Goal: Task Accomplishment & Management: Complete application form

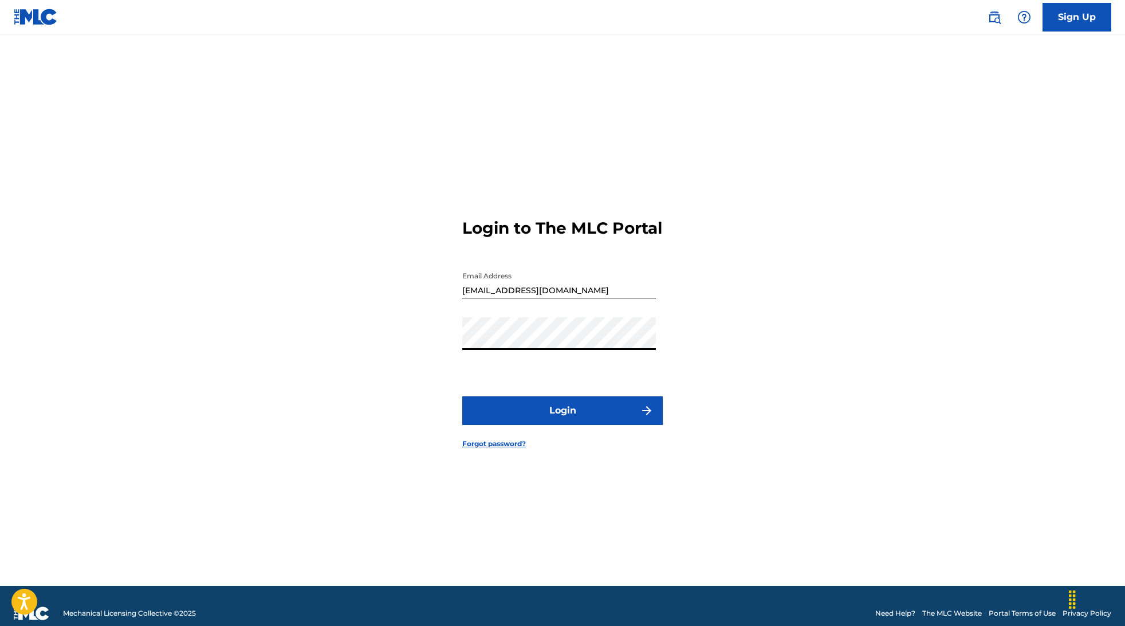
click at [462, 396] on button "Login" at bounding box center [562, 410] width 201 height 29
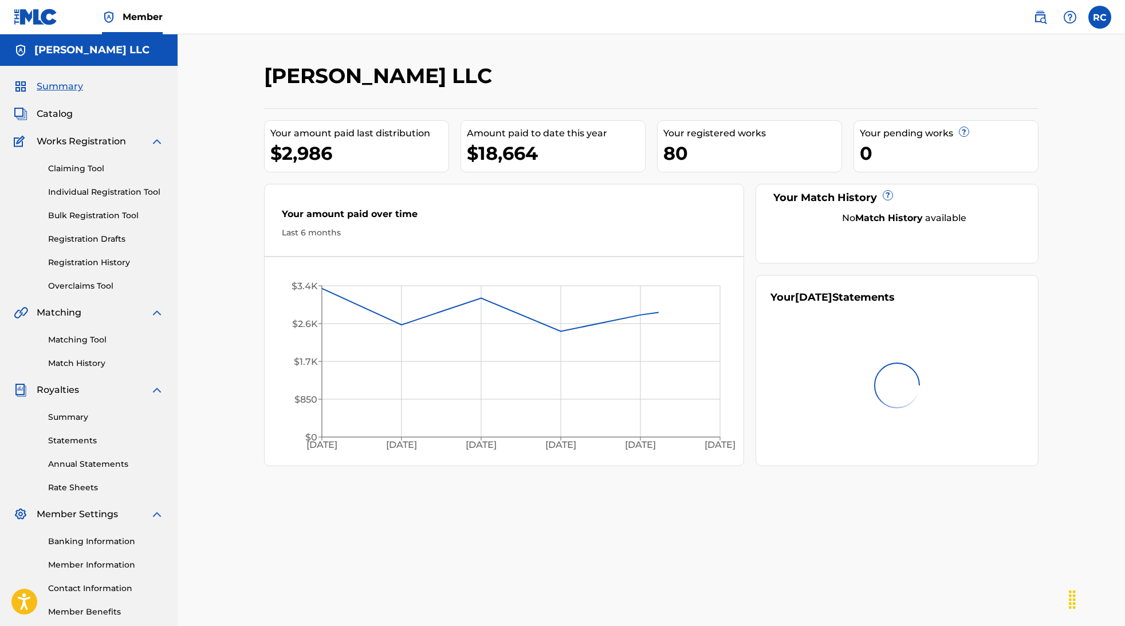
click at [97, 170] on link "Claiming Tool" at bounding box center [106, 169] width 116 height 12
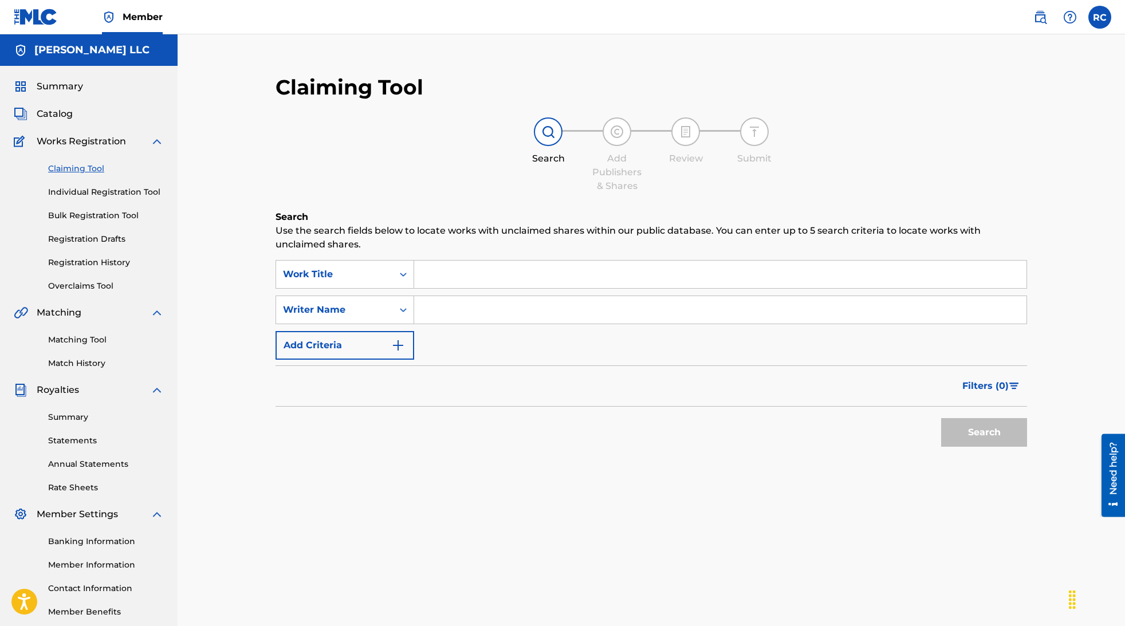
click at [459, 273] on input "Search Form" at bounding box center [720, 275] width 612 height 28
click at [390, 343] on button "Add Criteria" at bounding box center [345, 345] width 139 height 29
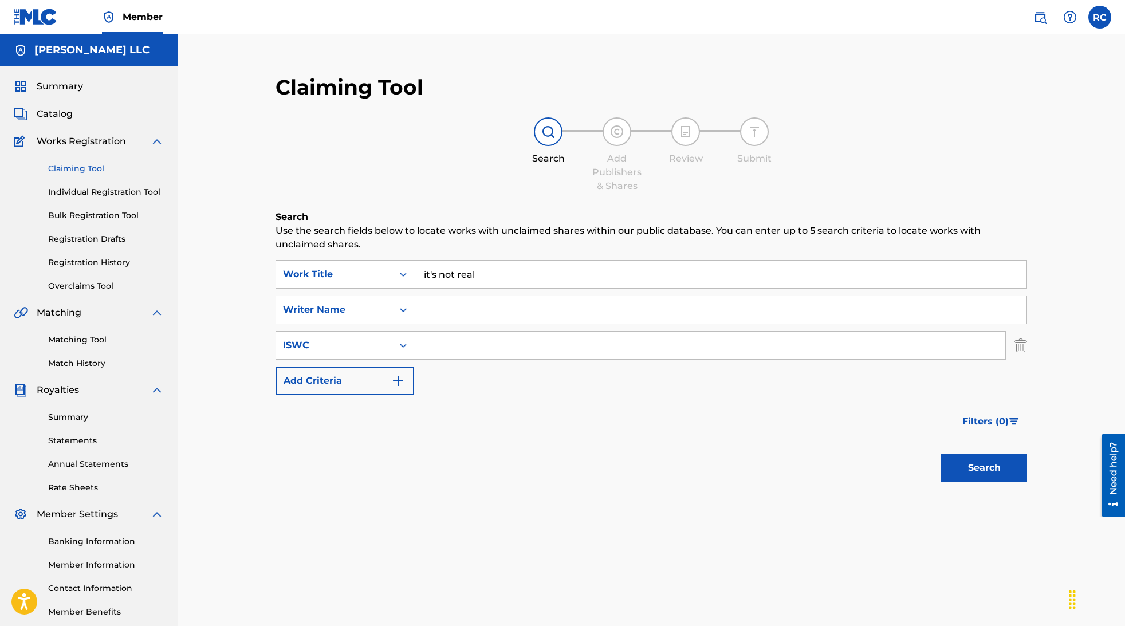
click at [402, 378] on img "Search Form" at bounding box center [398, 381] width 14 height 14
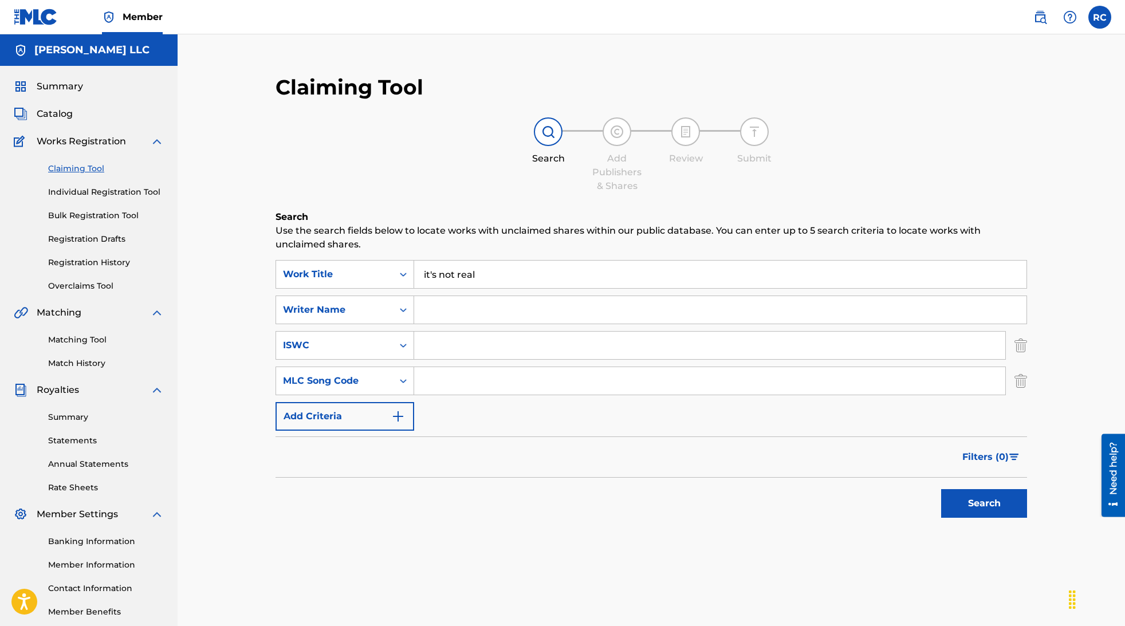
click at [397, 411] on img "Search Form" at bounding box center [398, 417] width 14 height 14
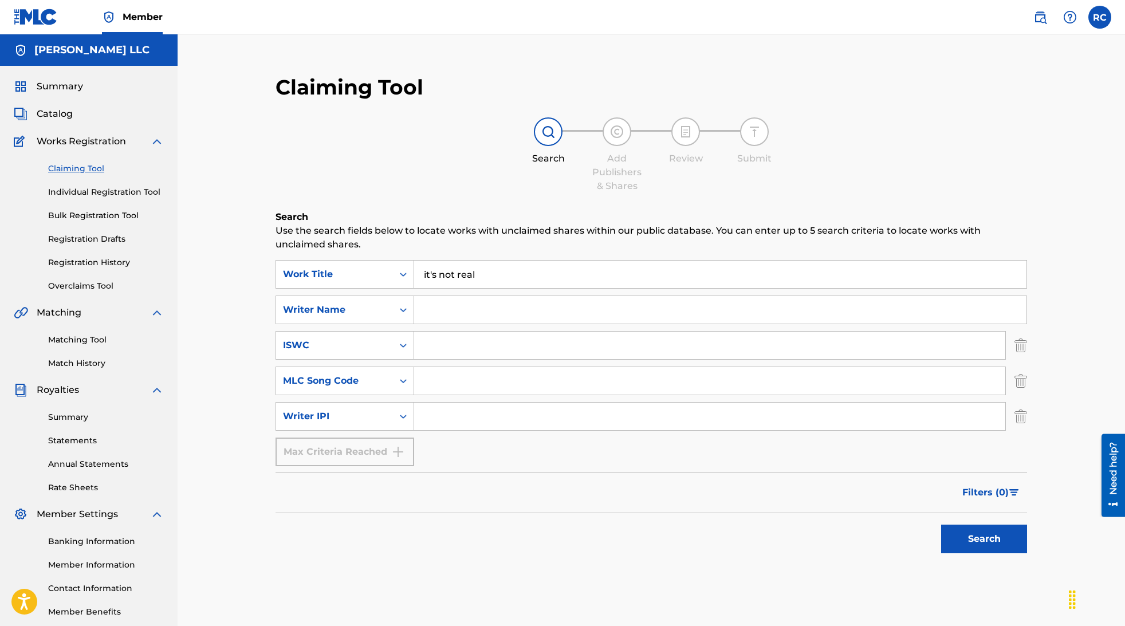
click at [402, 455] on div "Max Criteria Reached" at bounding box center [345, 452] width 139 height 29
click at [399, 453] on div "Max Criteria Reached" at bounding box center [345, 452] width 139 height 29
click at [541, 278] on input "it's not real" at bounding box center [720, 275] width 612 height 28
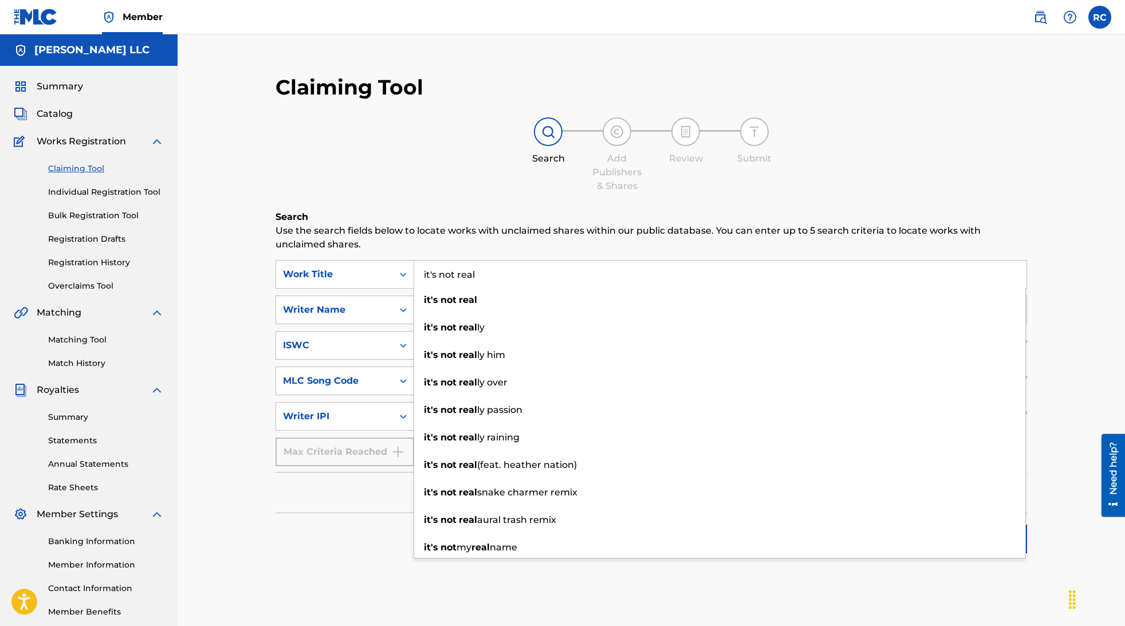
click at [1055, 328] on div "Claiming Tool Search Add Publishers & Shares Review Submit Search Use the searc…" at bounding box center [652, 333] width 948 height 598
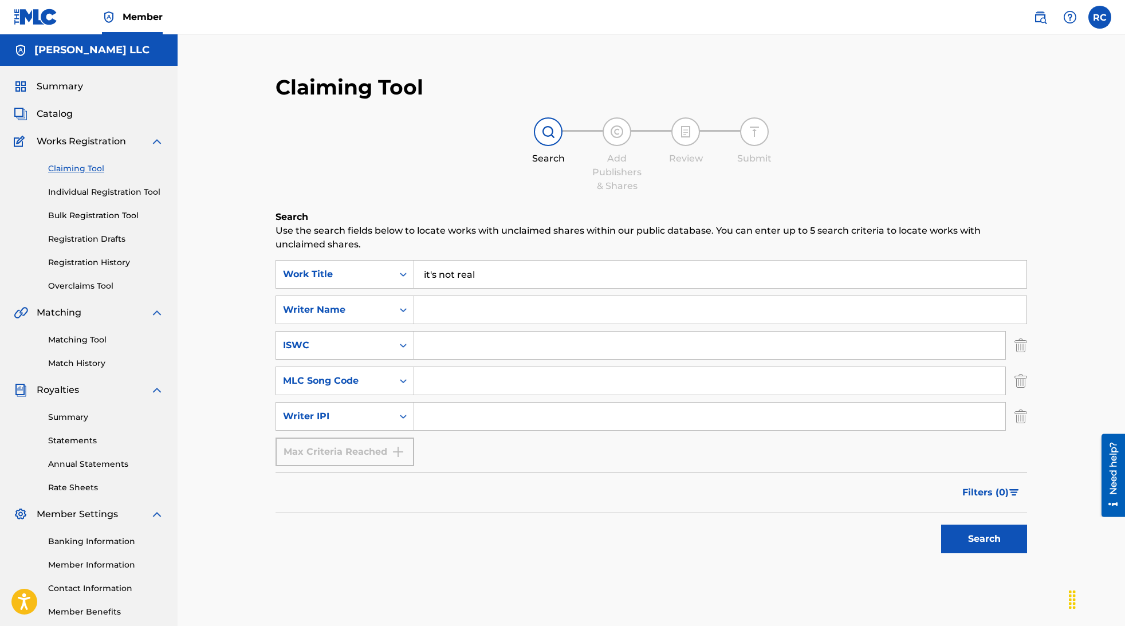
click at [988, 539] on button "Search" at bounding box center [984, 539] width 86 height 29
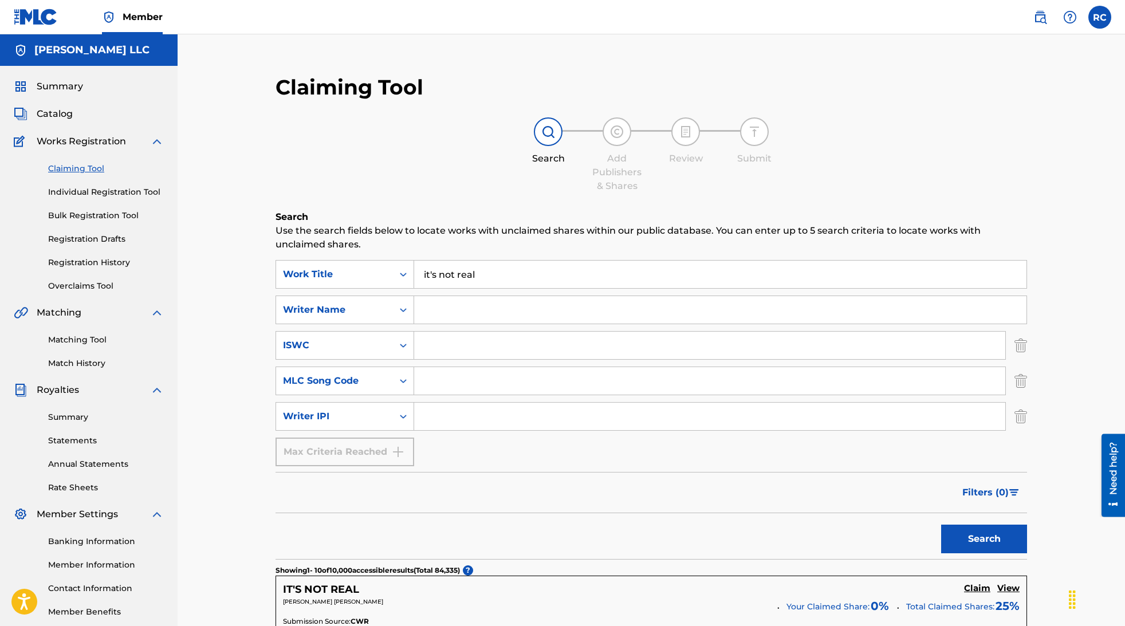
click at [560, 274] on input "it's not real" at bounding box center [720, 275] width 612 height 28
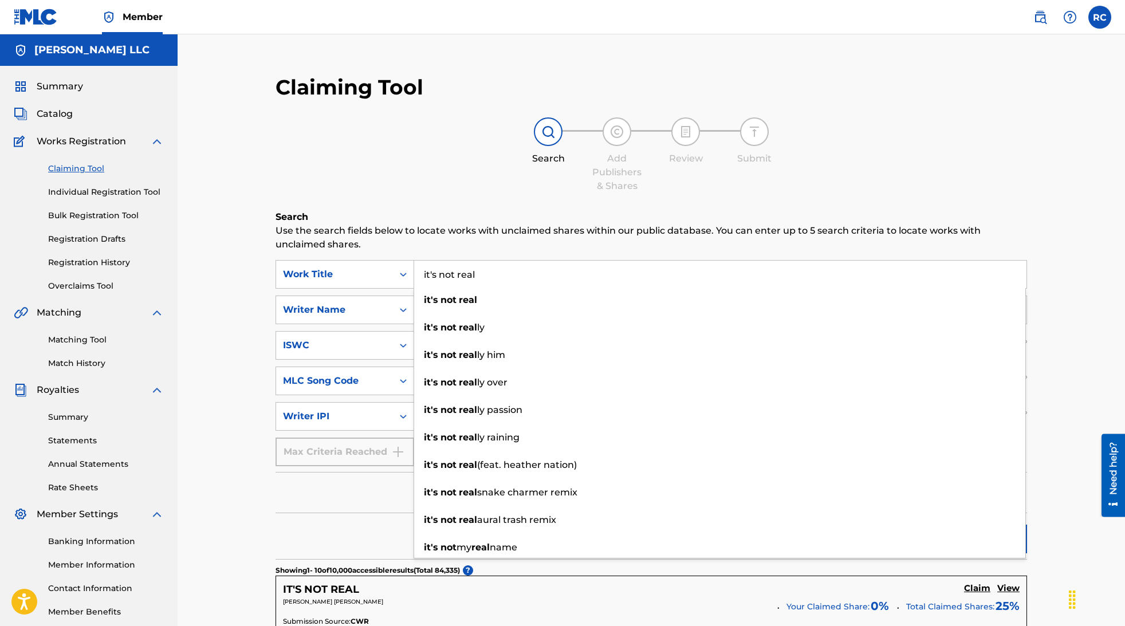
drag, startPoint x: 268, startPoint y: 319, endPoint x: 285, endPoint y: 317, distance: 17.9
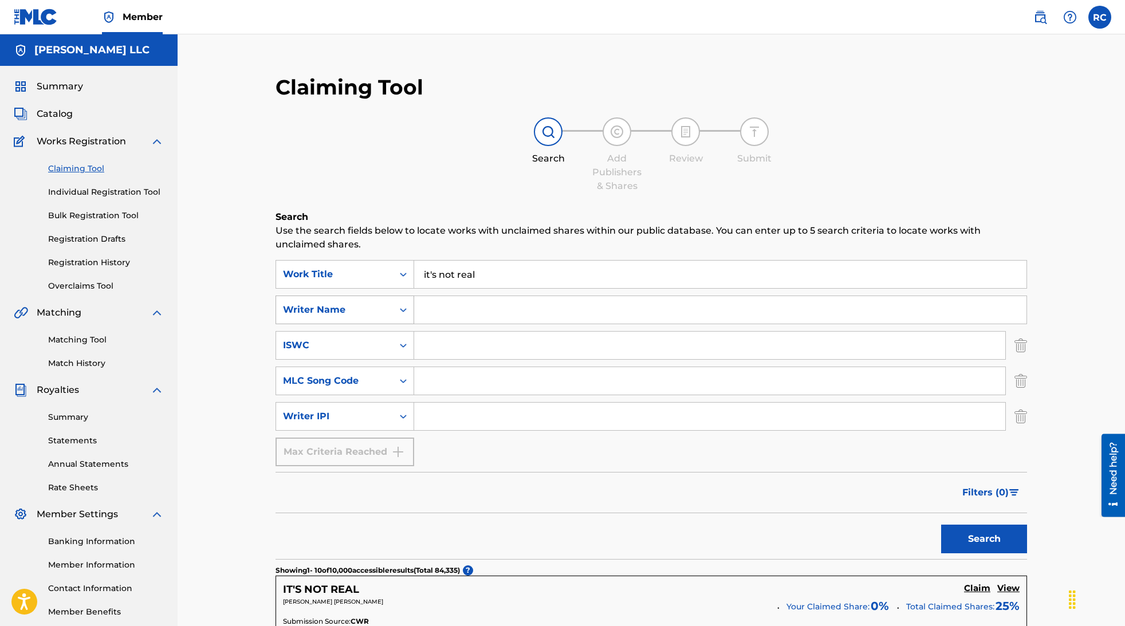
click at [343, 306] on div "Writer Name" at bounding box center [334, 310] width 103 height 14
drag, startPoint x: 253, startPoint y: 362, endPoint x: 359, endPoint y: 286, distance: 130.1
click at [367, 274] on div "Work Title" at bounding box center [334, 275] width 103 height 14
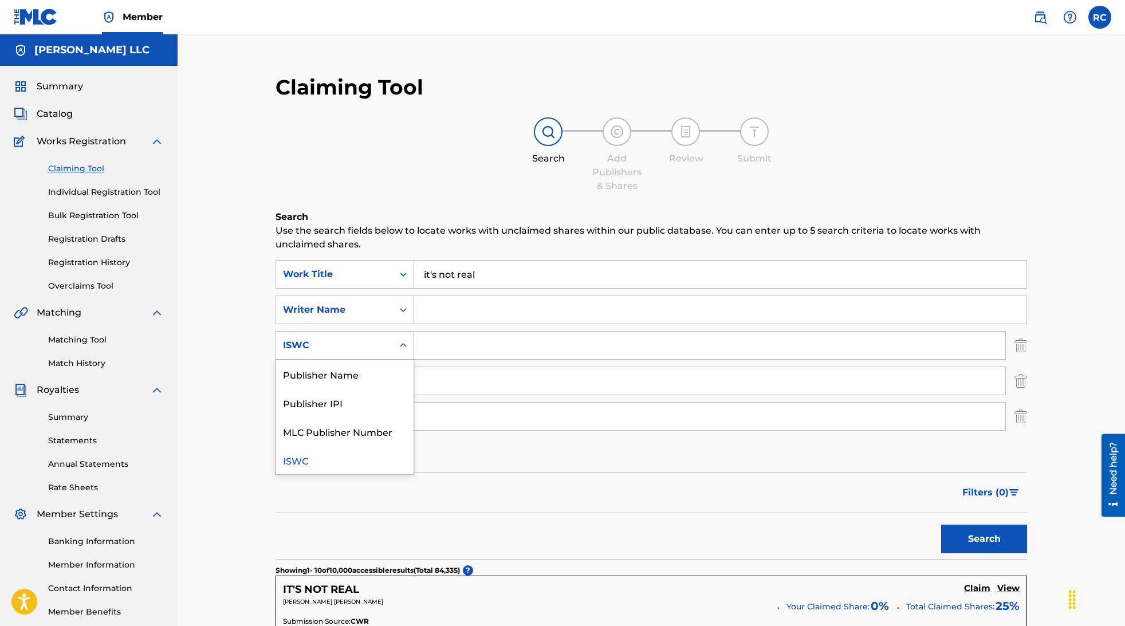
click at [332, 335] on div "ISWC" at bounding box center [334, 346] width 117 height 22
click at [311, 372] on div "MLC Song Code" at bounding box center [334, 381] width 117 height 22
click at [318, 415] on div "Writer IPI" at bounding box center [334, 417] width 103 height 14
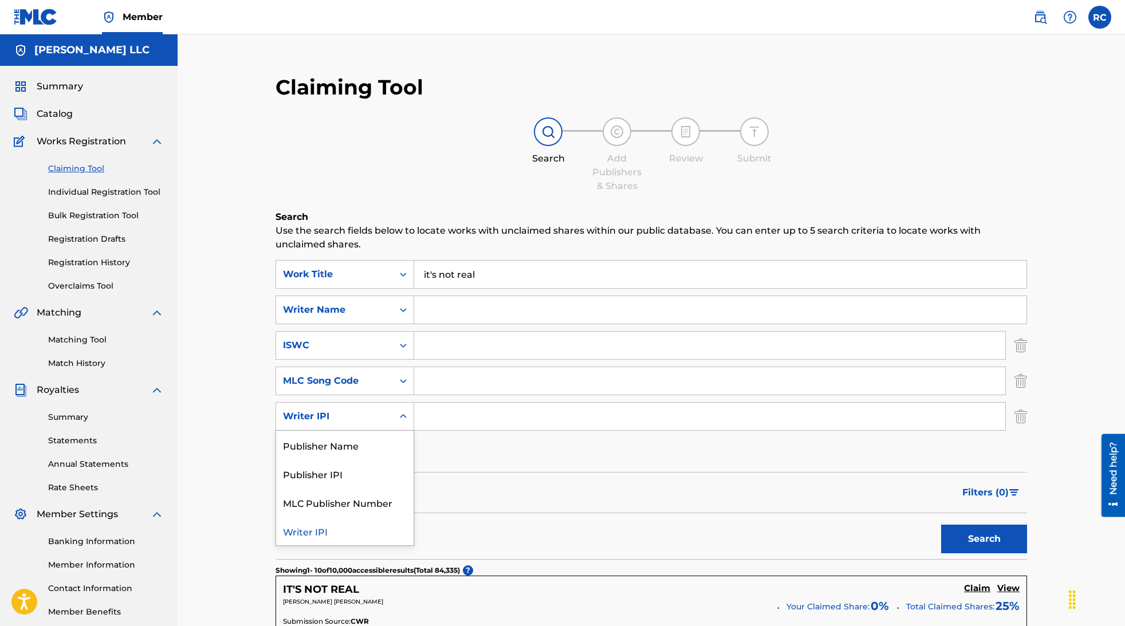
click at [526, 275] on input "it's not real" at bounding box center [720, 275] width 612 height 28
click at [941, 525] on button "Search" at bounding box center [984, 539] width 86 height 29
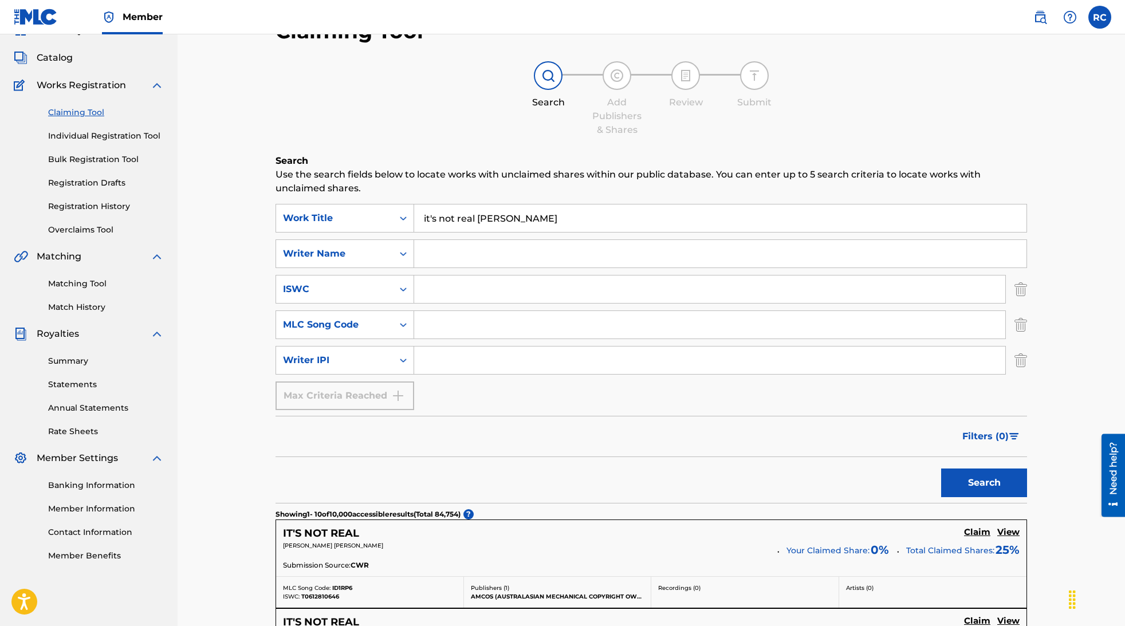
scroll to position [144, 0]
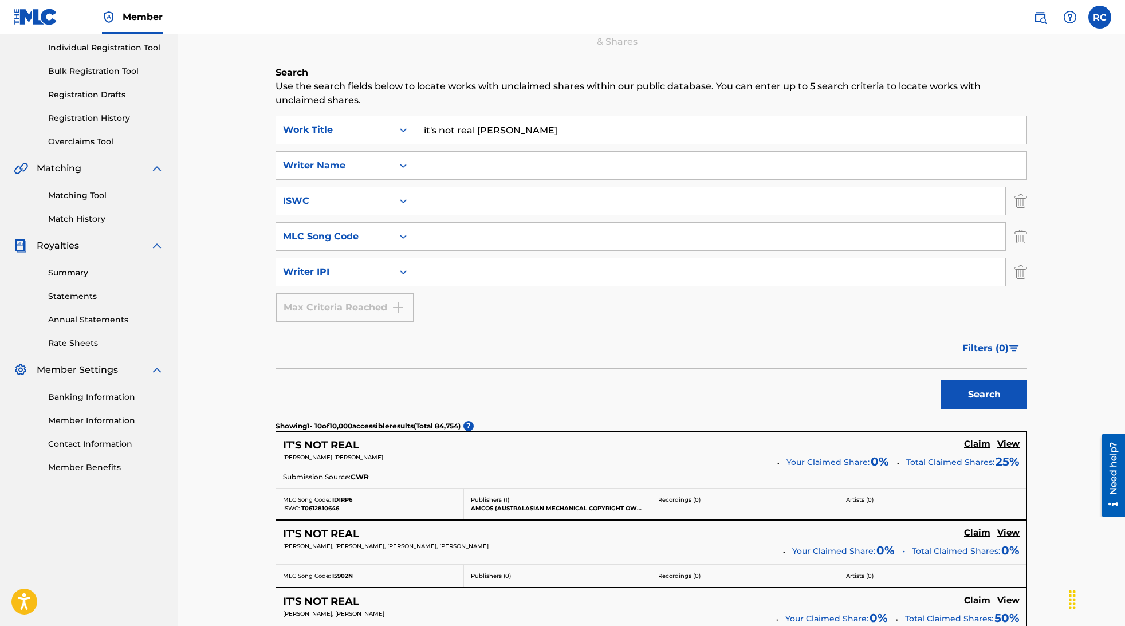
drag, startPoint x: 476, startPoint y: 127, endPoint x: 360, endPoint y: 120, distance: 115.4
click at [366, 121] on div "SearchWithCriteriabfa07981-5515-4dfa-bde7-350b2041a4cb Work Title it's not real…" at bounding box center [652, 130] width 752 height 29
type input "[PERSON_NAME]"
click at [941, 380] on button "Search" at bounding box center [984, 394] width 86 height 29
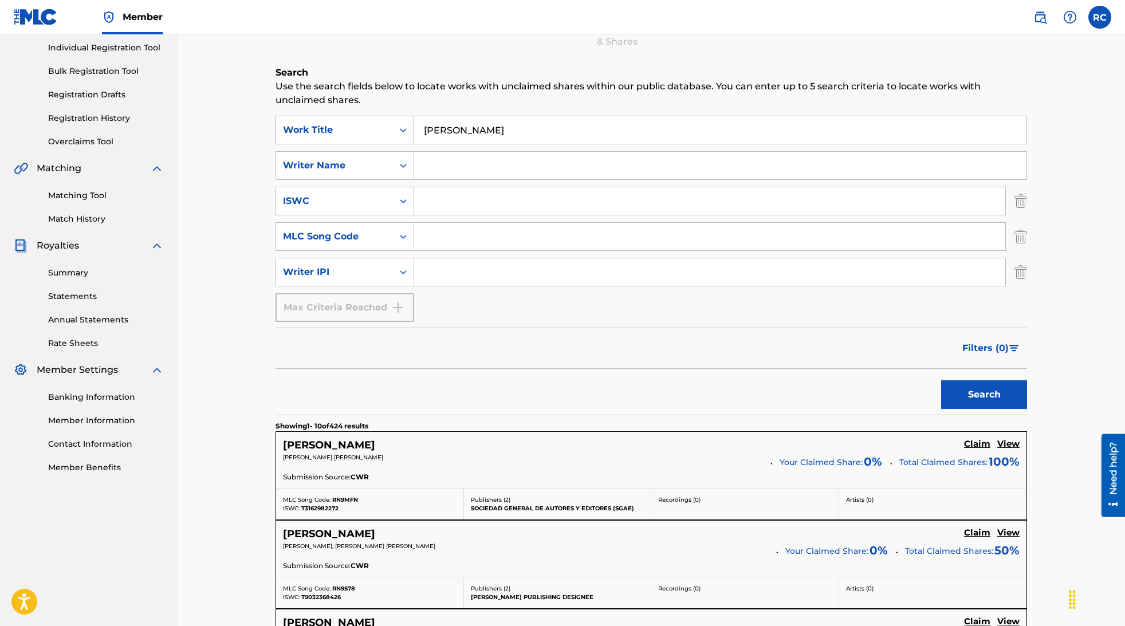
drag, startPoint x: 505, startPoint y: 131, endPoint x: 370, endPoint y: 117, distance: 135.4
click at [370, 116] on div "SearchWithCriteriabfa07981-5515-4dfa-bde7-350b2041a4cb Work Title [PERSON_NAME]" at bounding box center [652, 130] width 752 height 29
click at [460, 172] on input "Search Form" at bounding box center [720, 166] width 612 height 28
paste input "[PERSON_NAME]"
type input "[PERSON_NAME]"
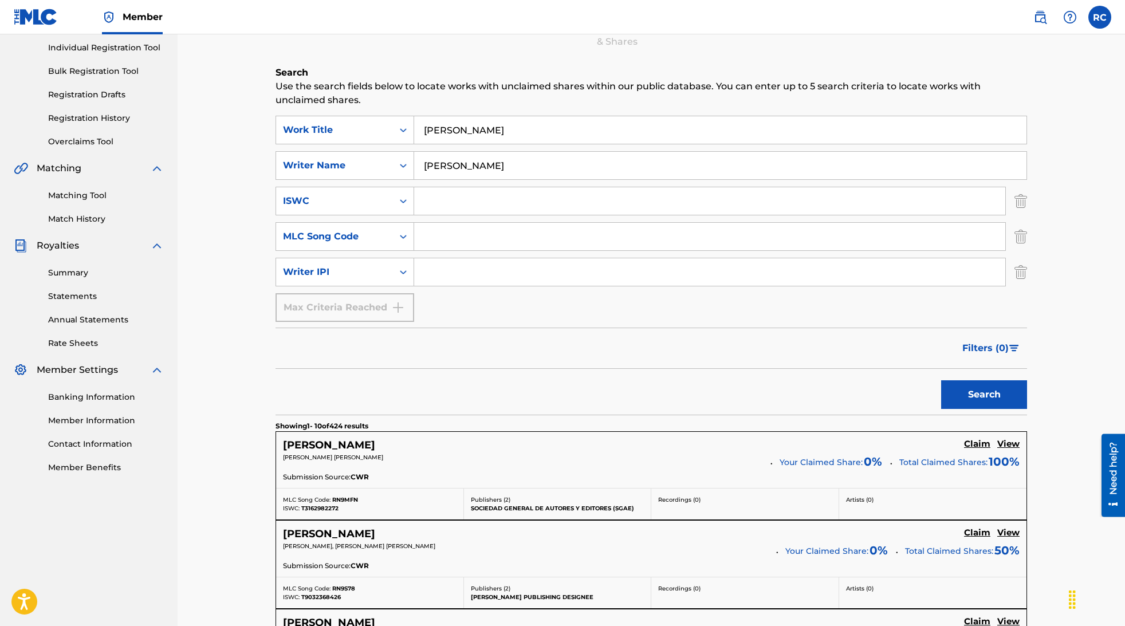
click at [941, 380] on button "Search" at bounding box center [984, 394] width 86 height 29
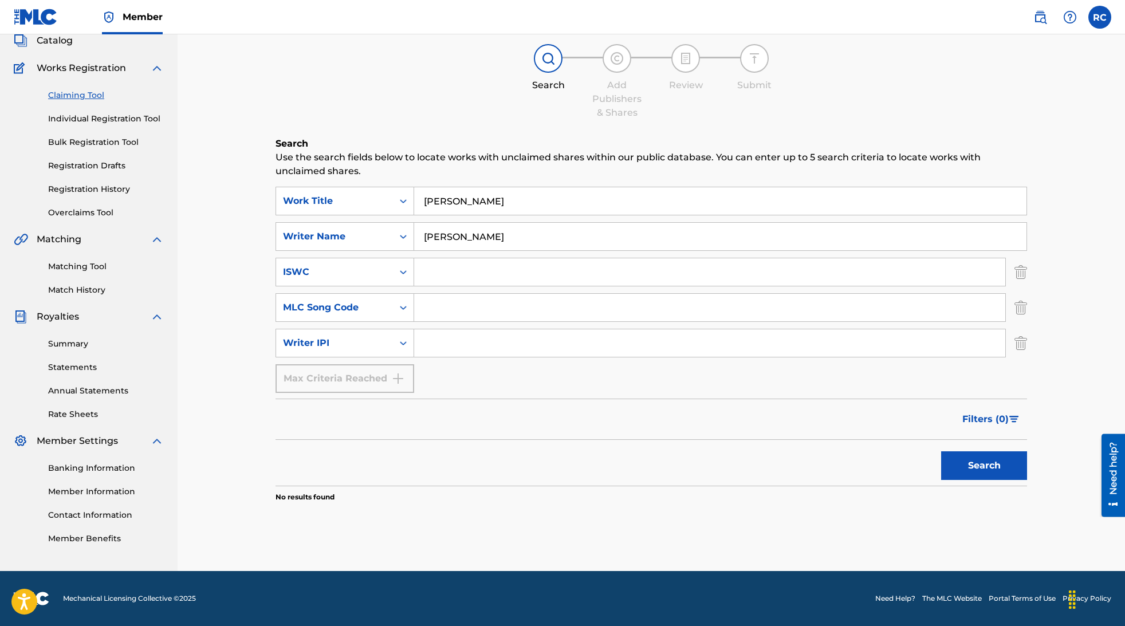
scroll to position [73, 0]
click at [941, 451] on button "Search" at bounding box center [984, 465] width 86 height 29
drag, startPoint x: 447, startPoint y: 191, endPoint x: 367, endPoint y: 189, distance: 79.7
click at [367, 189] on div "SearchWithCriteriabfa07981-5515-4dfa-bde7-350b2041a4cb Work Title [PERSON_NAME]" at bounding box center [652, 201] width 752 height 29
click at [992, 476] on button "Search" at bounding box center [984, 465] width 86 height 29
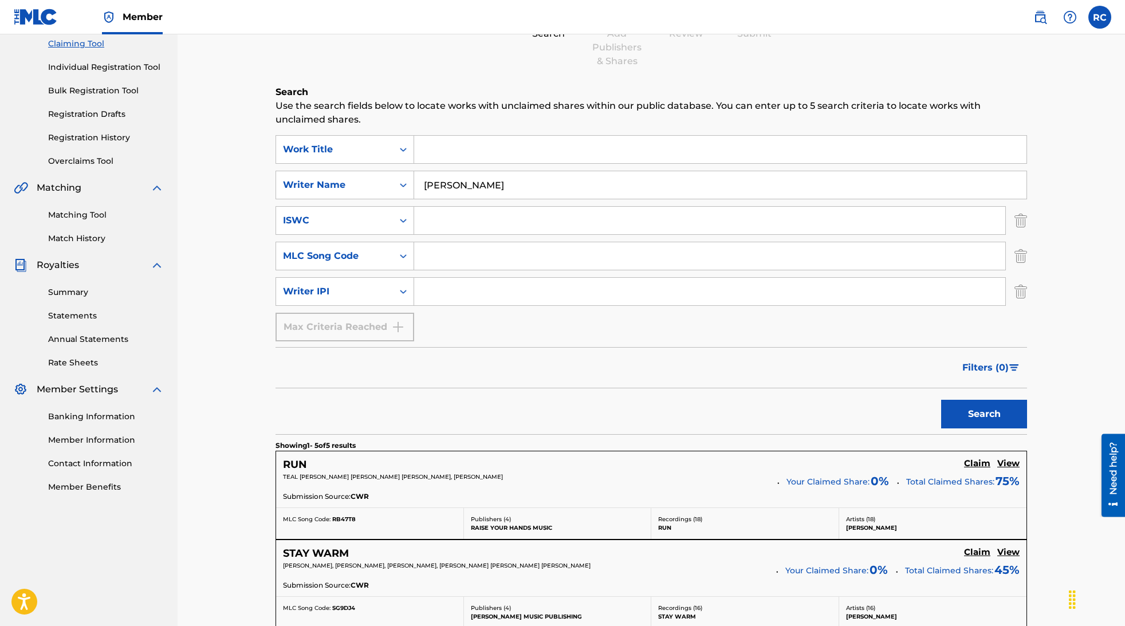
scroll to position [223, 0]
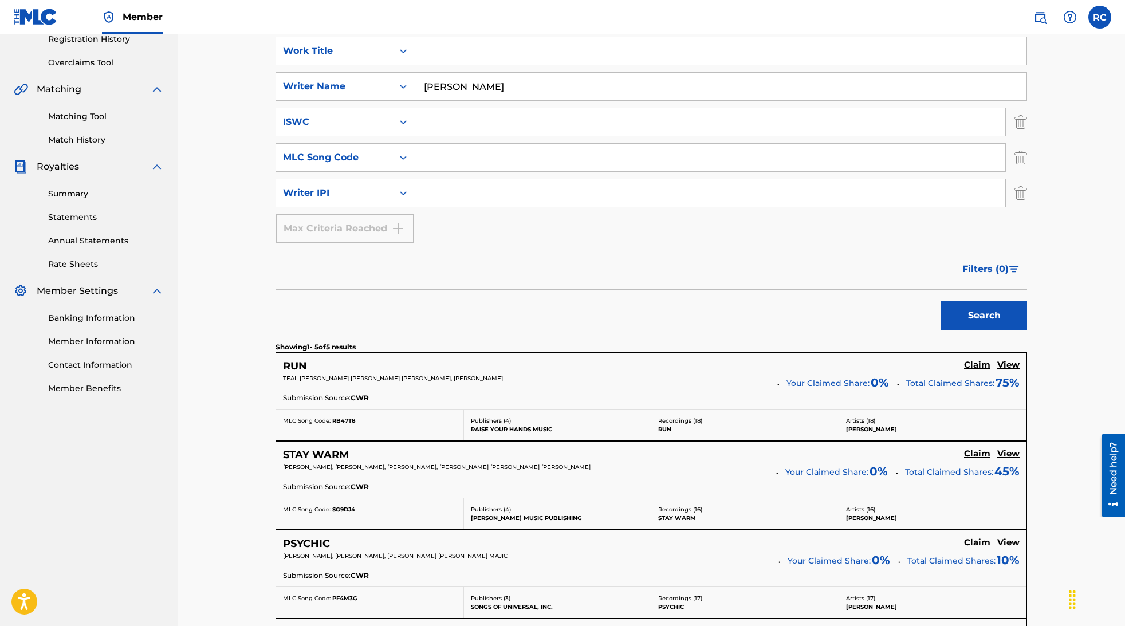
click at [721, 464] on p "[PERSON_NAME], [PERSON_NAME], [PERSON_NAME], [PERSON_NAME] [PERSON_NAME] [PERSO…" at bounding box center [525, 467] width 485 height 9
click at [1008, 454] on h5 "View" at bounding box center [1009, 454] width 22 height 11
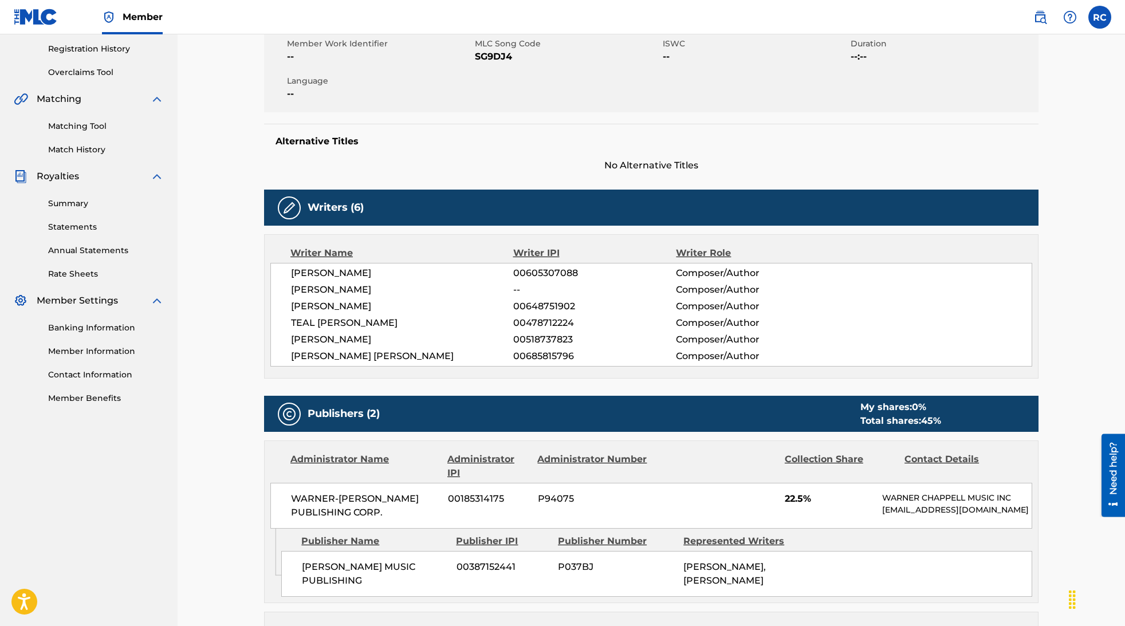
scroll to position [257, 0]
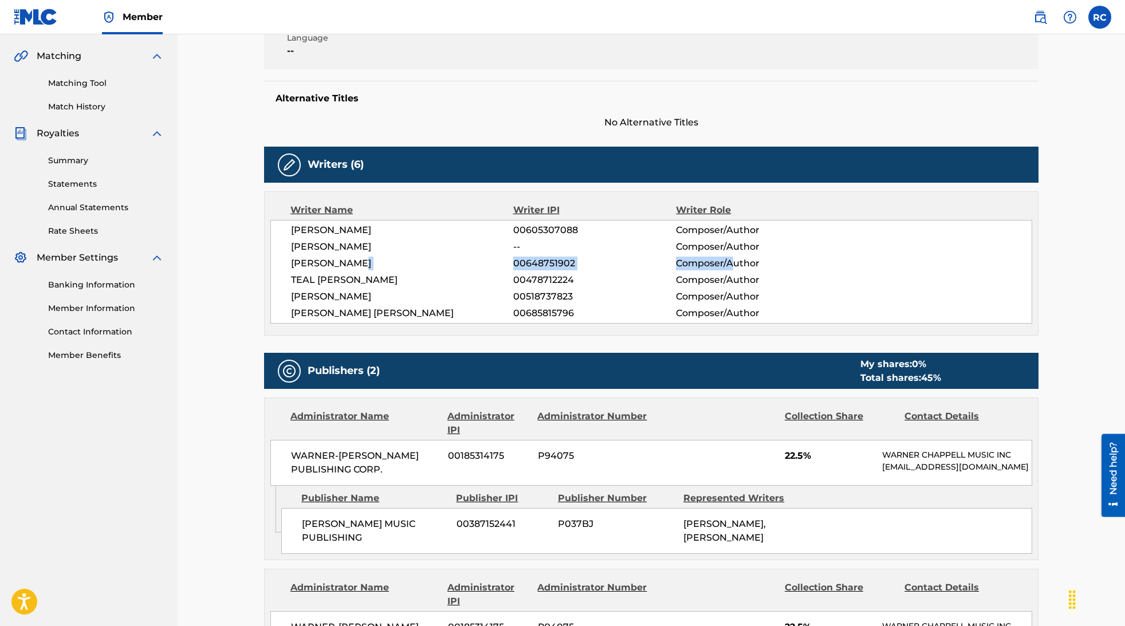
drag, startPoint x: 509, startPoint y: 261, endPoint x: 735, endPoint y: 269, distance: 226.5
click at [735, 269] on div "[PERSON_NAME] 00648751902 Composer/Author" at bounding box center [661, 264] width 741 height 14
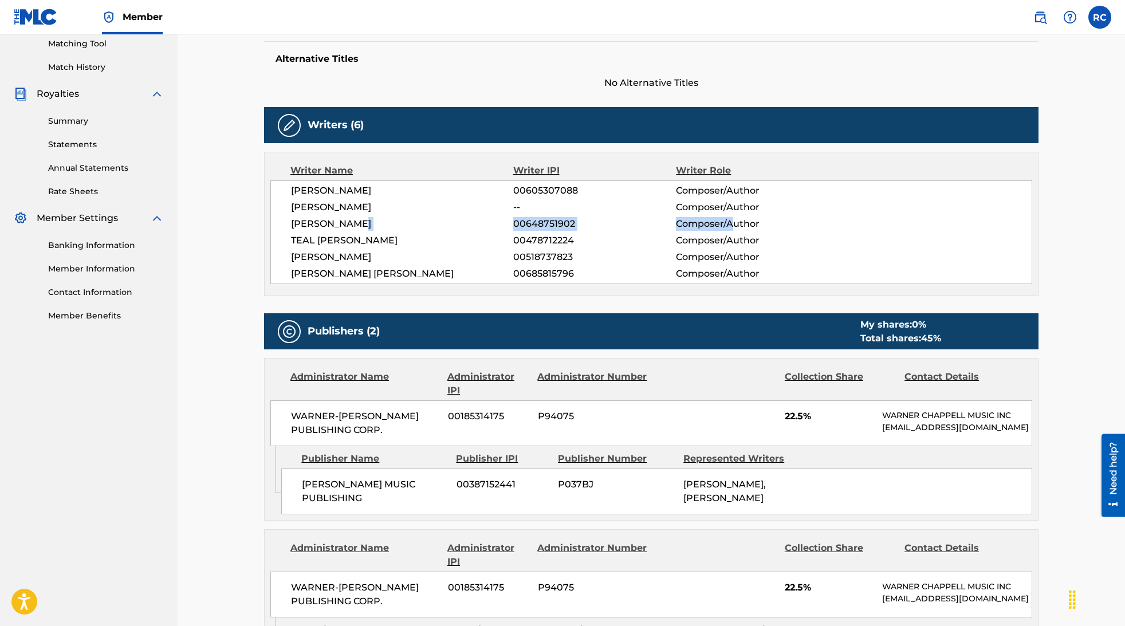
scroll to position [516, 0]
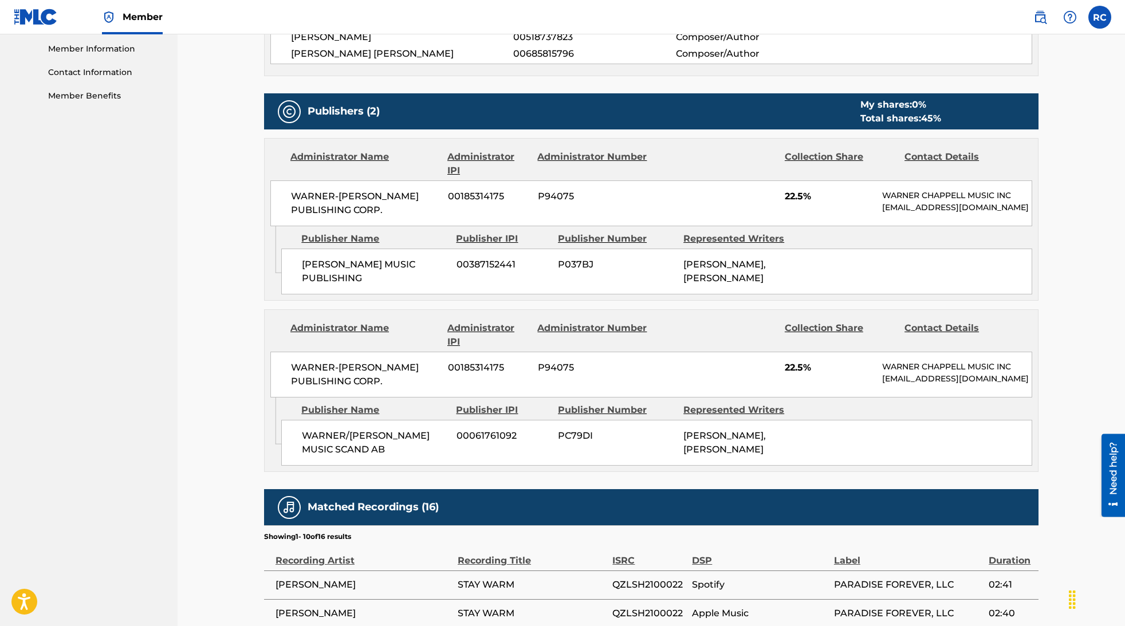
click at [839, 158] on div "Collection Share" at bounding box center [840, 164] width 111 height 28
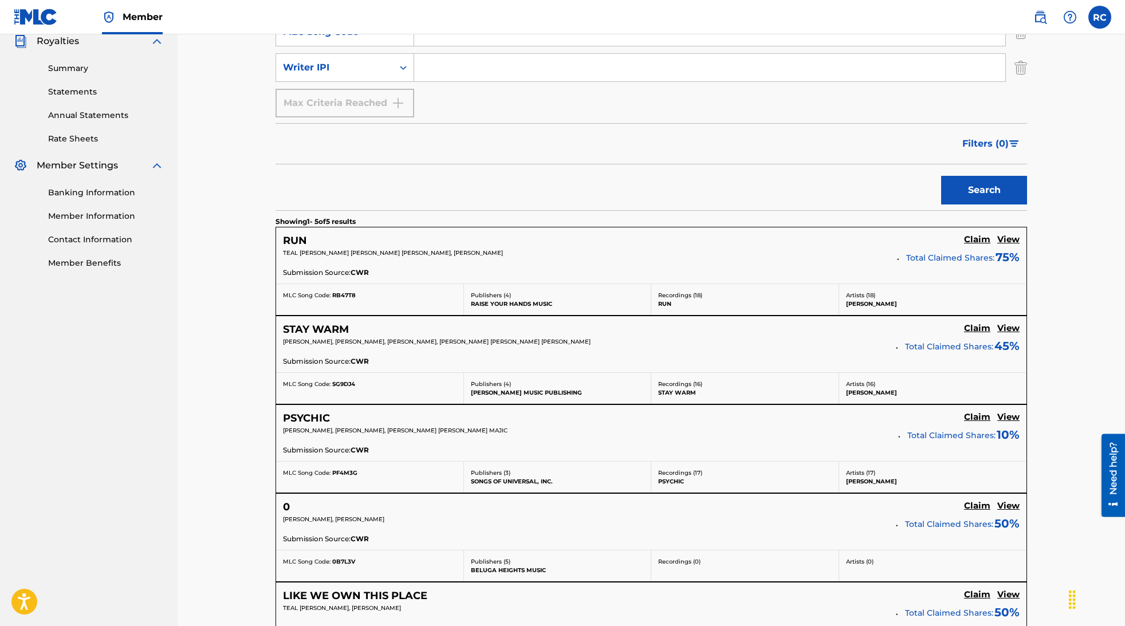
scroll to position [388, 0]
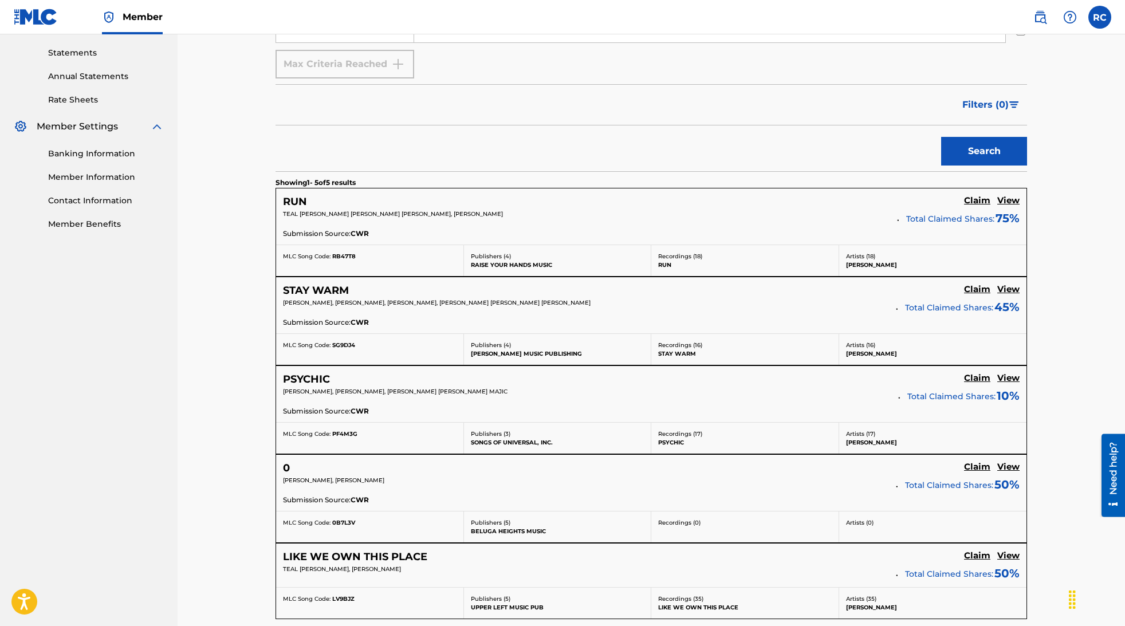
click at [1008, 378] on h5 "View" at bounding box center [1009, 378] width 22 height 11
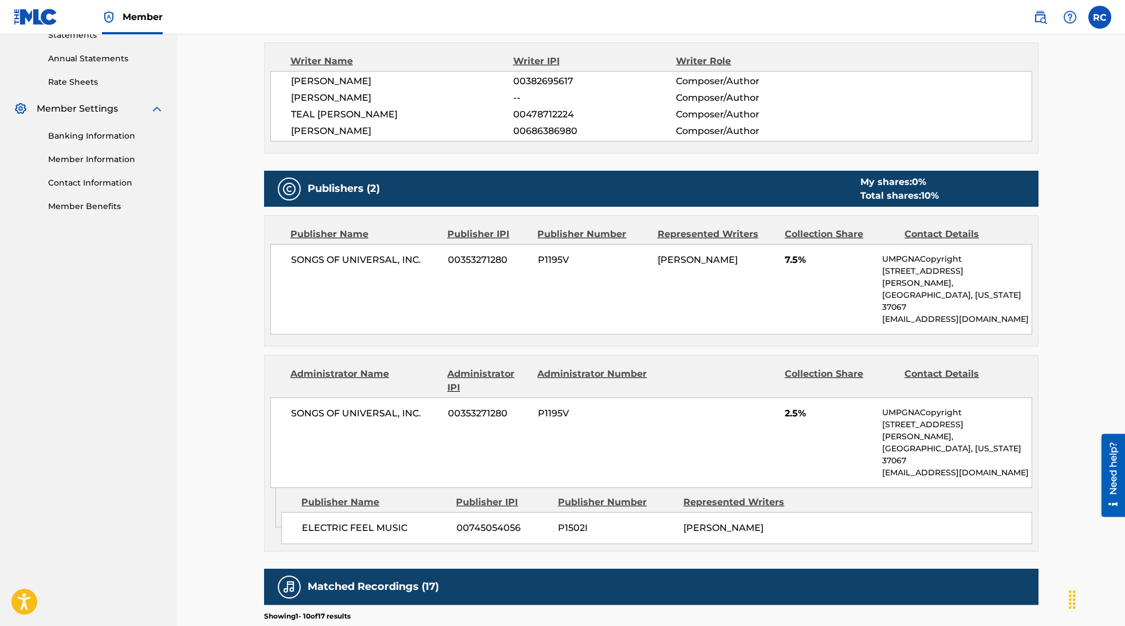
scroll to position [255, 0]
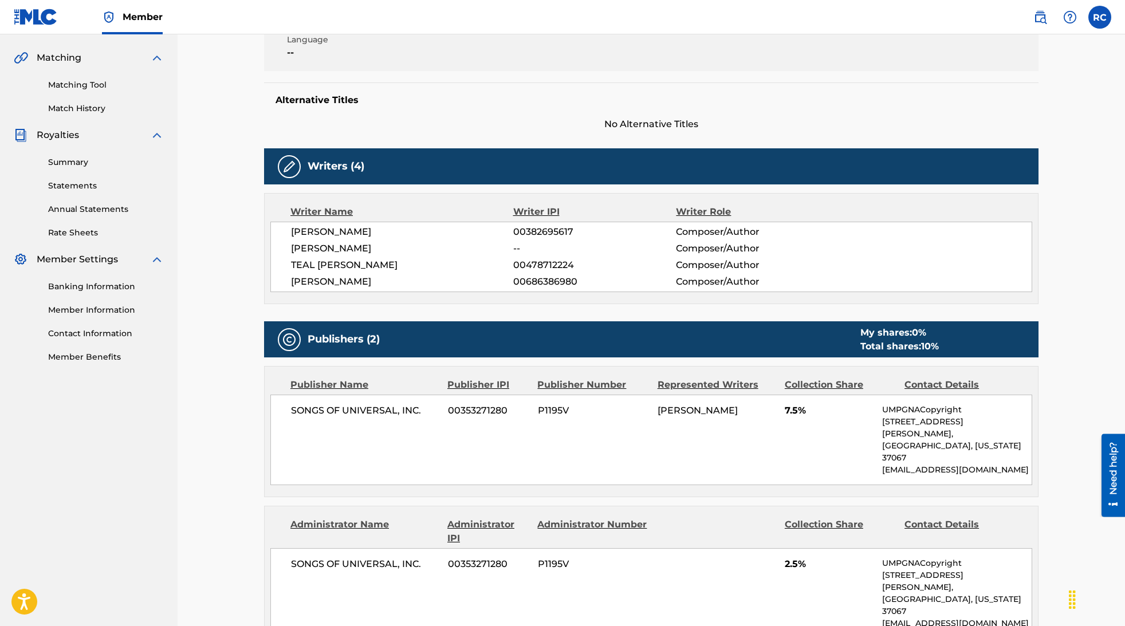
scroll to position [387, 0]
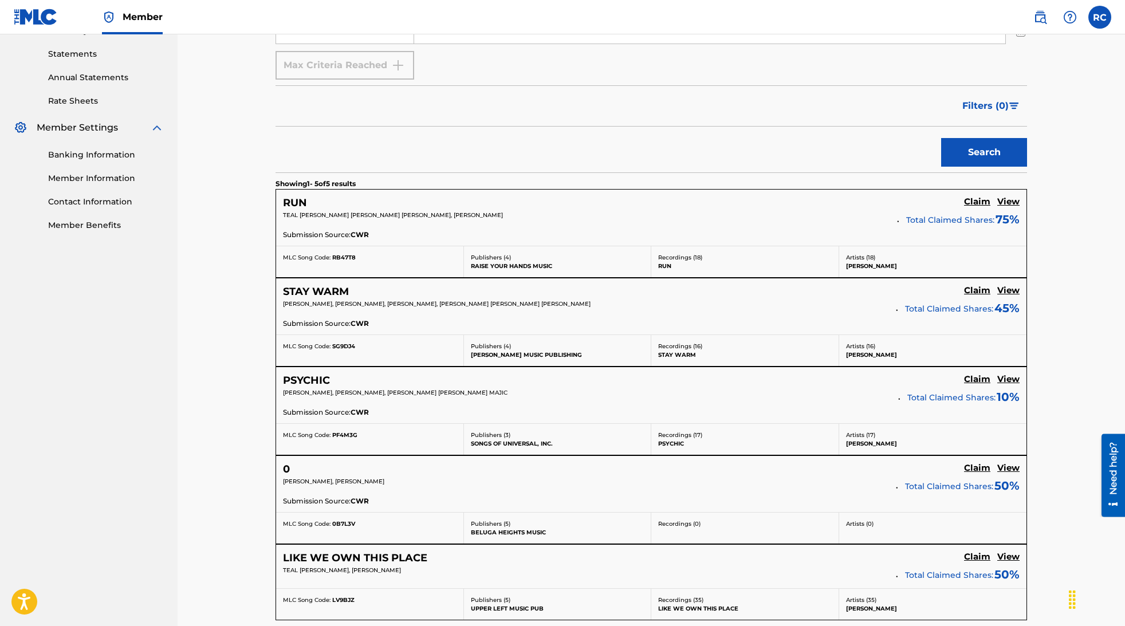
click at [979, 207] on h5 "Claim" at bounding box center [977, 202] width 26 height 11
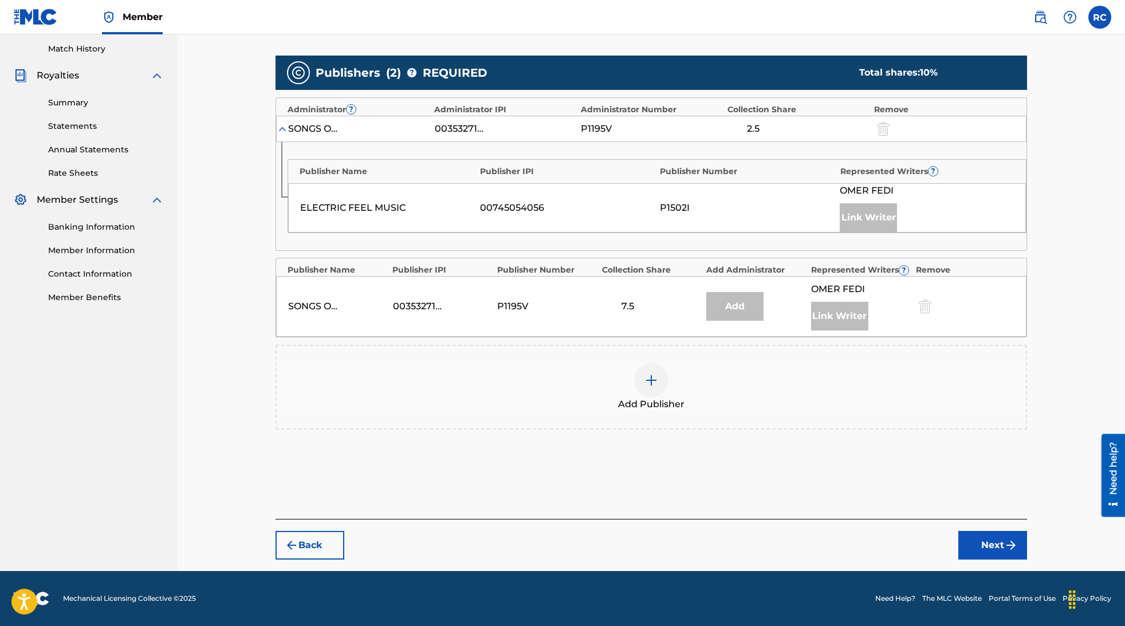
scroll to position [314, 0]
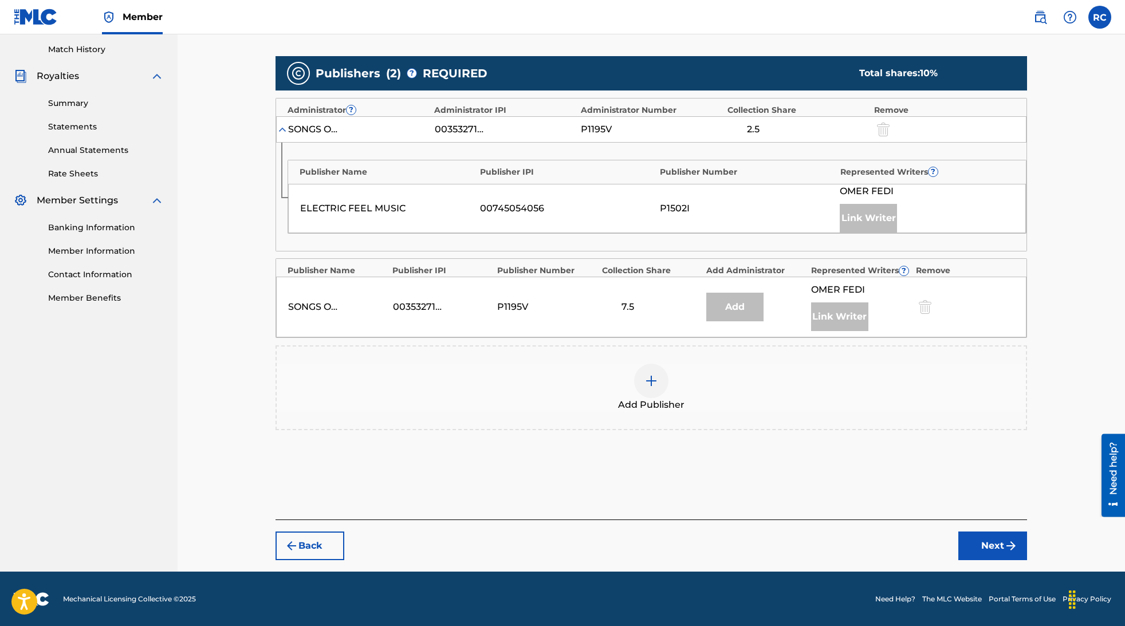
click at [651, 382] on img at bounding box center [652, 381] width 14 height 14
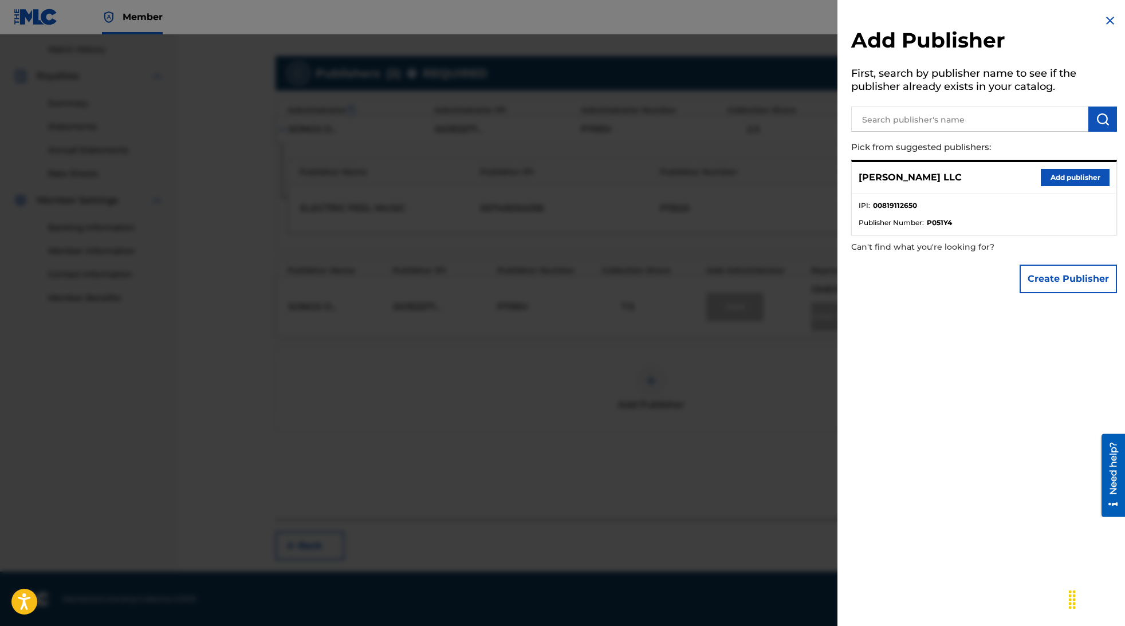
click at [1077, 181] on button "Add publisher" at bounding box center [1075, 177] width 69 height 17
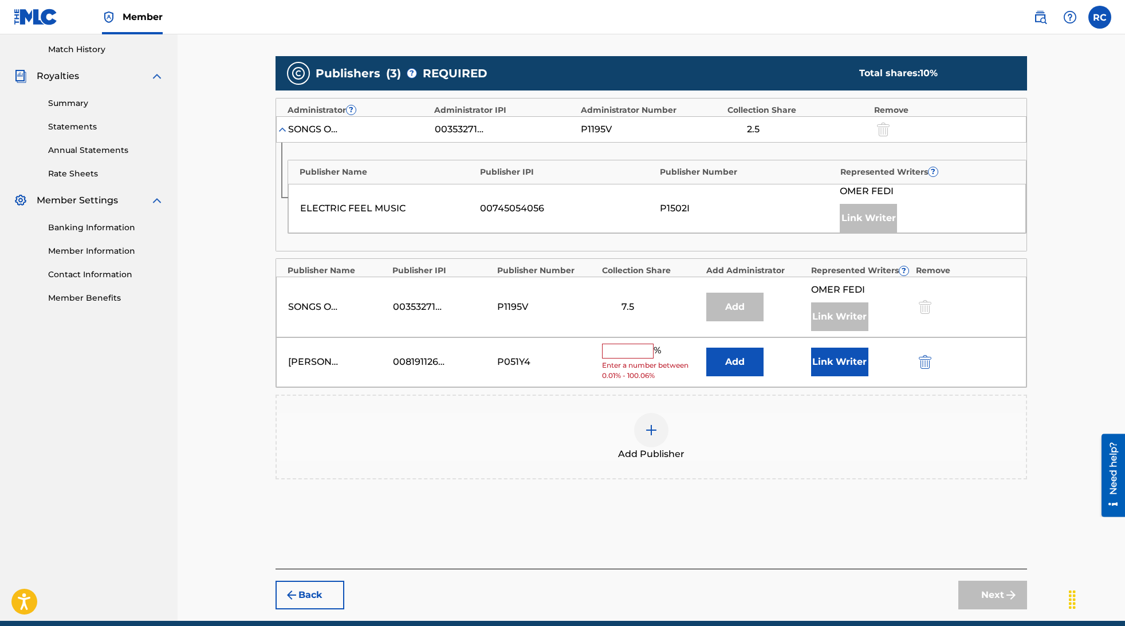
click at [629, 355] on input "text" at bounding box center [628, 351] width 52 height 15
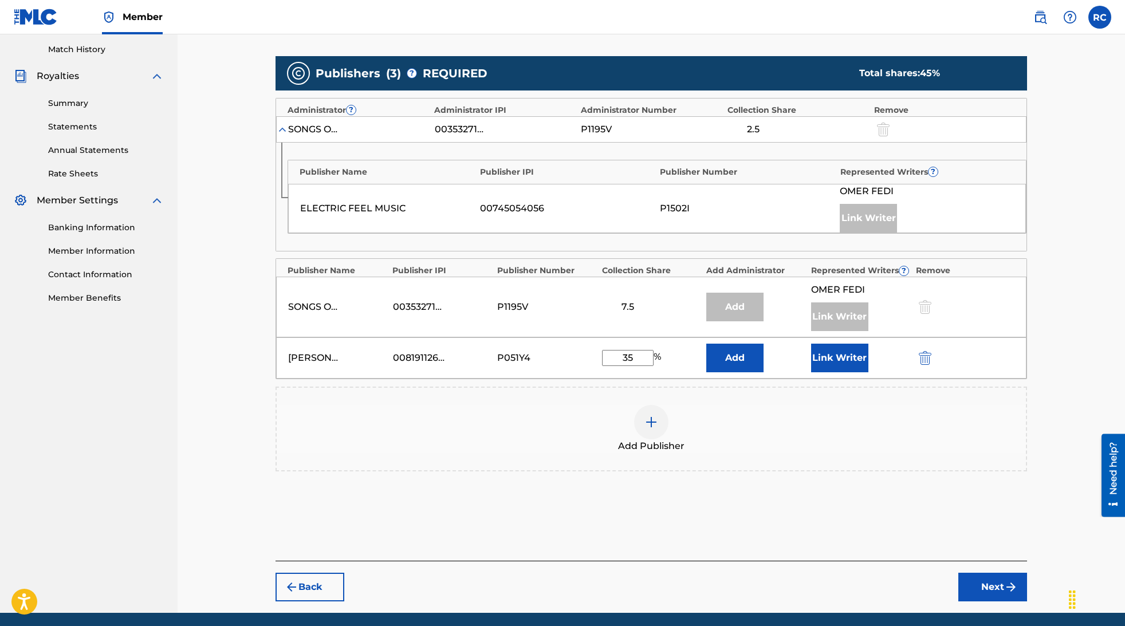
type input "35"
click at [838, 361] on button "Link Writer" at bounding box center [839, 358] width 57 height 29
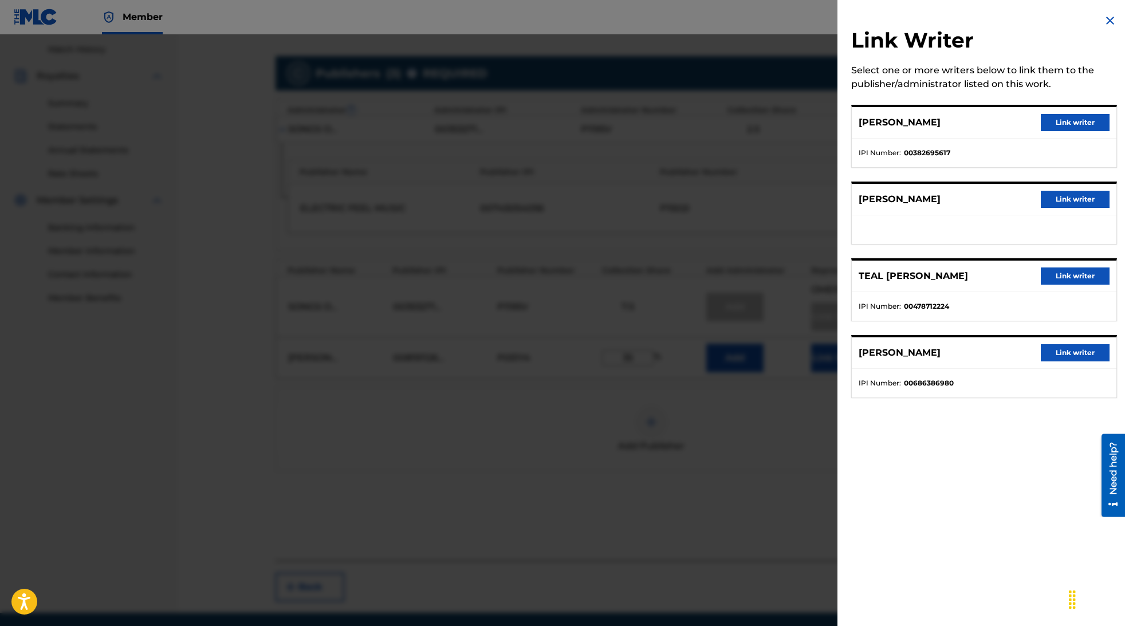
click at [1083, 199] on button "Link writer" at bounding box center [1075, 199] width 69 height 17
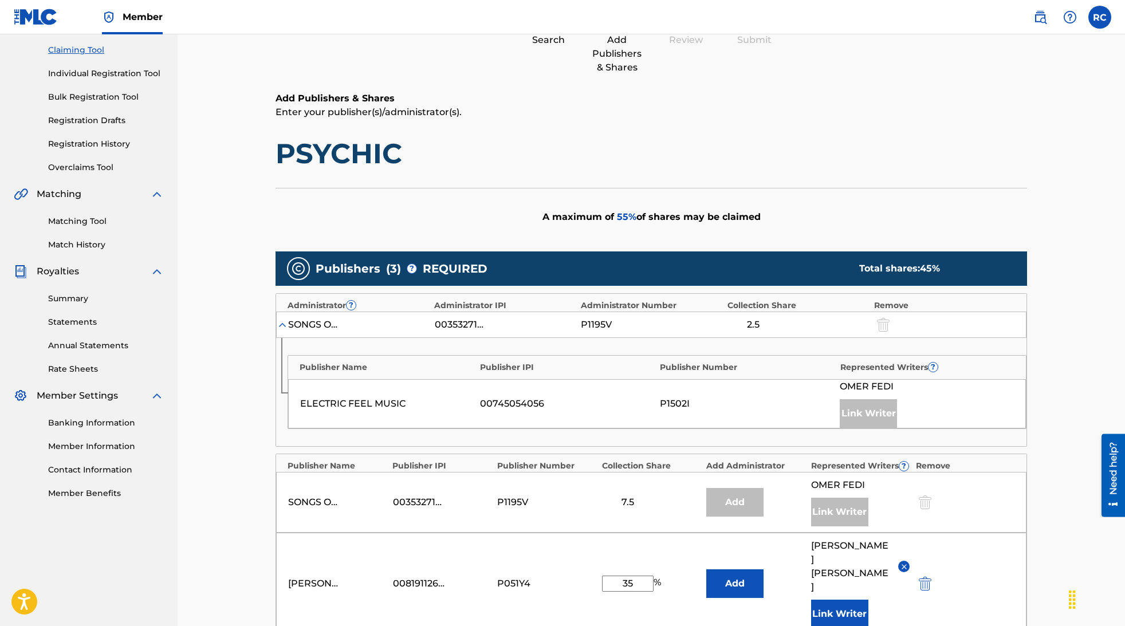
scroll to position [0, 0]
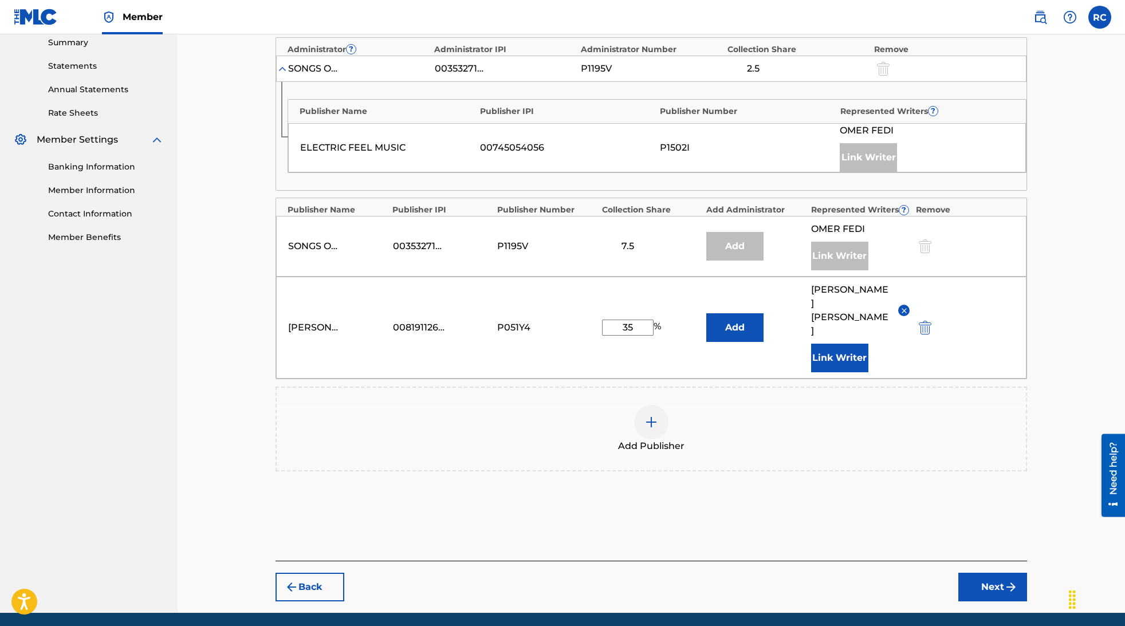
click at [988, 573] on button "Next" at bounding box center [993, 587] width 69 height 29
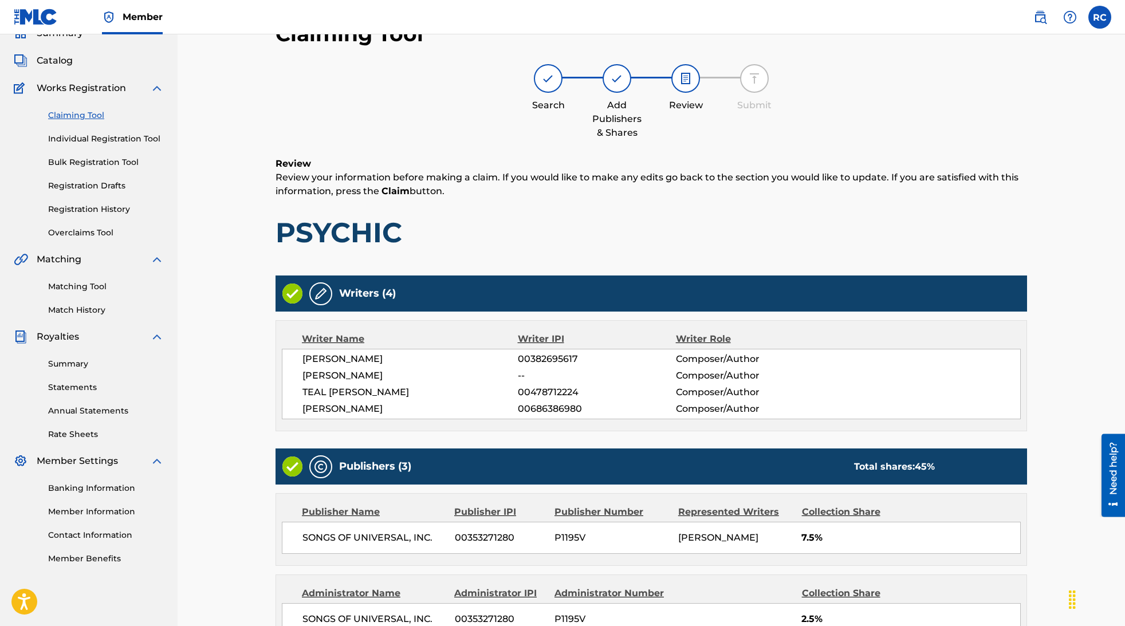
scroll to position [52, 0]
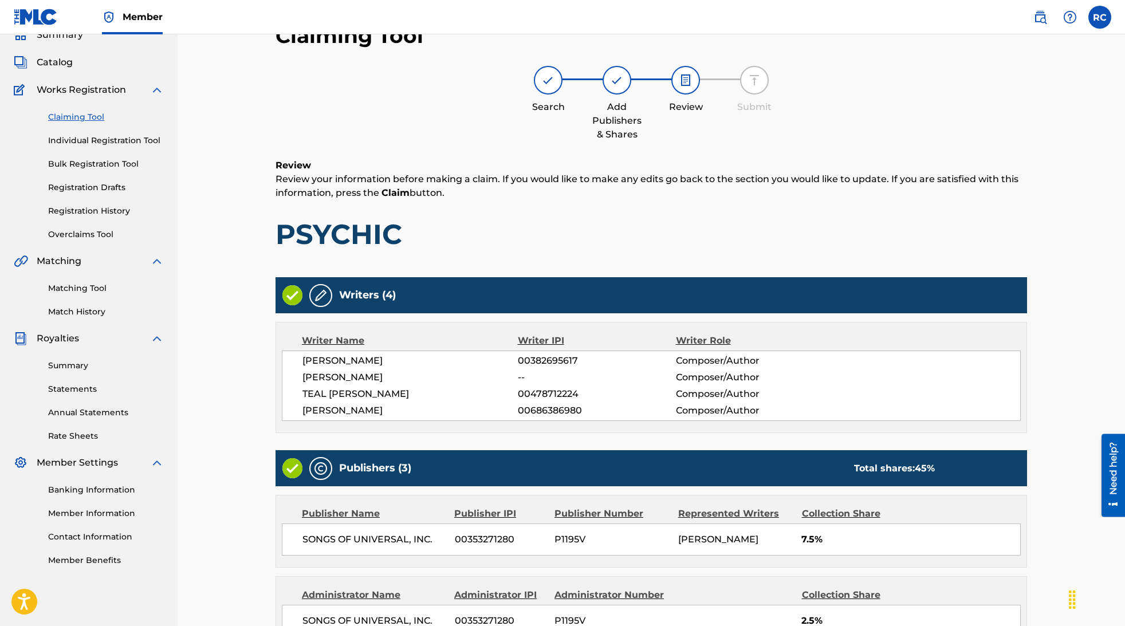
click at [322, 300] on img at bounding box center [321, 296] width 14 height 14
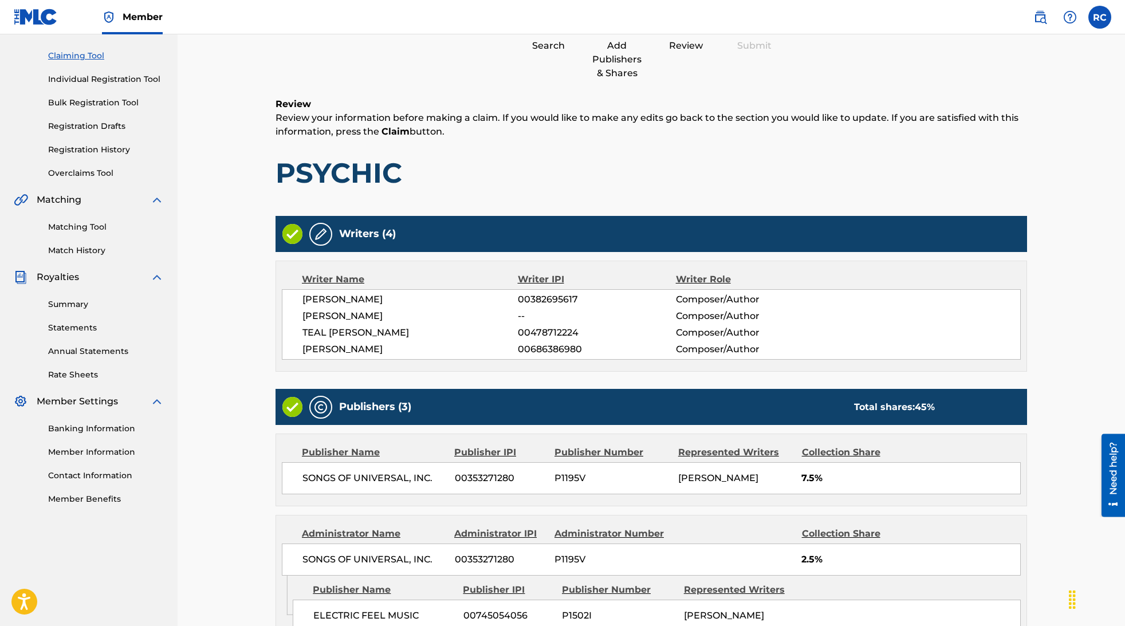
scroll to position [329, 0]
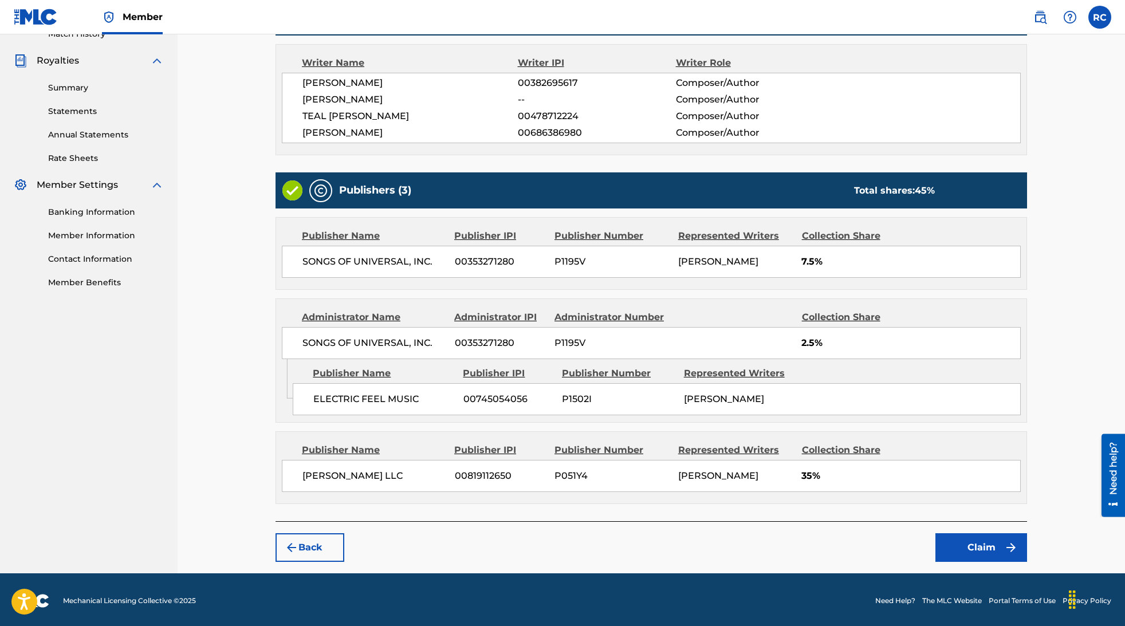
click at [975, 549] on button "Claim" at bounding box center [982, 547] width 92 height 29
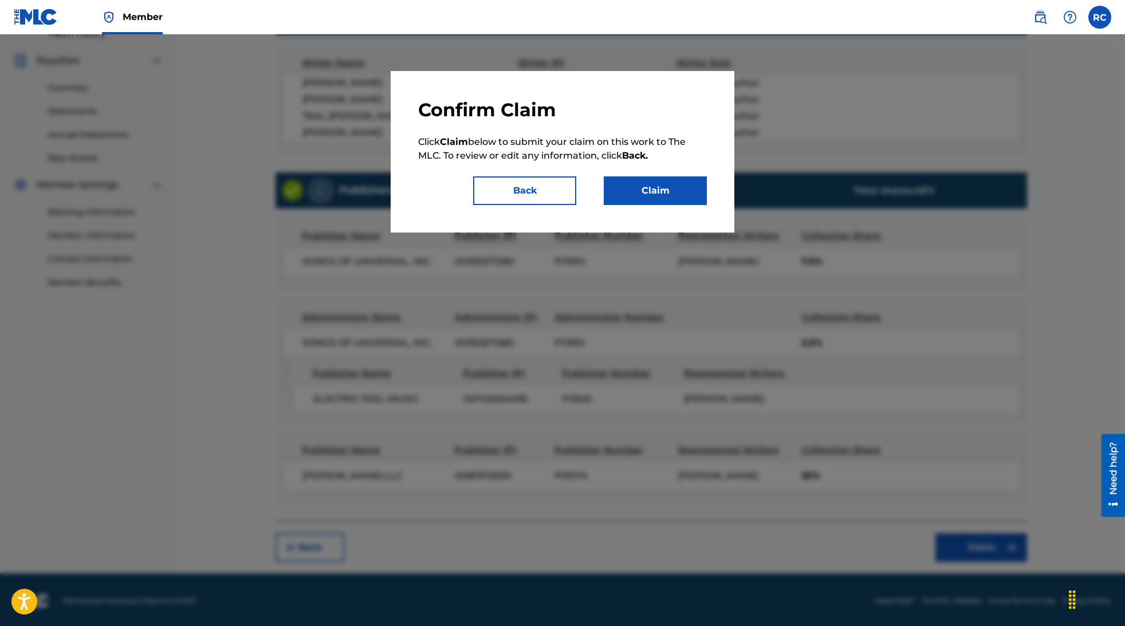
click at [633, 193] on button "Claim" at bounding box center [655, 190] width 103 height 29
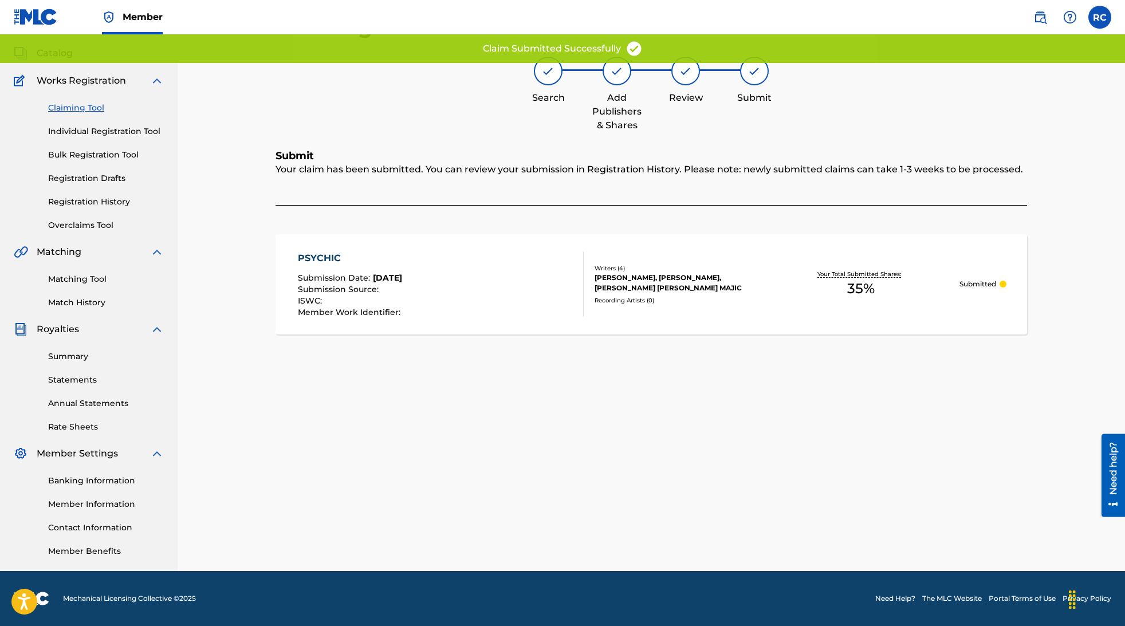
scroll to position [61, 0]
click at [89, 108] on link "Claiming Tool" at bounding box center [106, 108] width 116 height 12
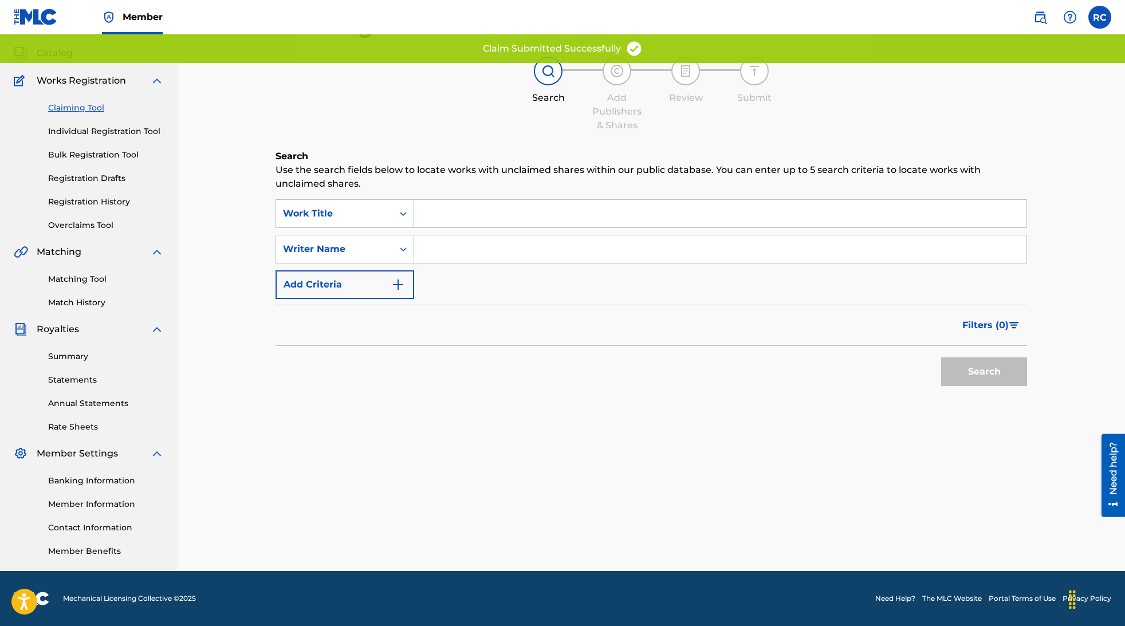
scroll to position [0, 0]
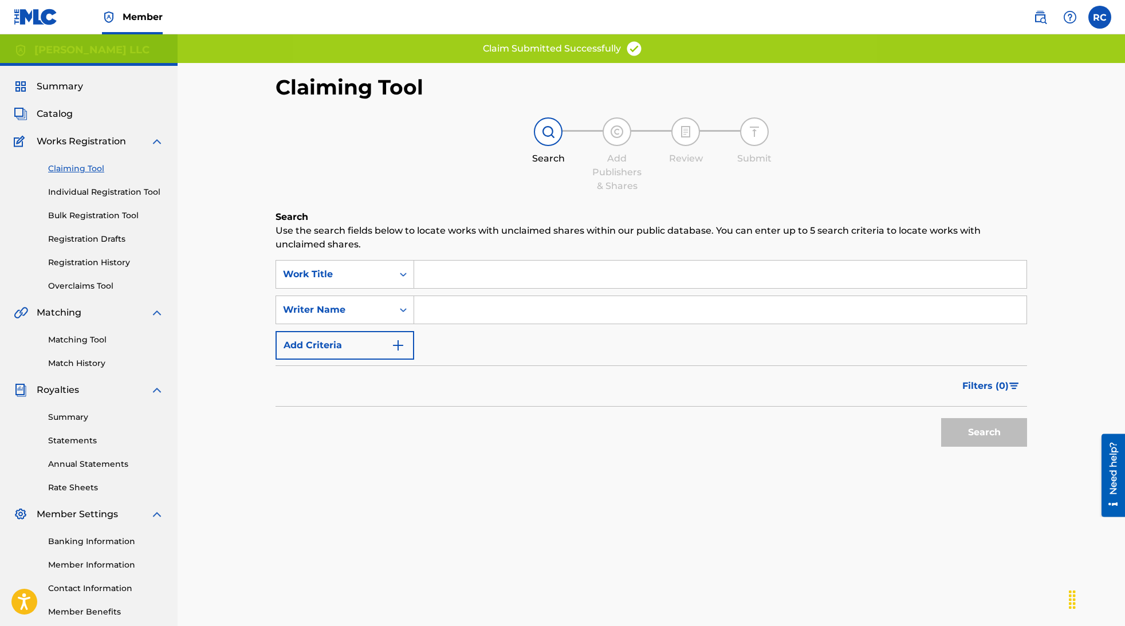
click at [457, 272] on input "Search Form" at bounding box center [720, 275] width 612 height 28
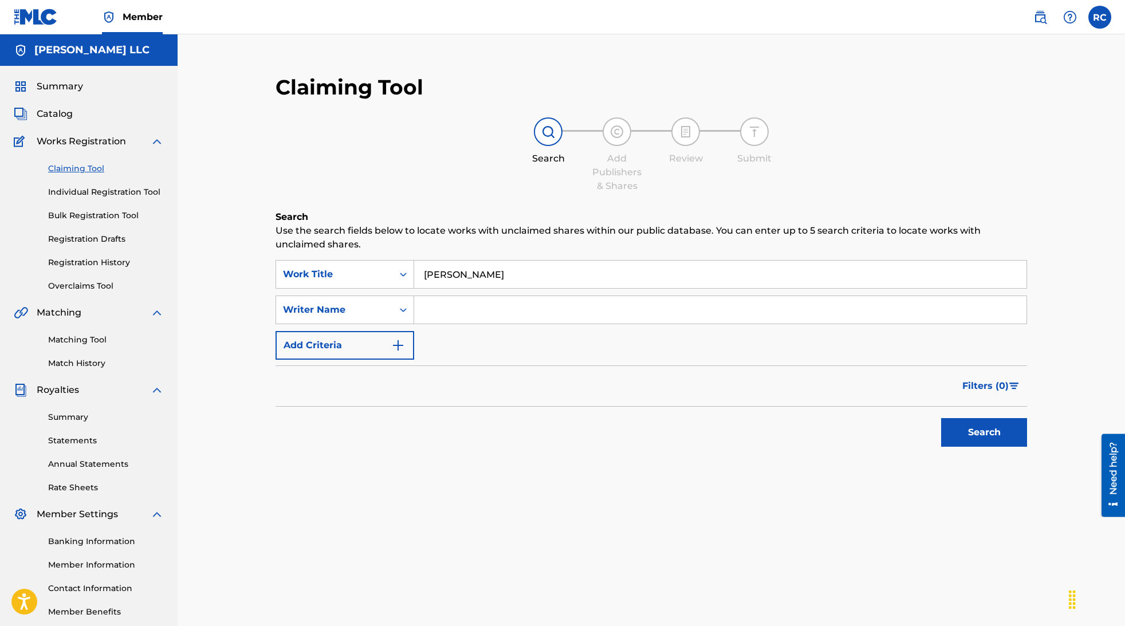
type input "[PERSON_NAME]"
click at [524, 308] on input "Search Form" at bounding box center [720, 310] width 612 height 28
paste input "[PERSON_NAME]"
type input "[PERSON_NAME]"
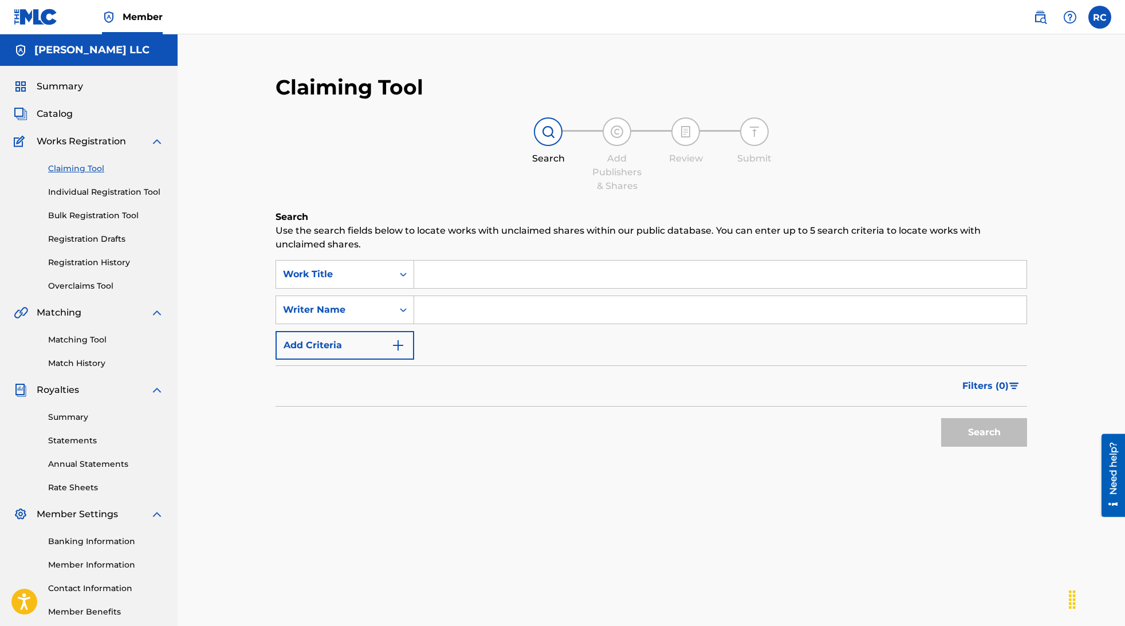
click at [454, 312] on input "Search Form" at bounding box center [720, 310] width 612 height 28
type input "[PERSON_NAME]"
click at [1000, 428] on button "Search" at bounding box center [984, 432] width 86 height 29
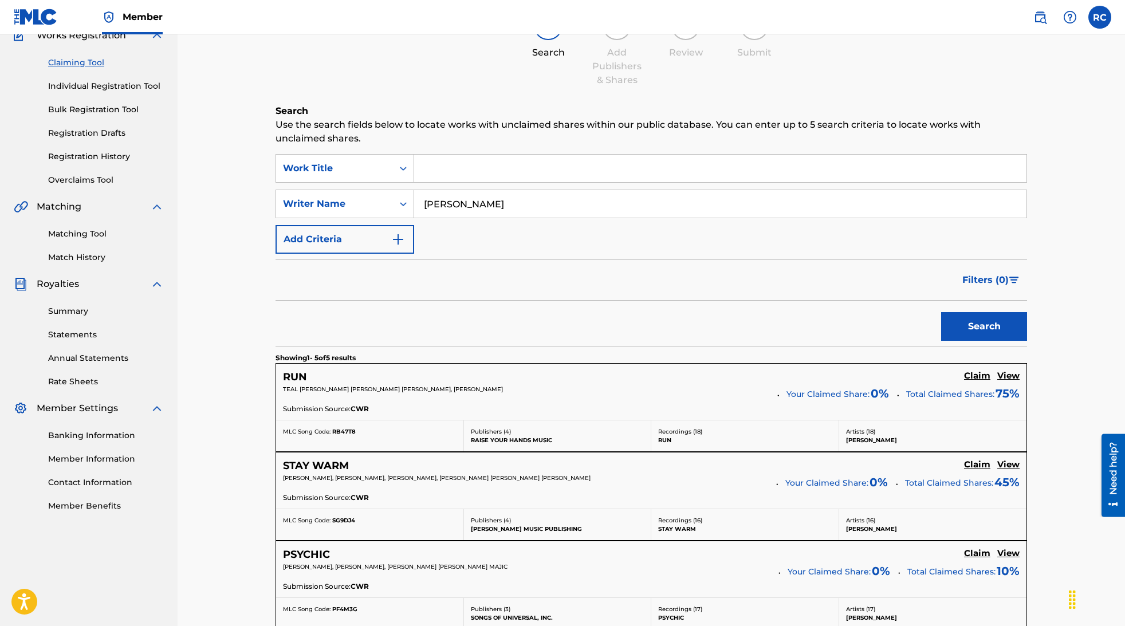
scroll to position [272, 0]
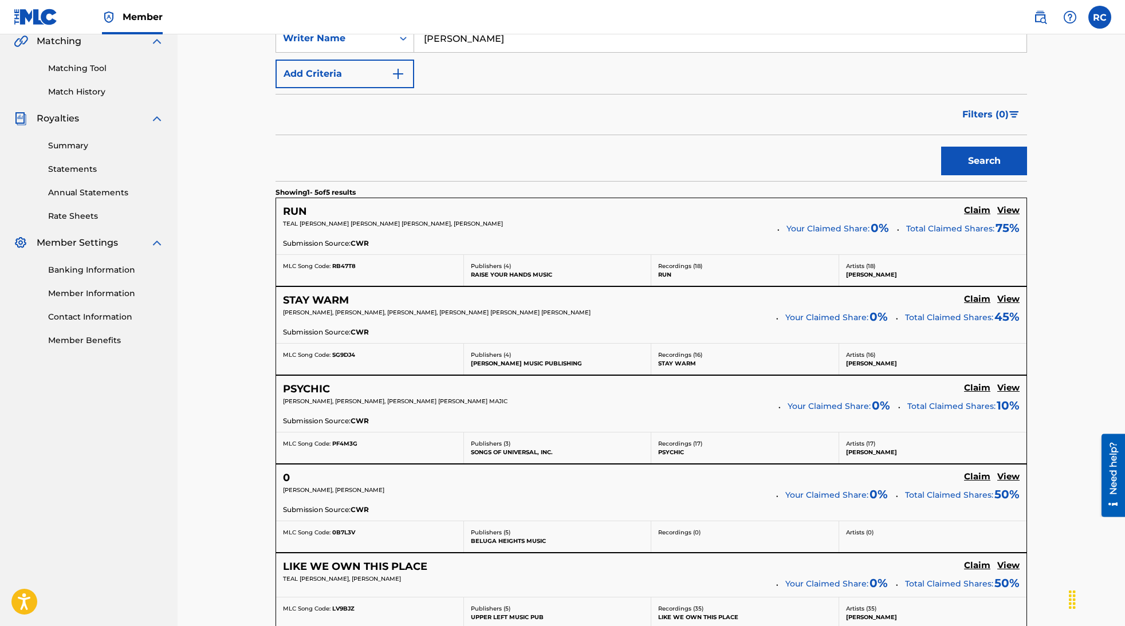
click at [1006, 210] on h5 "View" at bounding box center [1009, 210] width 22 height 11
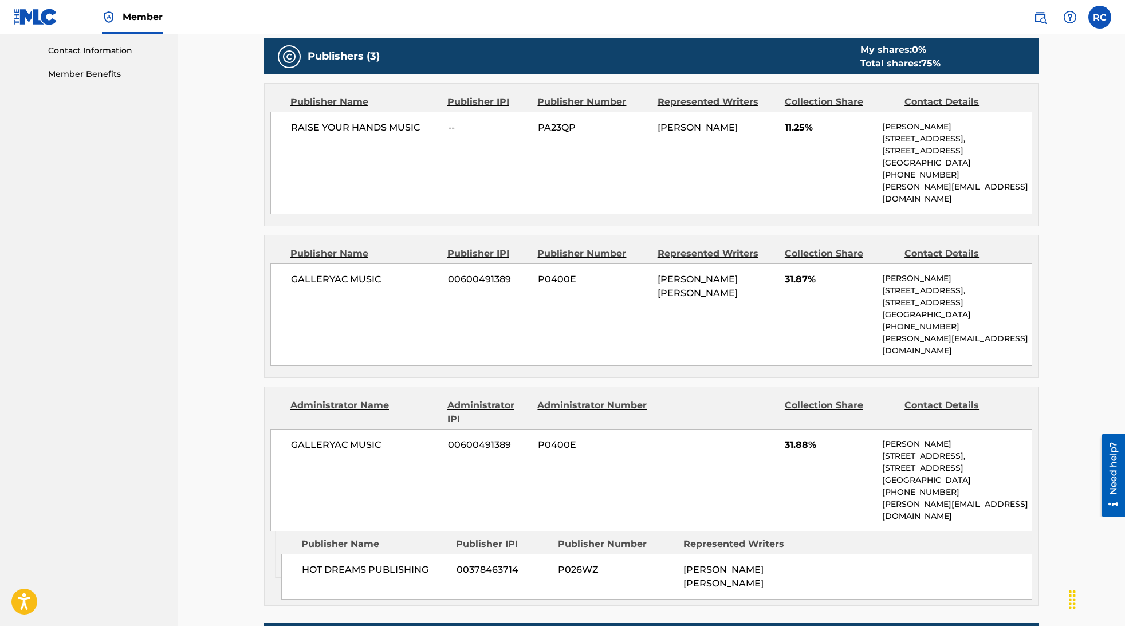
scroll to position [409, 0]
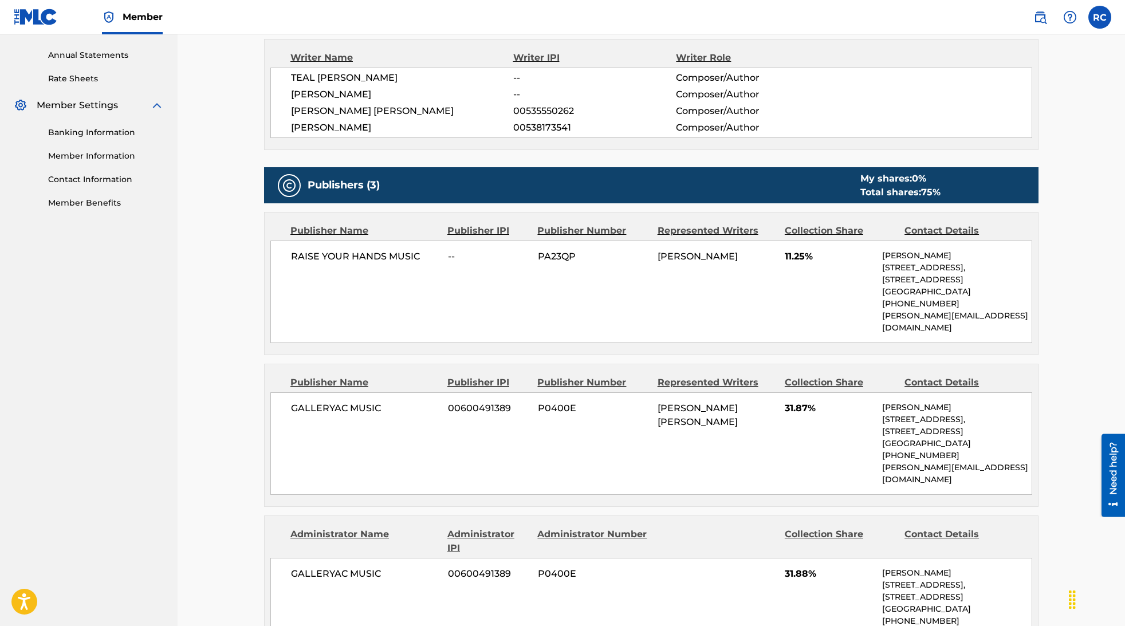
scroll to position [272, 0]
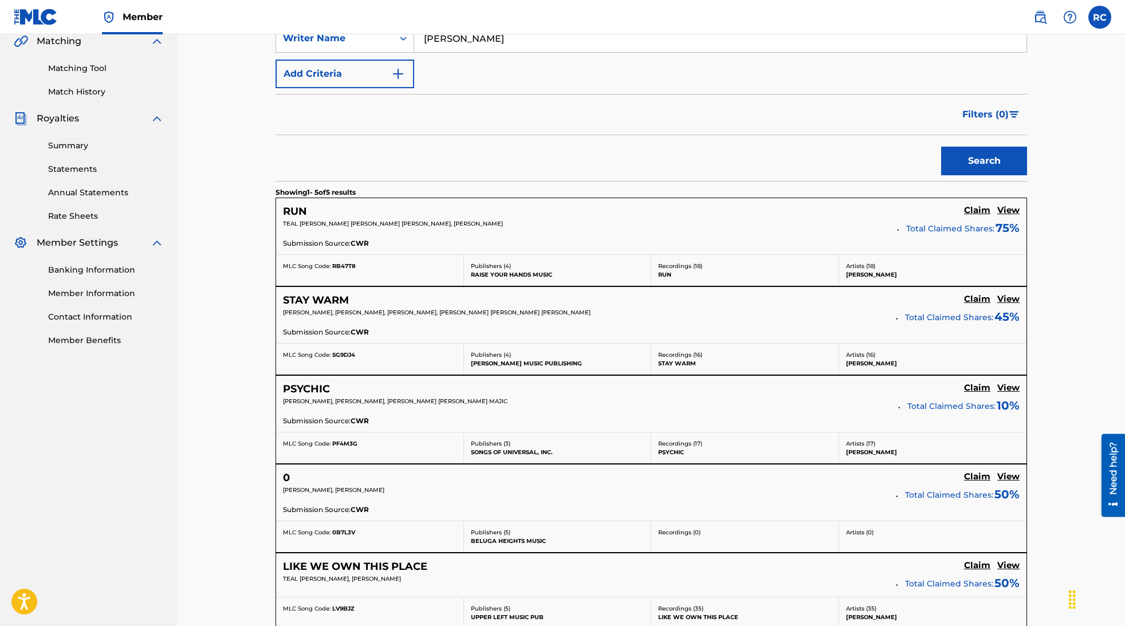
click at [978, 208] on h5 "Claim" at bounding box center [977, 210] width 26 height 11
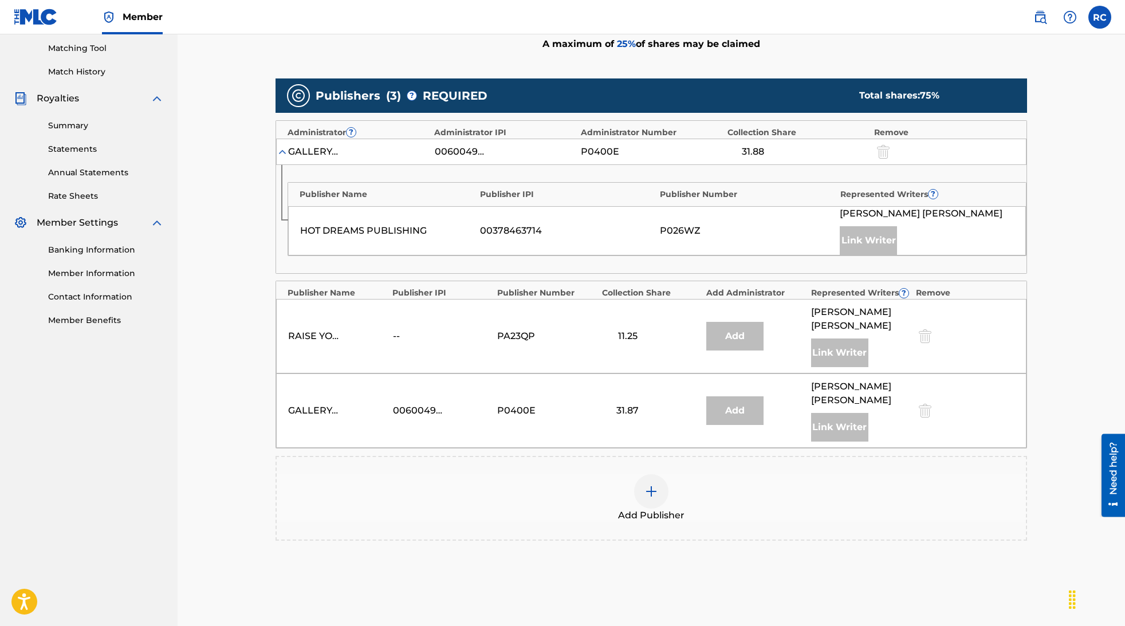
scroll to position [349, 0]
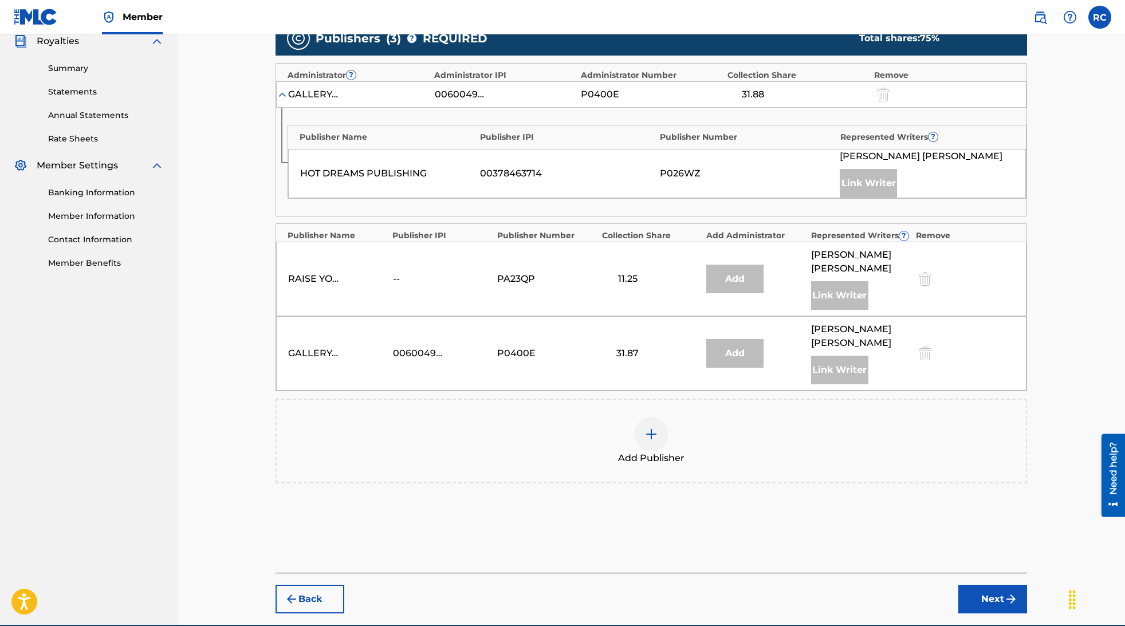
click at [655, 417] on div at bounding box center [651, 434] width 34 height 34
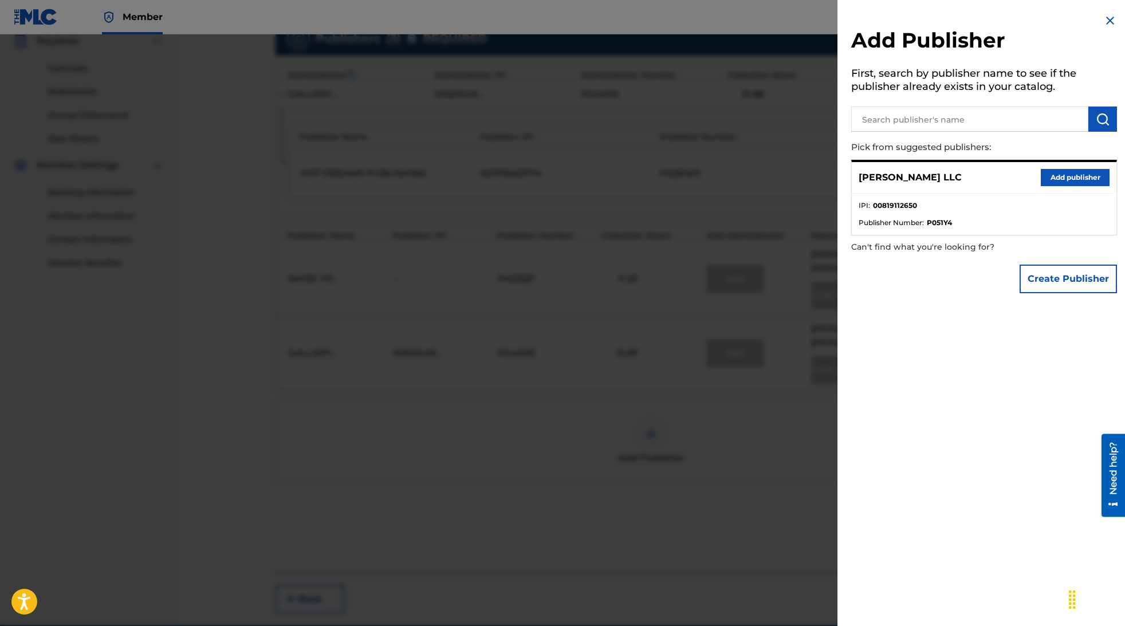
click at [1091, 177] on button "Add publisher" at bounding box center [1075, 177] width 69 height 17
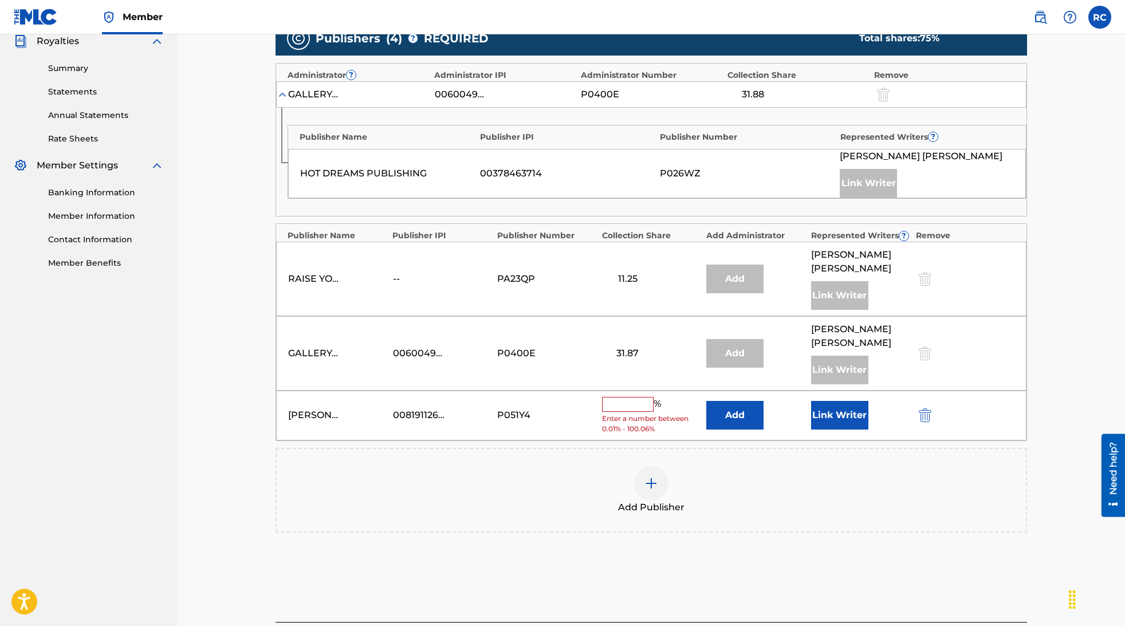
click at [628, 397] on input "text" at bounding box center [628, 404] width 52 height 15
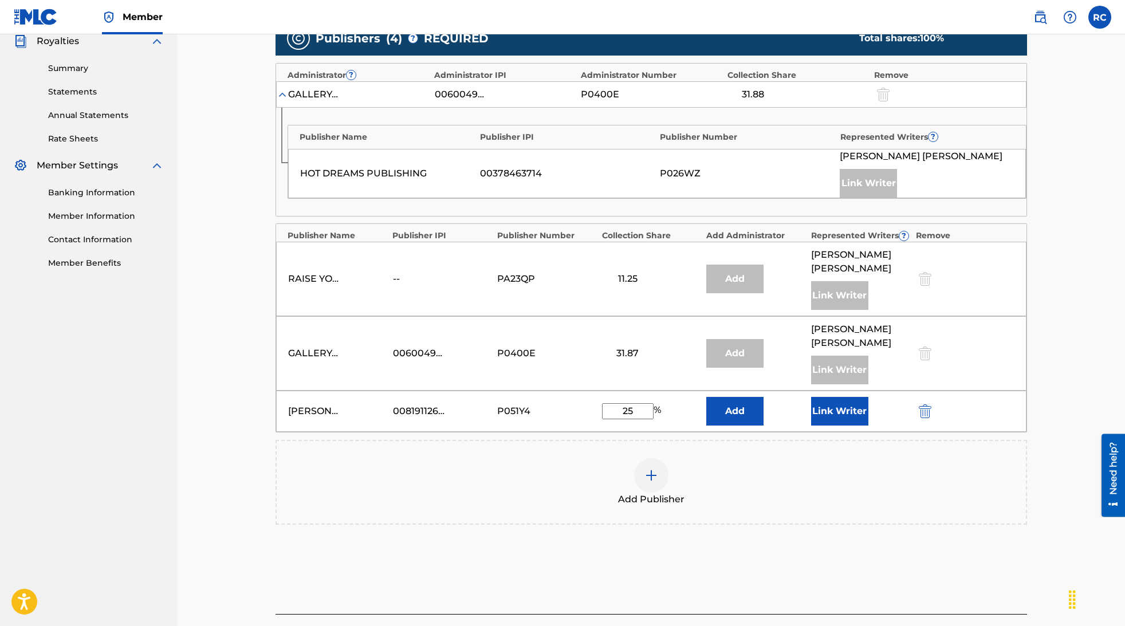
type input "25"
click at [836, 404] on button "Link Writer" at bounding box center [839, 411] width 57 height 29
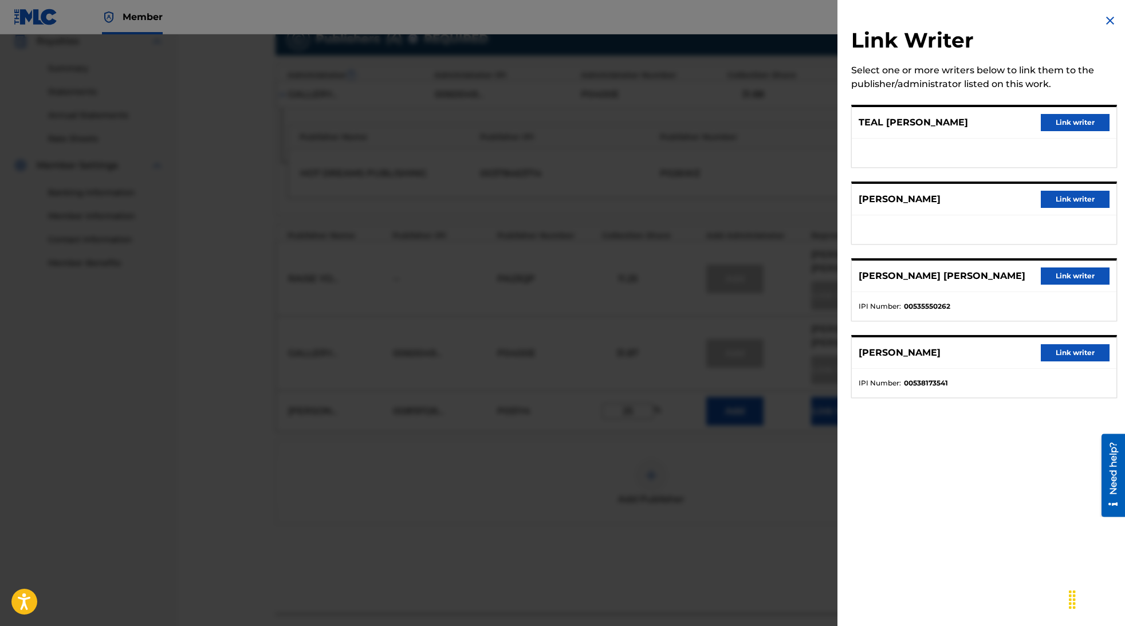
click at [1075, 199] on button "Link writer" at bounding box center [1075, 199] width 69 height 17
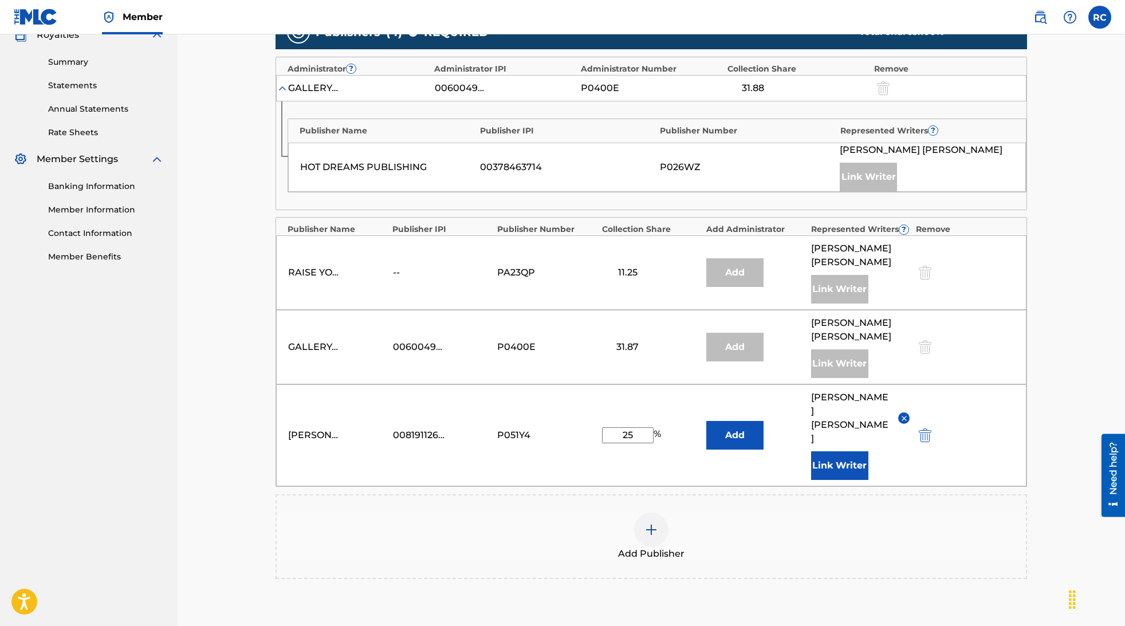
scroll to position [387, 0]
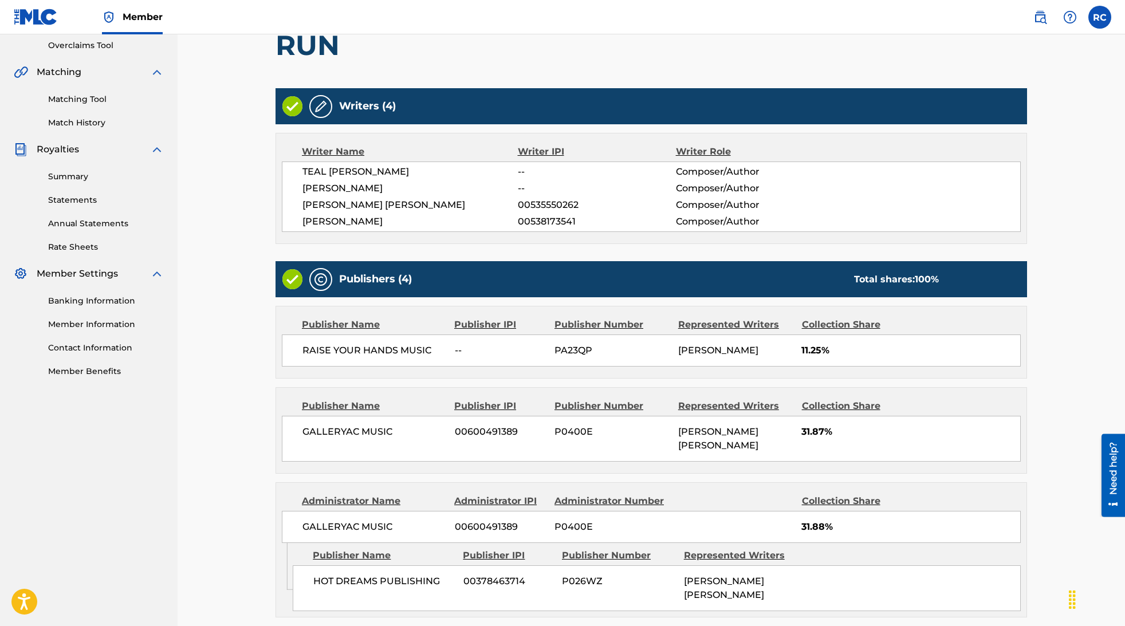
scroll to position [410, 0]
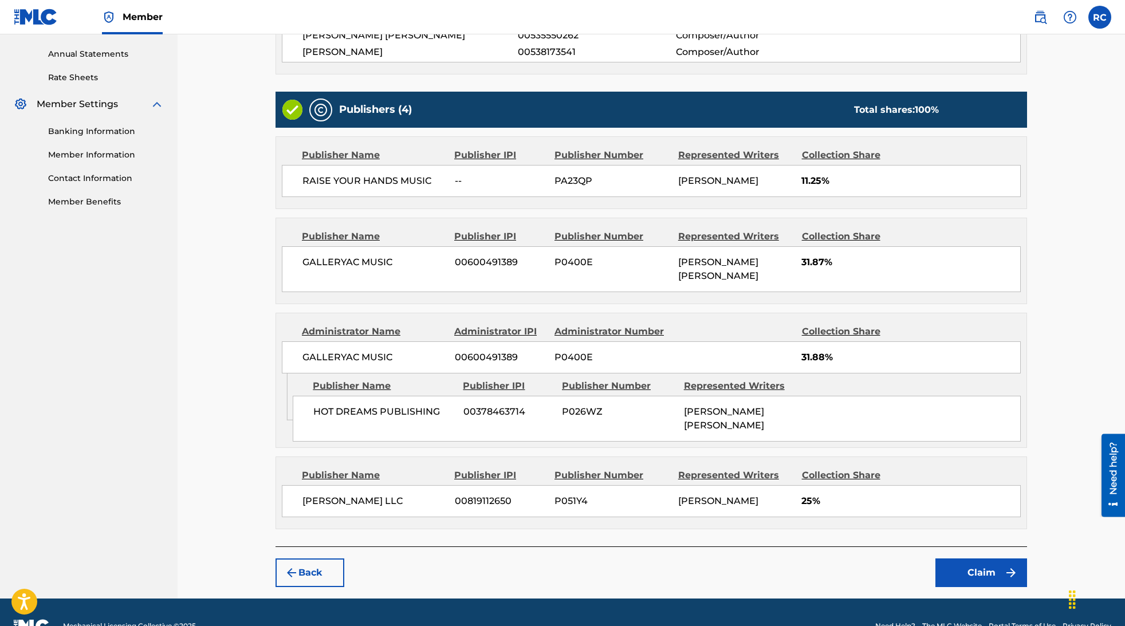
click at [975, 559] on button "Claim" at bounding box center [982, 573] width 92 height 29
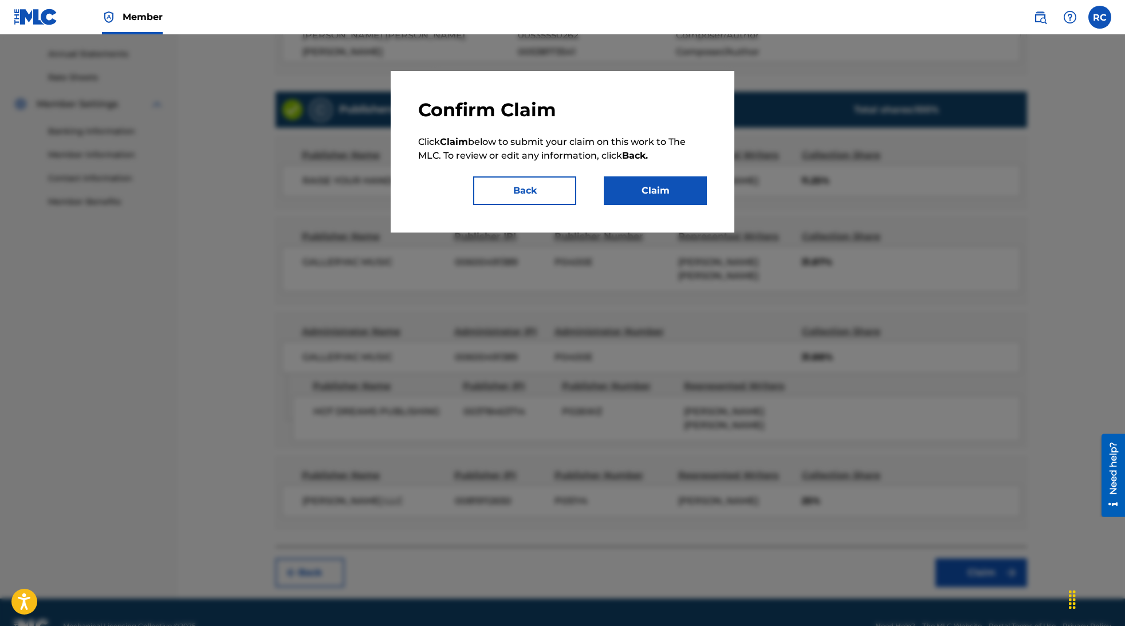
click at [633, 183] on button "Claim" at bounding box center [655, 190] width 103 height 29
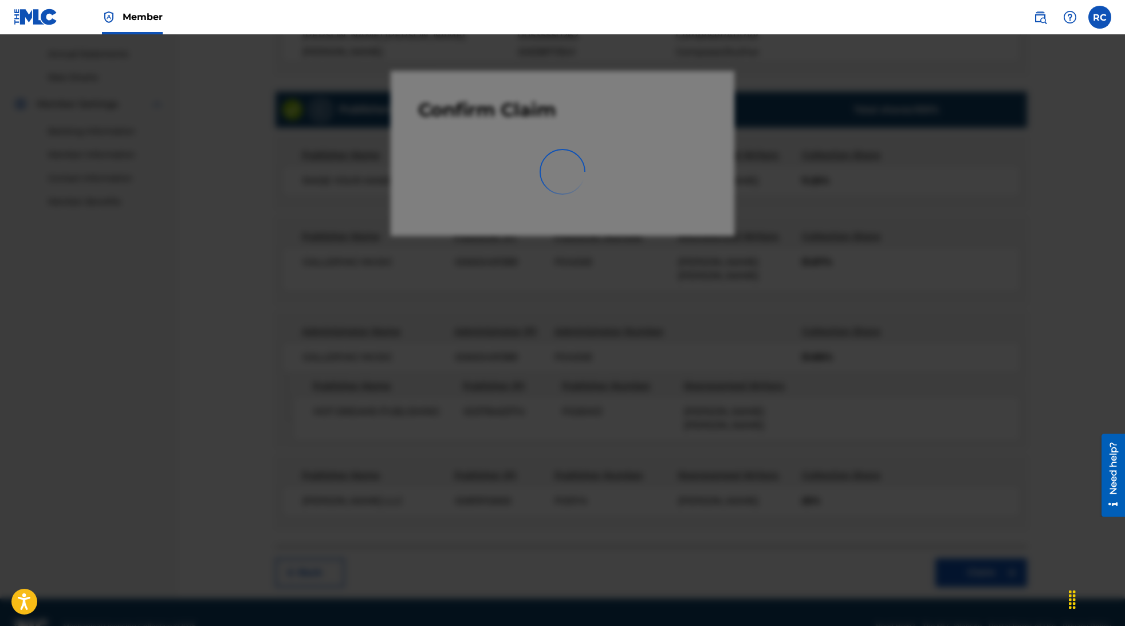
scroll to position [61, 0]
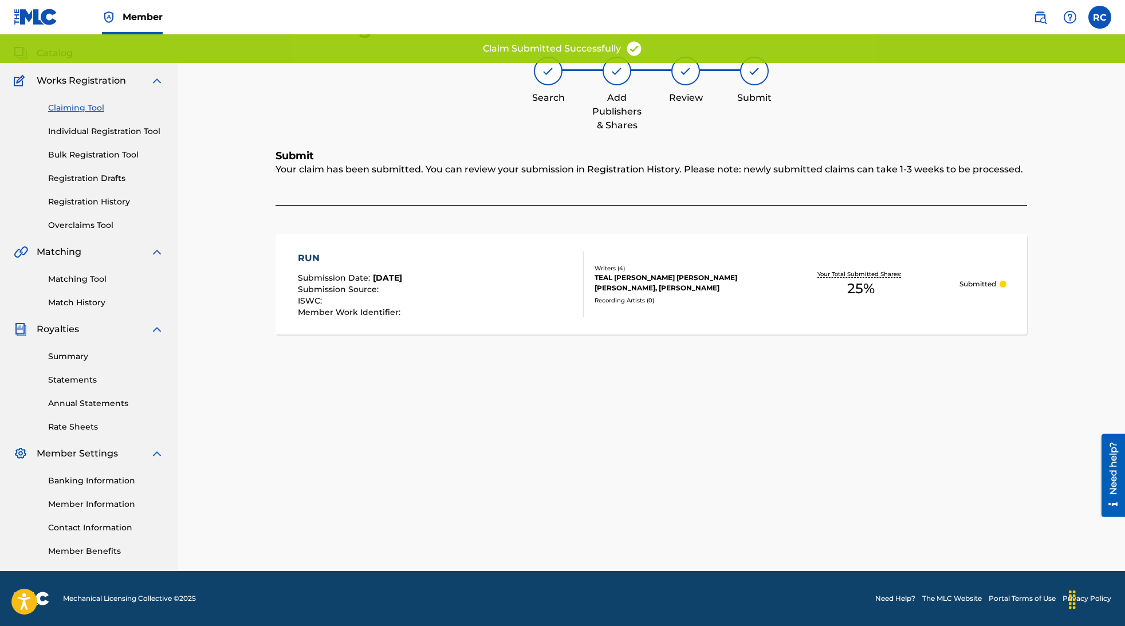
click at [90, 108] on link "Claiming Tool" at bounding box center [106, 108] width 116 height 12
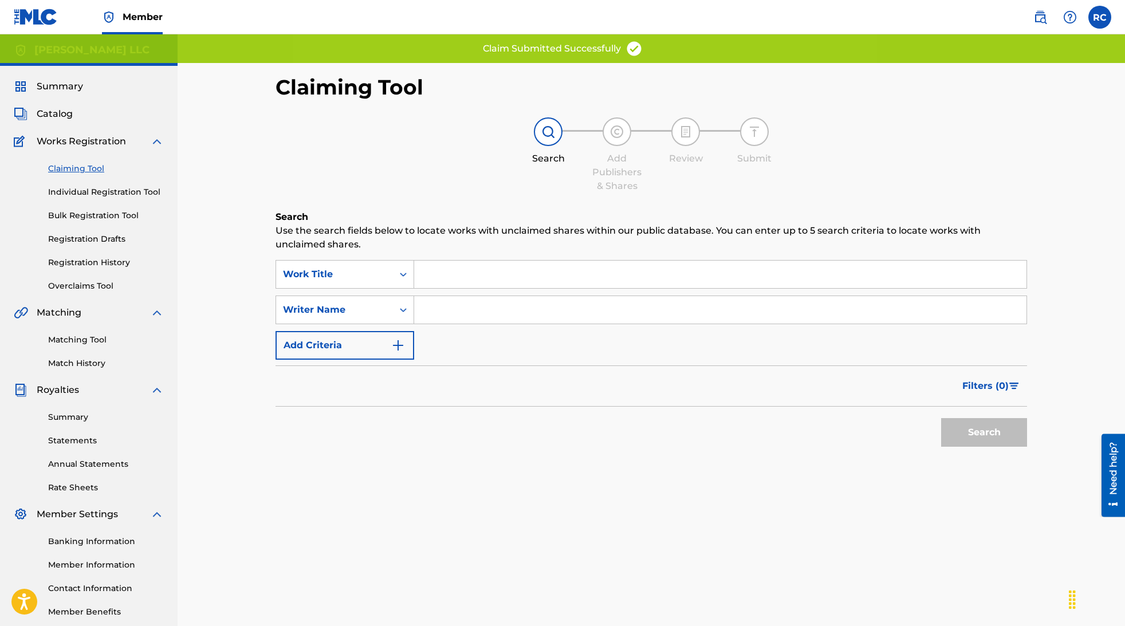
click at [545, 319] on input "Search Form" at bounding box center [720, 310] width 612 height 28
type input "r"
click at [980, 435] on button "Search" at bounding box center [984, 432] width 86 height 29
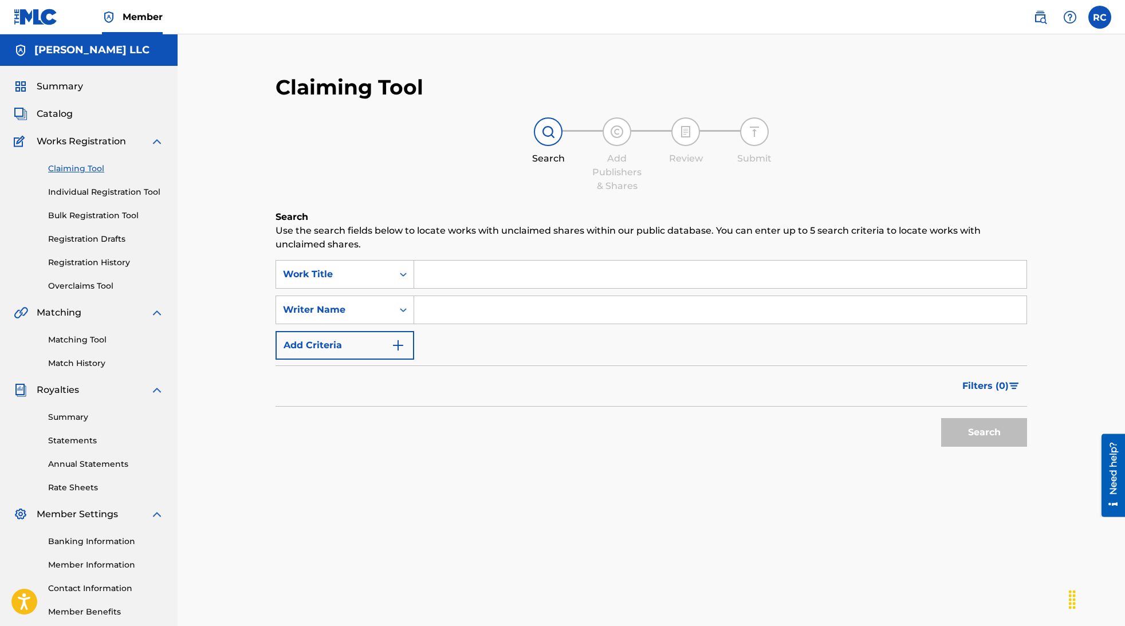
click at [458, 314] on input "Search Form" at bounding box center [720, 310] width 612 height 28
type input "[PERSON_NAME]"
click at [993, 440] on button "Search" at bounding box center [984, 432] width 86 height 29
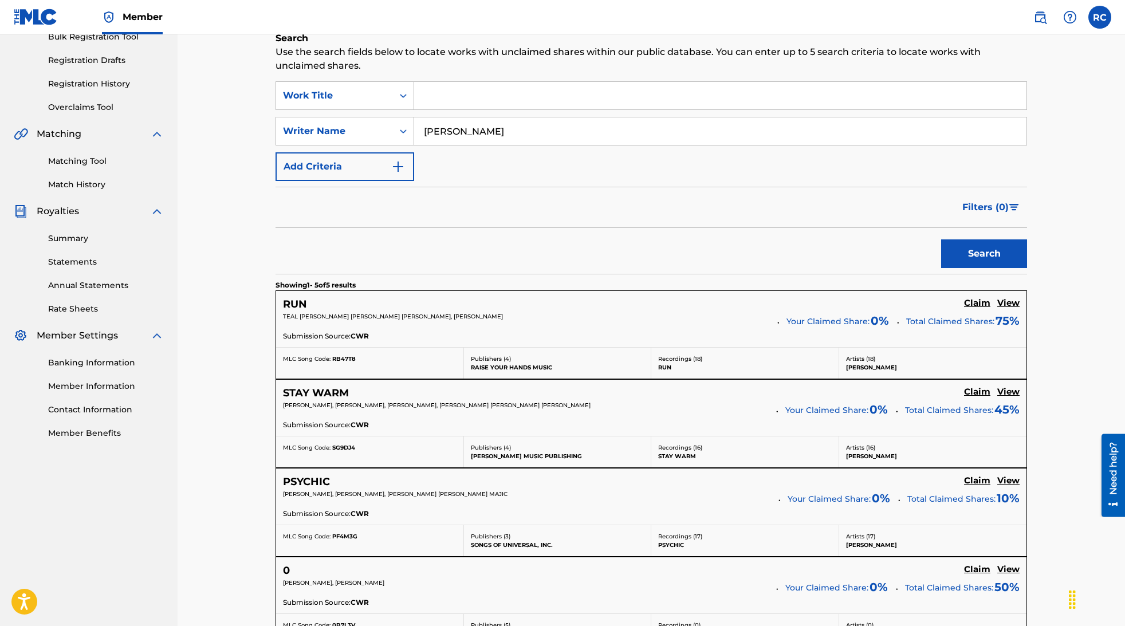
scroll to position [283, 0]
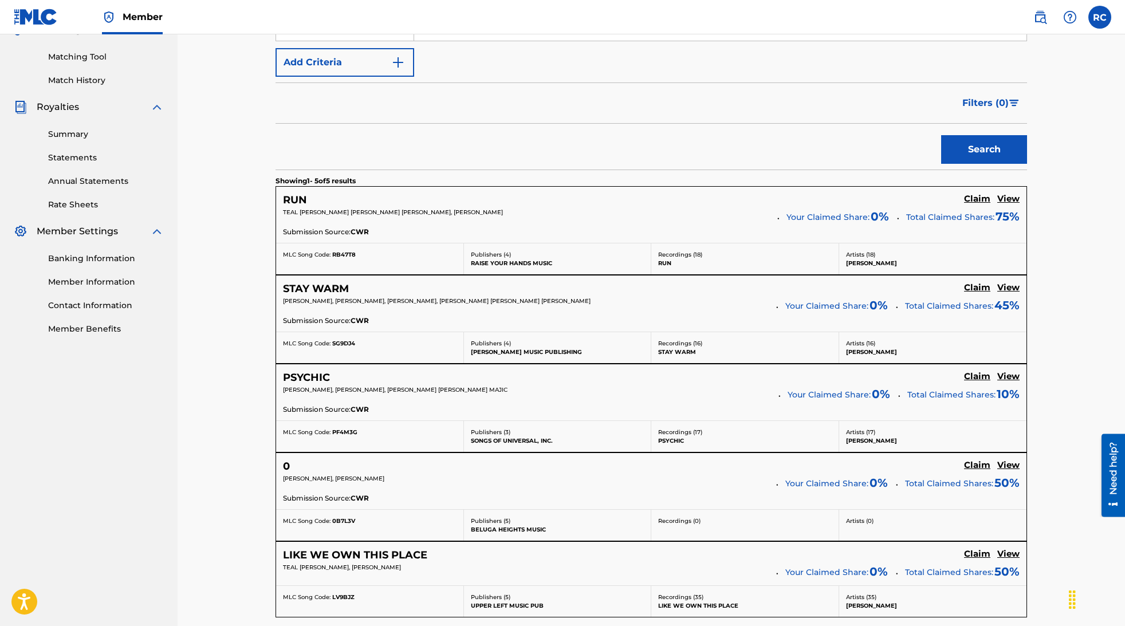
click at [981, 202] on h5 "Claim" at bounding box center [977, 199] width 26 height 11
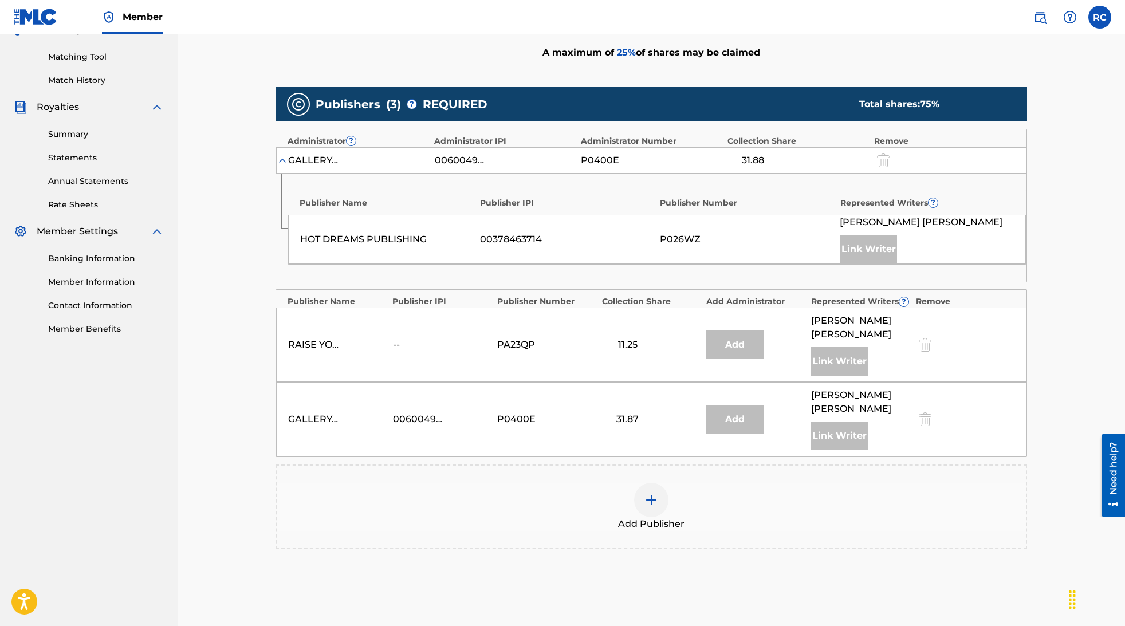
click at [284, 160] on img at bounding box center [282, 160] width 11 height 11
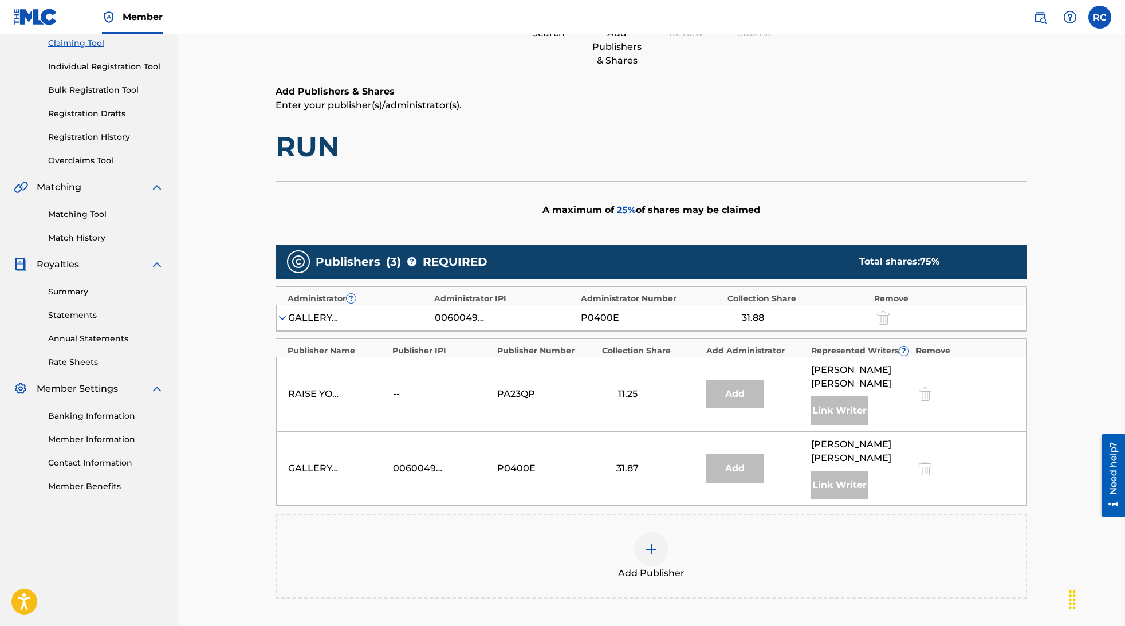
scroll to position [0, 0]
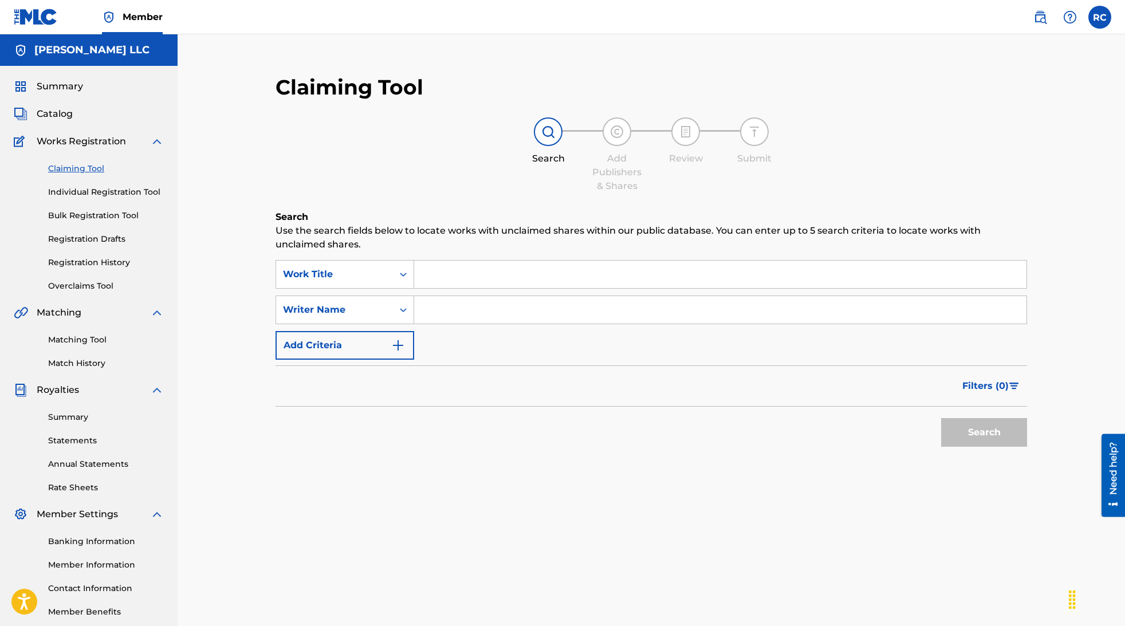
click at [469, 316] on input "Search Form" at bounding box center [720, 310] width 612 height 28
type input "[PERSON_NAME]"
click at [964, 438] on button "Search" at bounding box center [984, 432] width 86 height 29
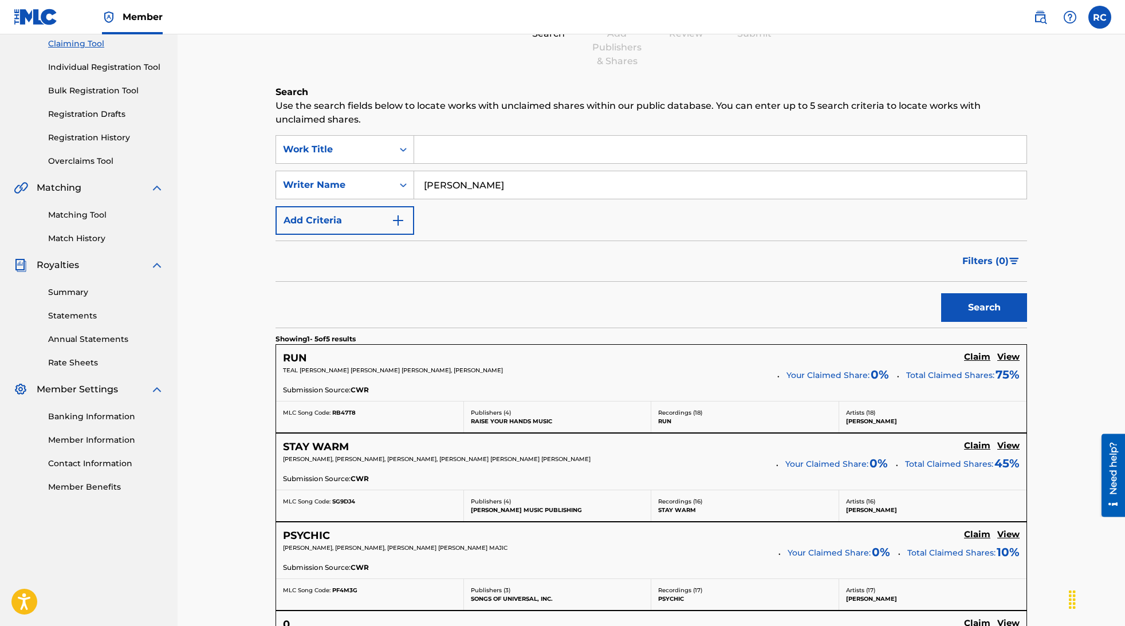
scroll to position [143, 0]
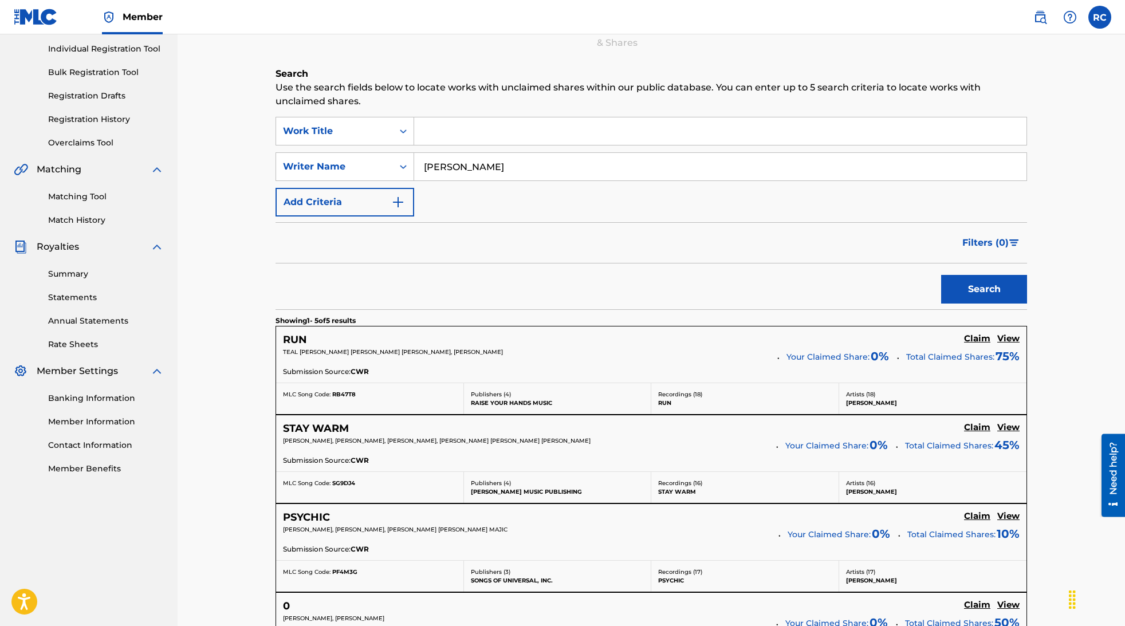
click at [823, 366] on div "RUN Claim View TEAL [PERSON_NAME] [PERSON_NAME] [PERSON_NAME], [PERSON_NAME] Yo…" at bounding box center [651, 355] width 751 height 56
drag, startPoint x: 811, startPoint y: 392, endPoint x: 902, endPoint y: 382, distance: 91.6
click at [812, 392] on p "Recordings ( 18 )" at bounding box center [745, 394] width 174 height 9
click at [1008, 339] on h5 "View" at bounding box center [1009, 338] width 22 height 11
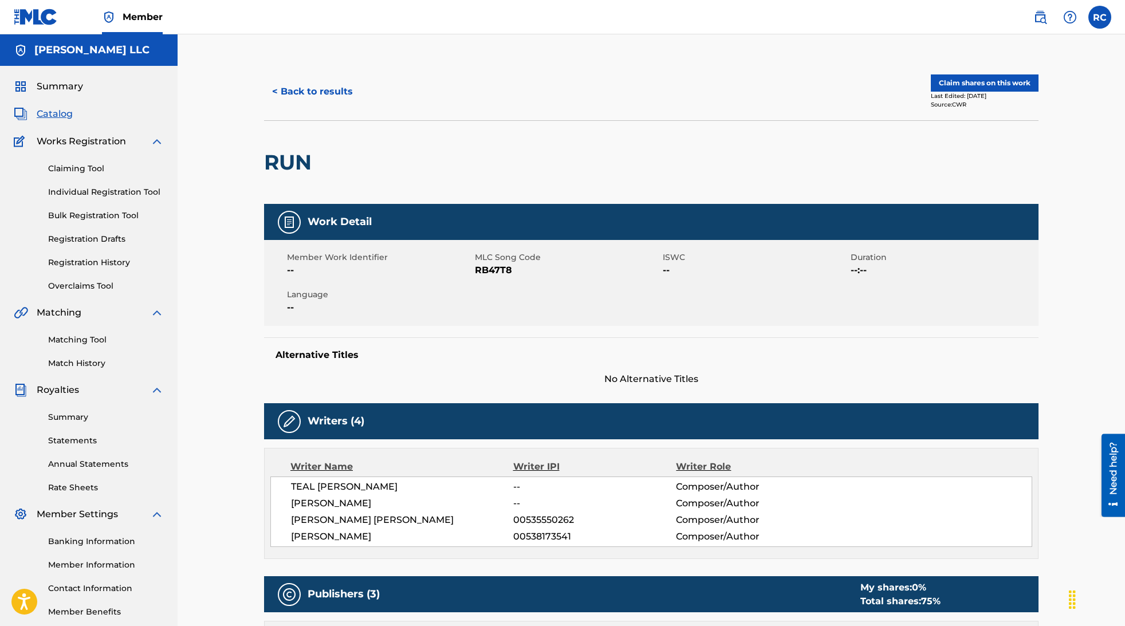
click at [991, 83] on button "Claim shares on this work" at bounding box center [985, 82] width 108 height 17
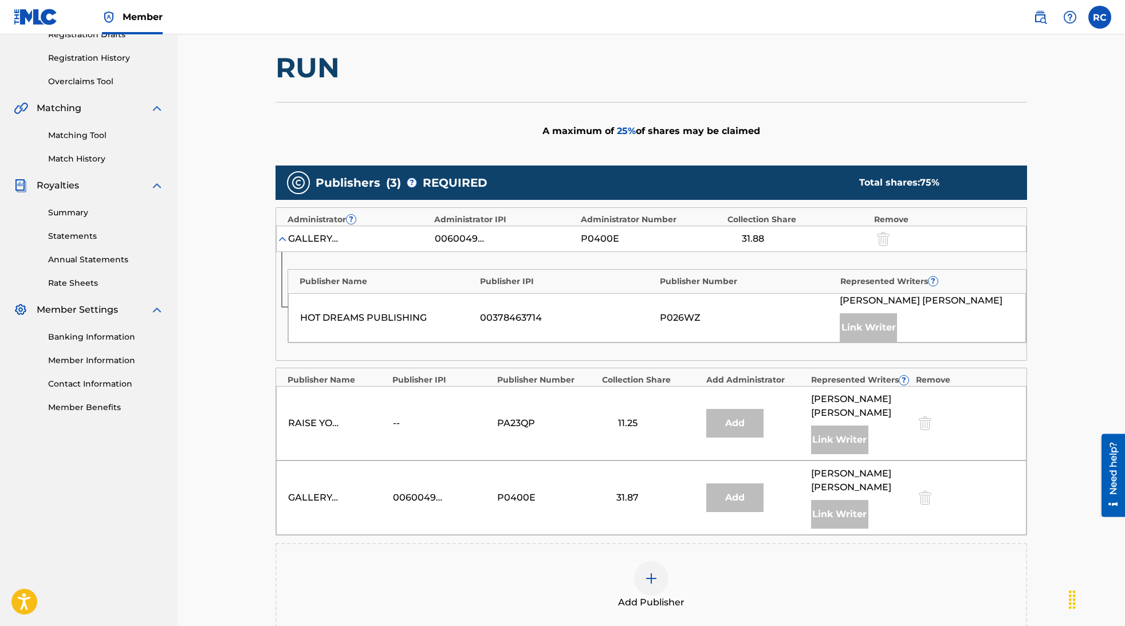
scroll to position [236, 0]
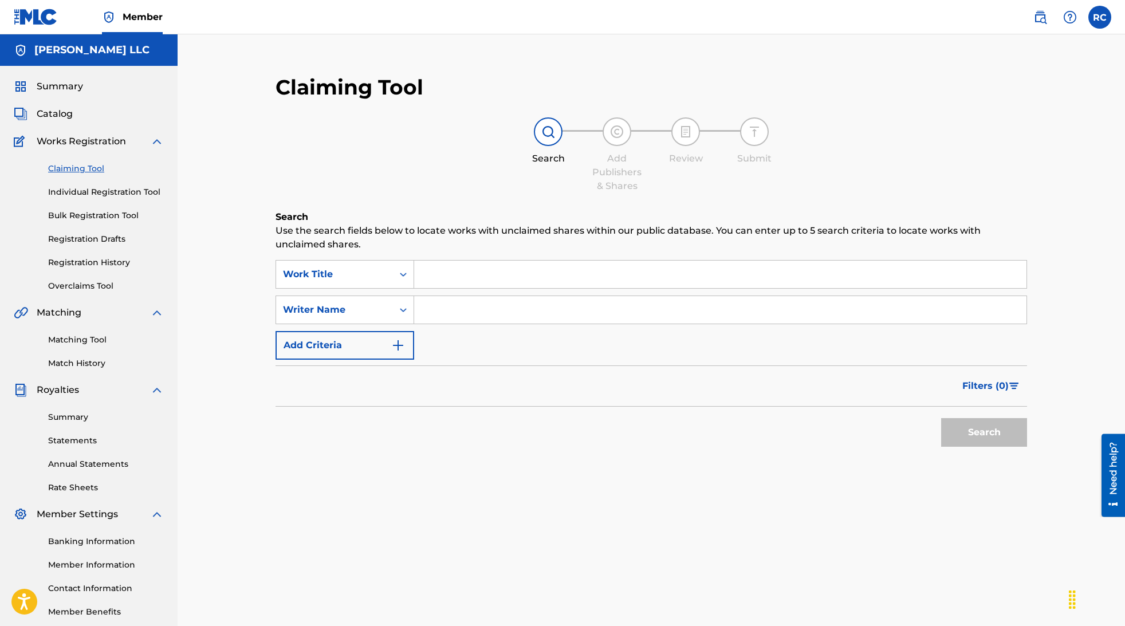
scroll to position [61, 0]
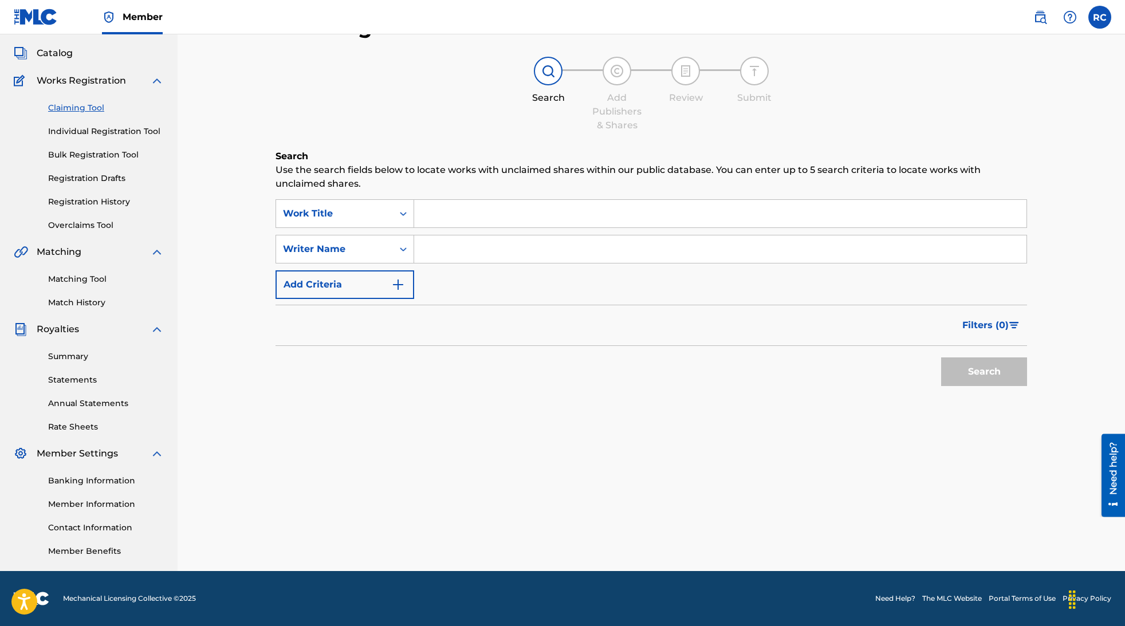
click at [476, 252] on input "Search Form" at bounding box center [720, 249] width 612 height 28
type input "[PERSON_NAME]"
click at [959, 375] on button "Search" at bounding box center [984, 372] width 86 height 29
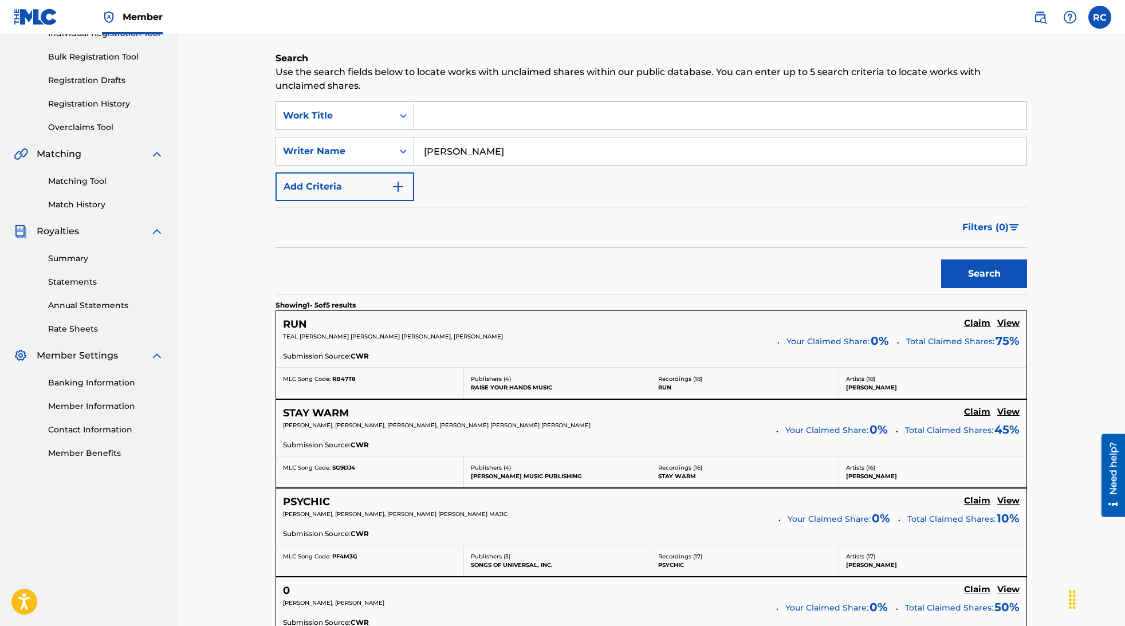
scroll to position [445, 0]
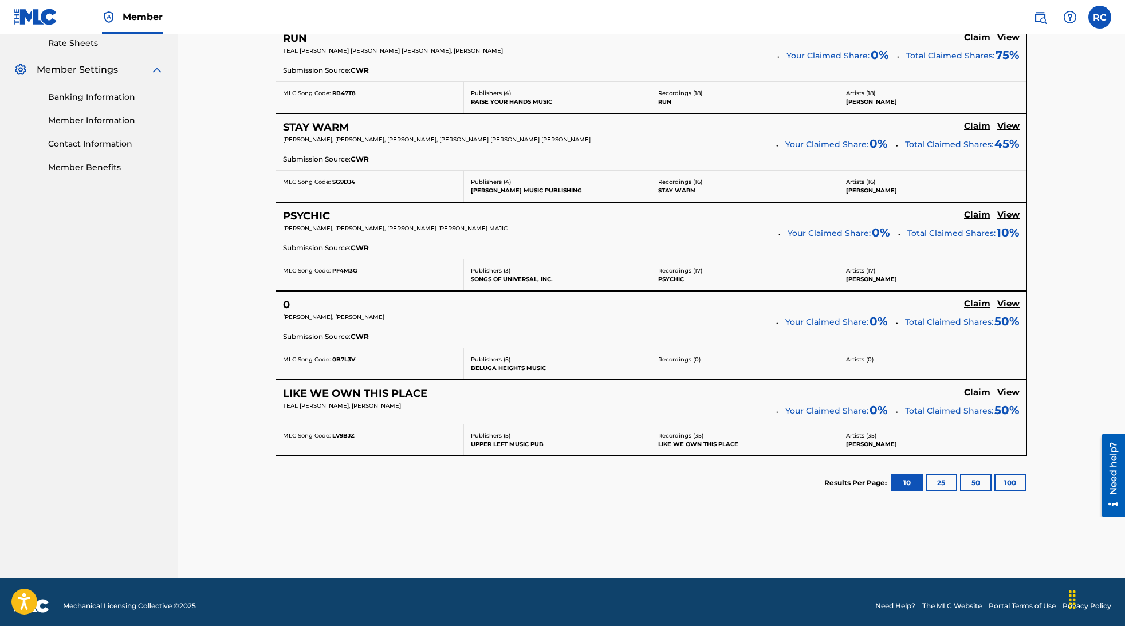
click at [1011, 393] on h5 "View" at bounding box center [1009, 392] width 22 height 11
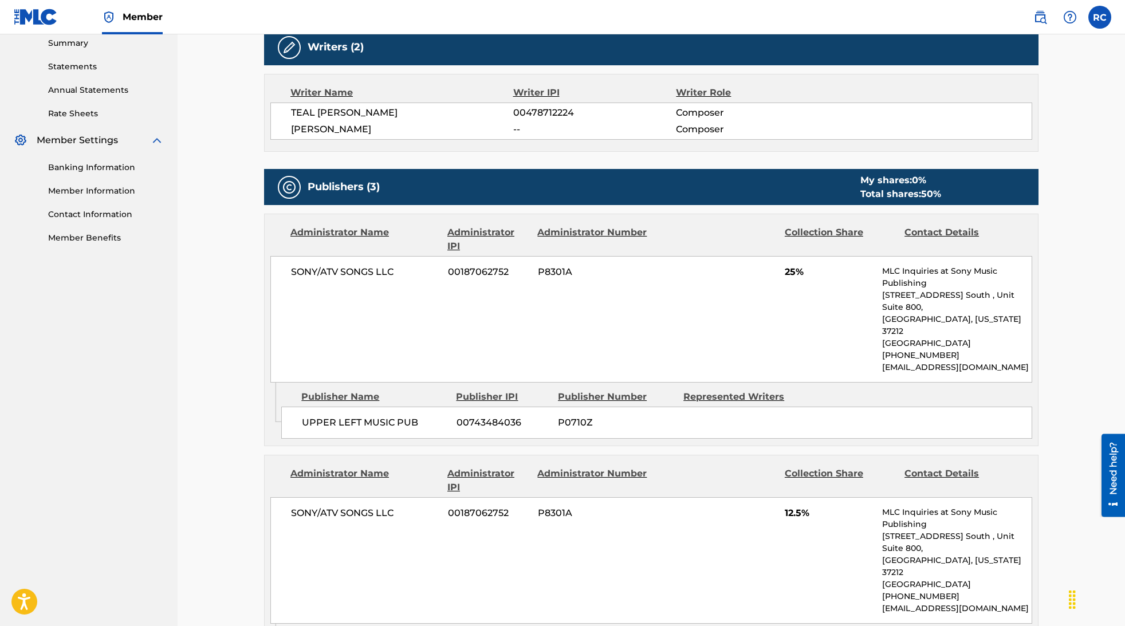
scroll to position [261, 0]
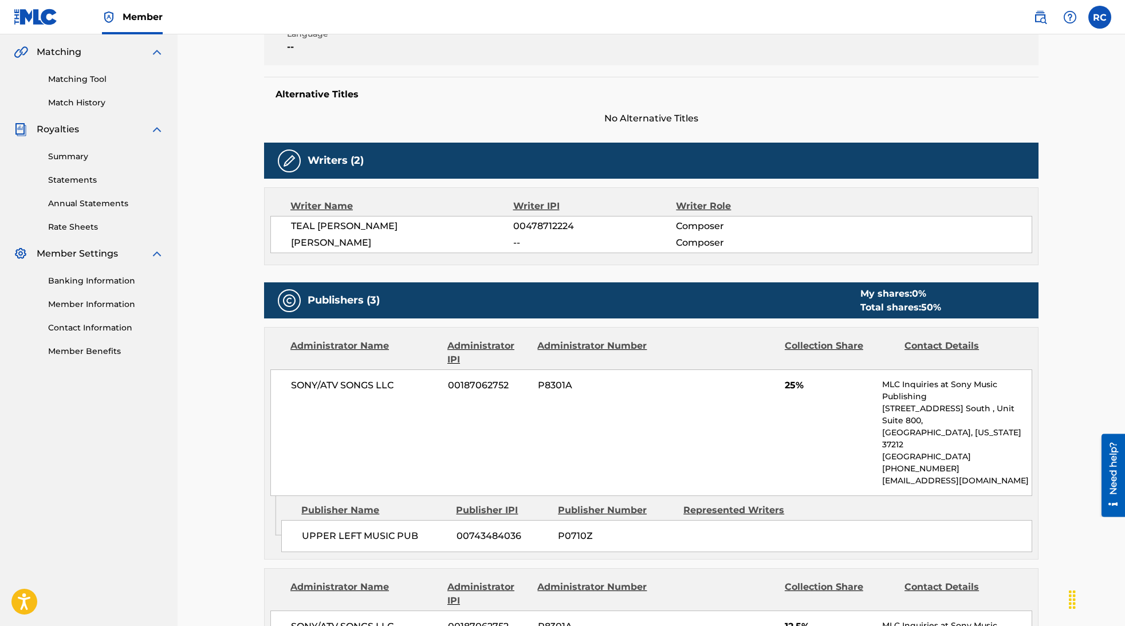
scroll to position [387, 0]
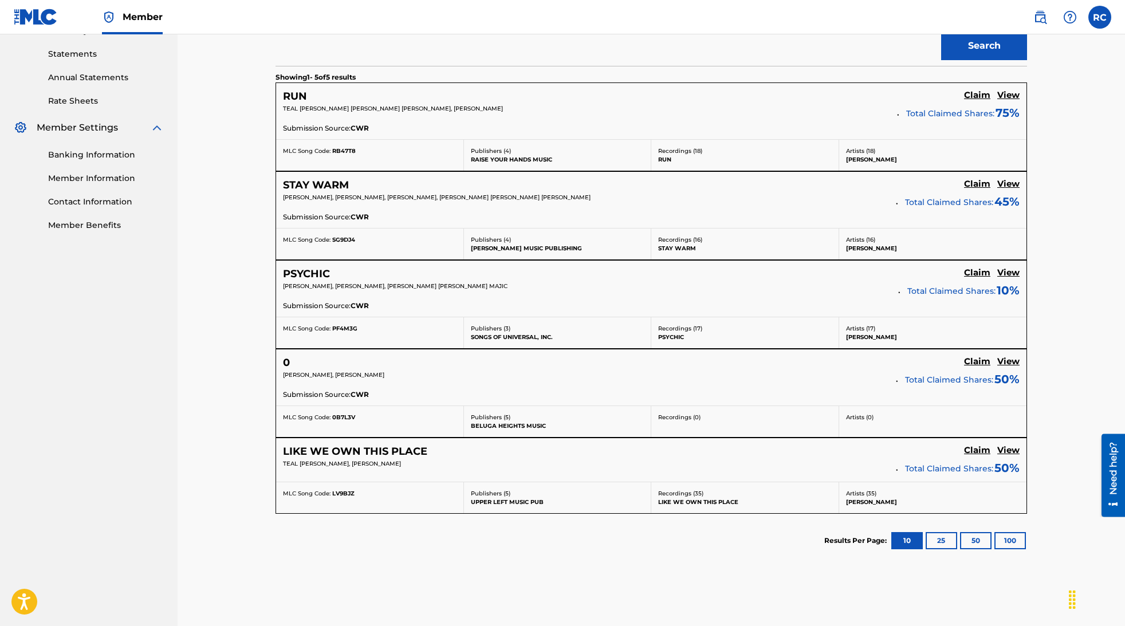
click at [978, 101] on h5 "Claim" at bounding box center [977, 95] width 26 height 11
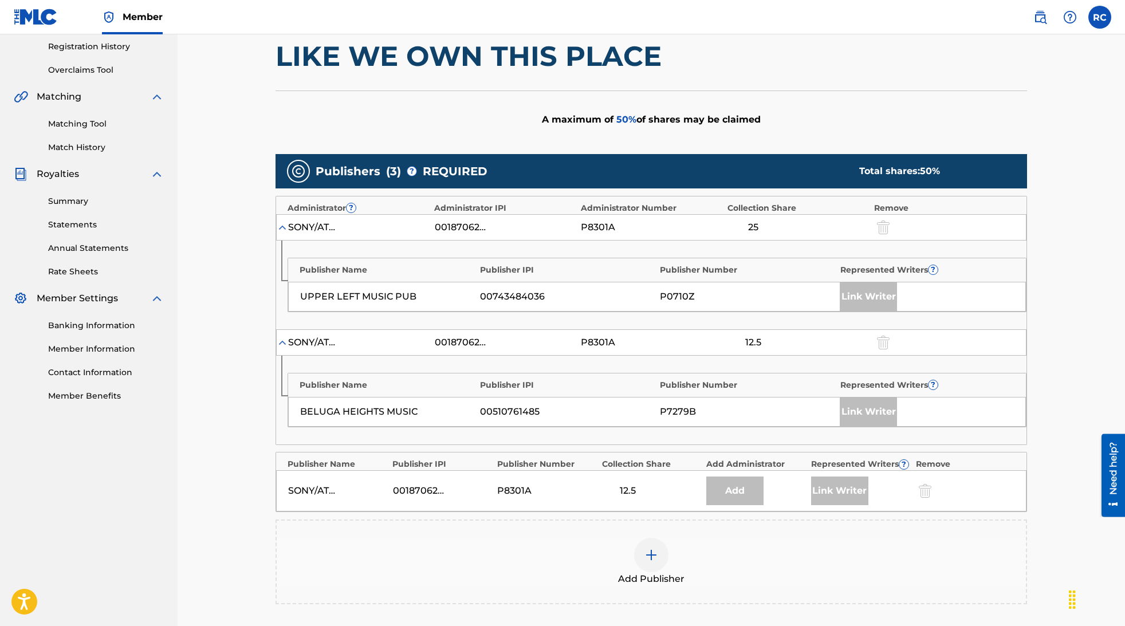
scroll to position [215, 0]
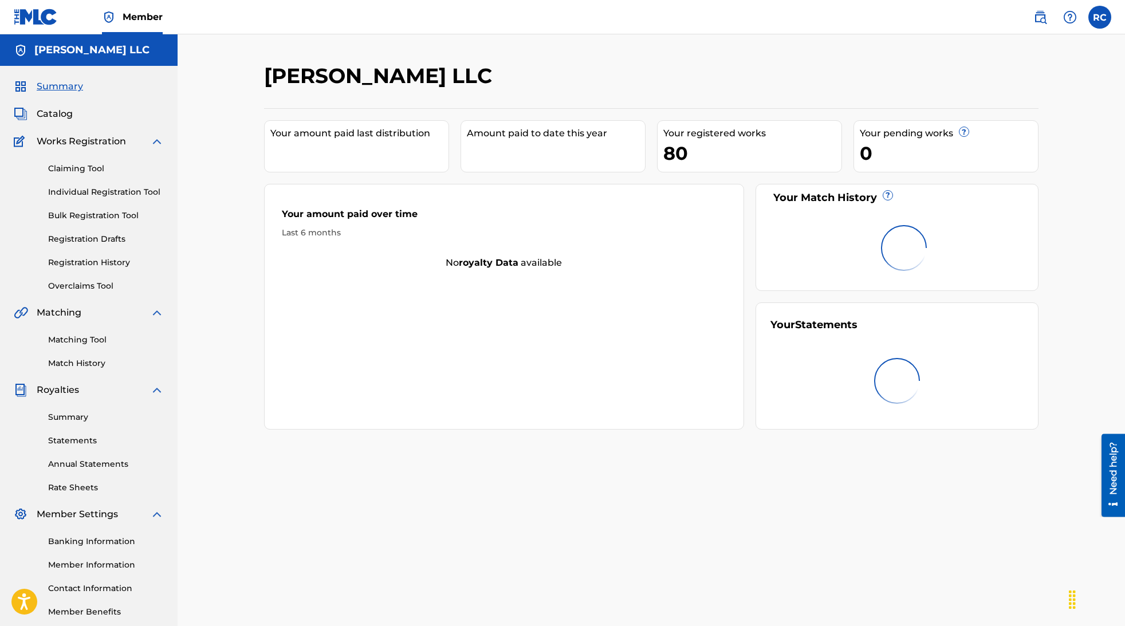
click at [91, 169] on link "Claiming Tool" at bounding box center [106, 169] width 116 height 12
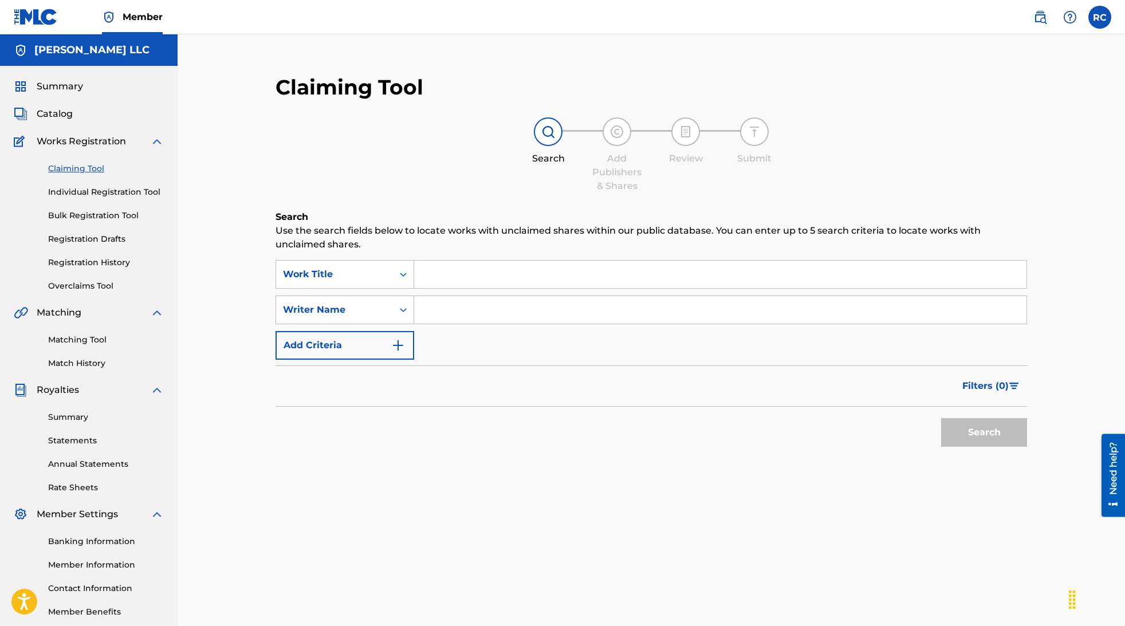
click at [469, 267] on input "Search Form" at bounding box center [720, 275] width 612 height 28
type input "rya"
drag, startPoint x: 475, startPoint y: 277, endPoint x: 349, endPoint y: 265, distance: 126.7
click at [348, 265] on div "SearchWithCriteriabfa07981-5515-4dfa-bde7-350b2041a4cb Work Title rya" at bounding box center [652, 274] width 752 height 29
drag, startPoint x: 320, startPoint y: 366, endPoint x: 331, endPoint y: 364, distance: 10.4
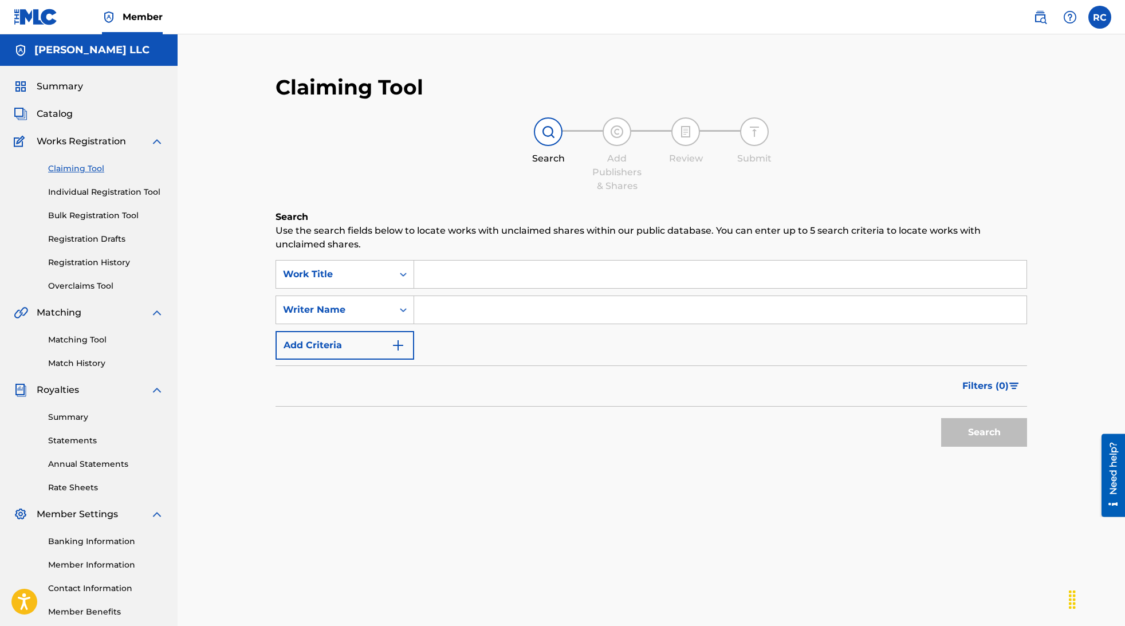
click at [324, 366] on div "Filters ( 0 )" at bounding box center [652, 386] width 752 height 41
click at [488, 300] on input "Search Form" at bounding box center [720, 310] width 612 height 28
type input "[PERSON_NAME]"
click at [949, 432] on button "Search" at bounding box center [984, 432] width 86 height 29
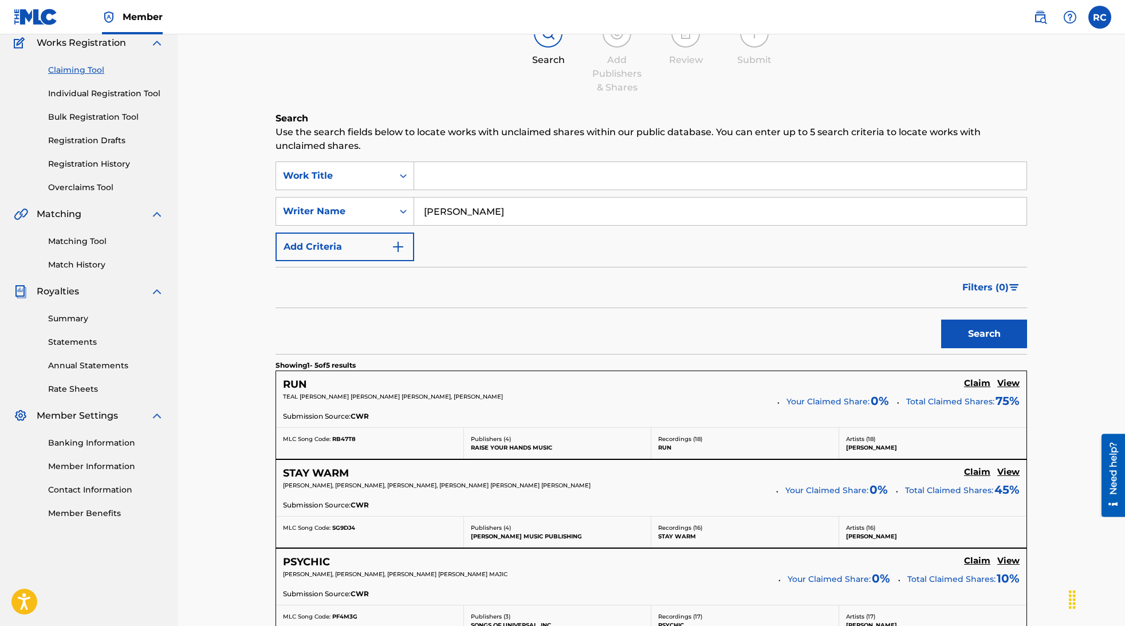
scroll to position [281, 0]
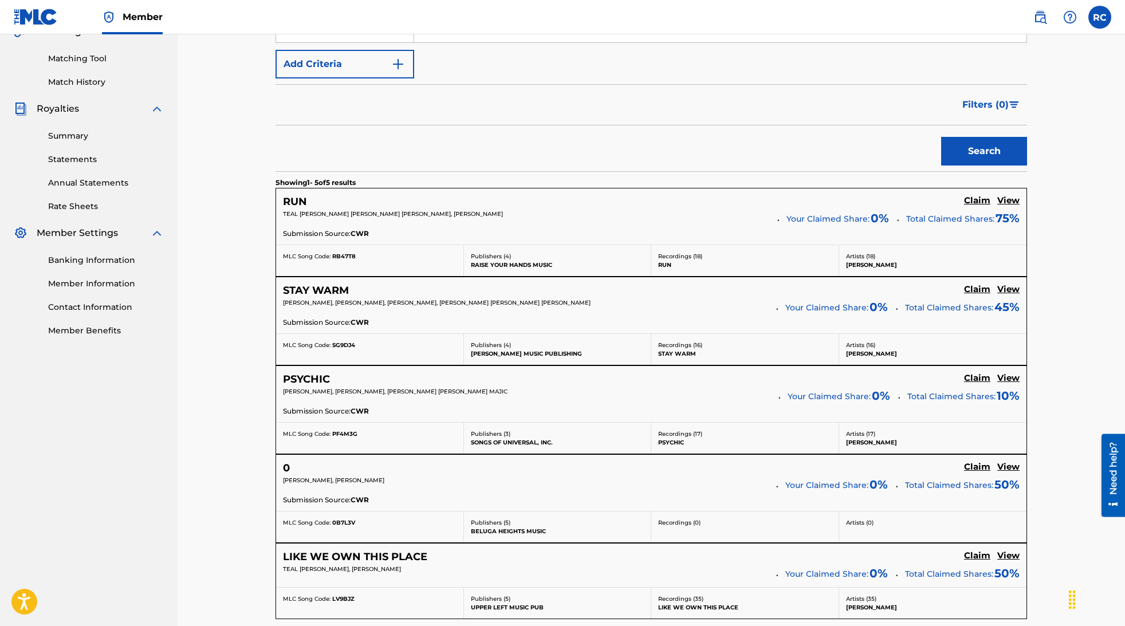
click at [1005, 290] on h5 "View" at bounding box center [1009, 289] width 22 height 11
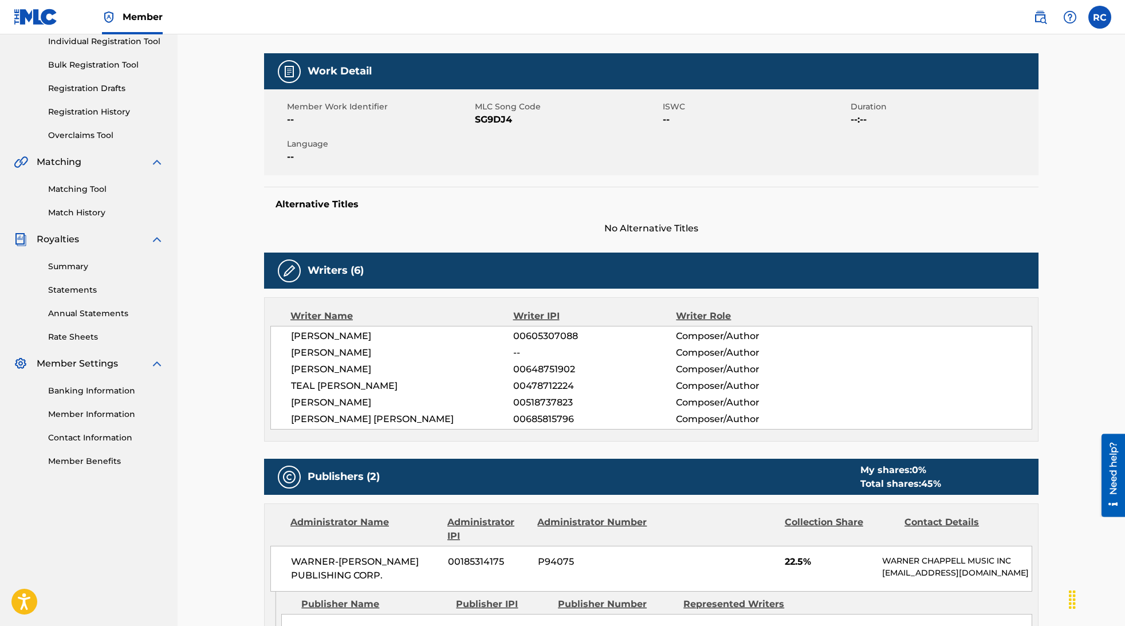
scroll to position [123, 0]
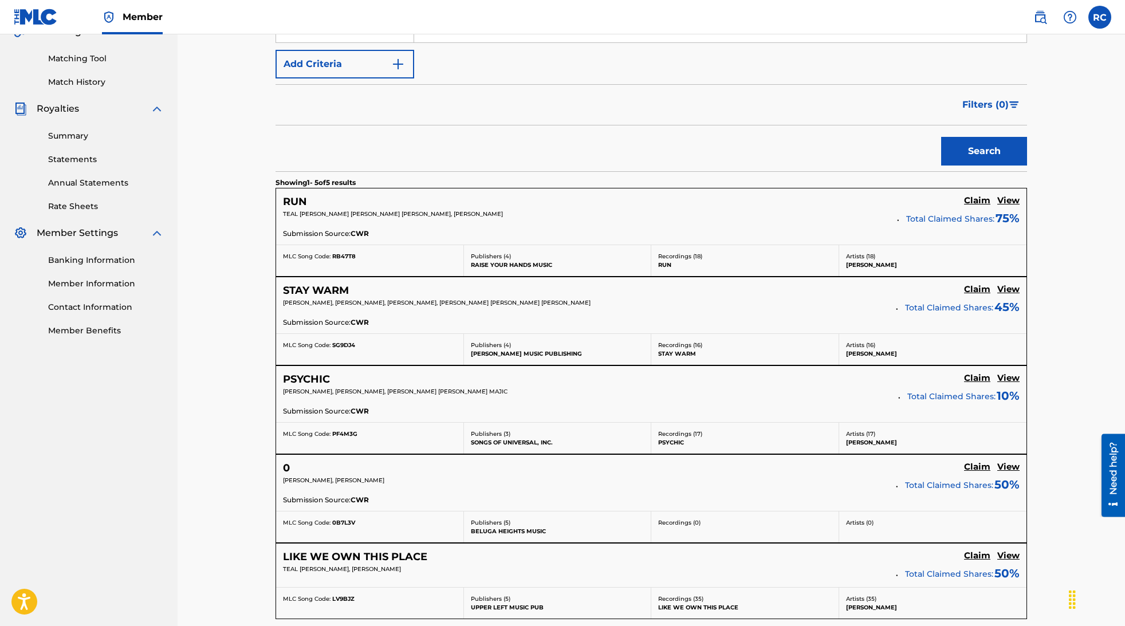
scroll to position [452, 0]
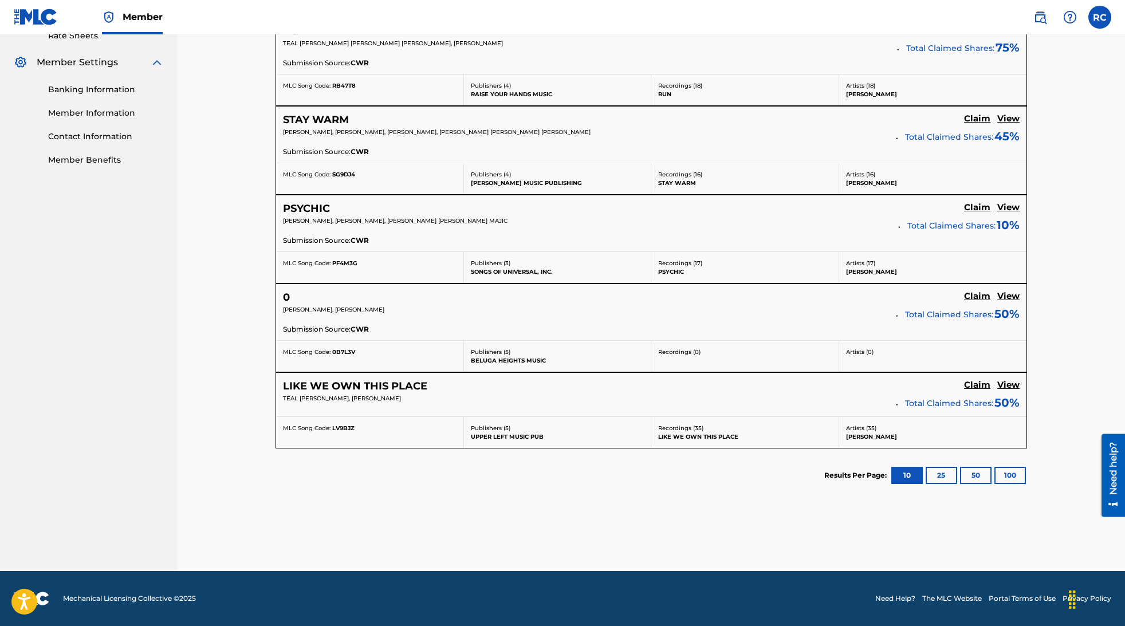
click at [984, 36] on h5 "Claim" at bounding box center [977, 30] width 26 height 11
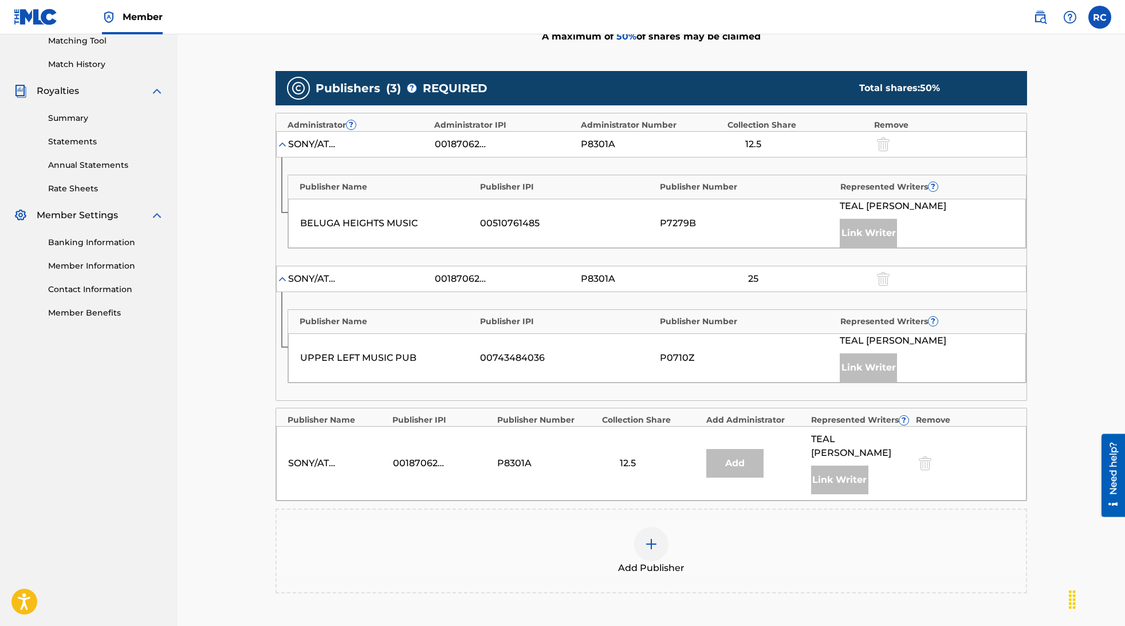
scroll to position [449, 0]
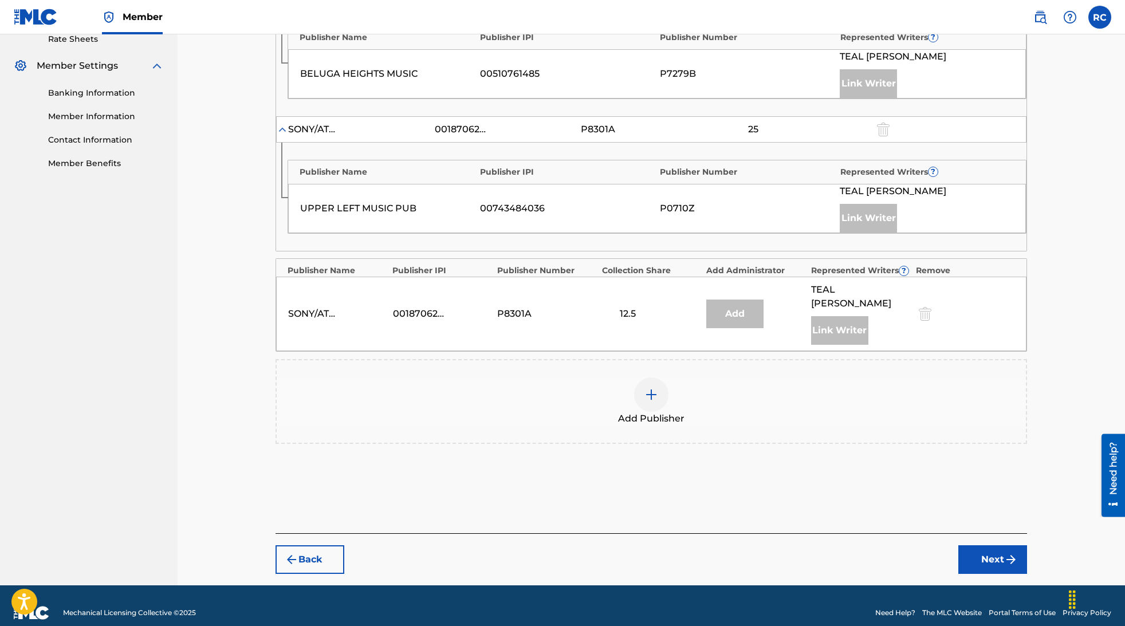
click at [654, 388] on img at bounding box center [652, 395] width 14 height 14
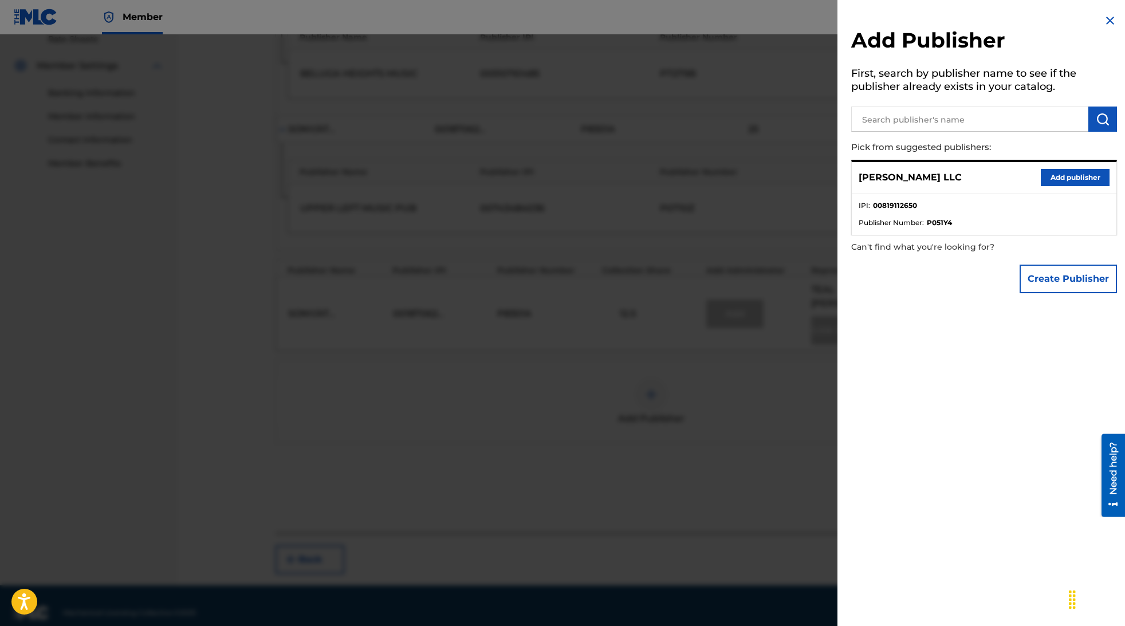
click at [1055, 180] on button "Add publisher" at bounding box center [1075, 177] width 69 height 17
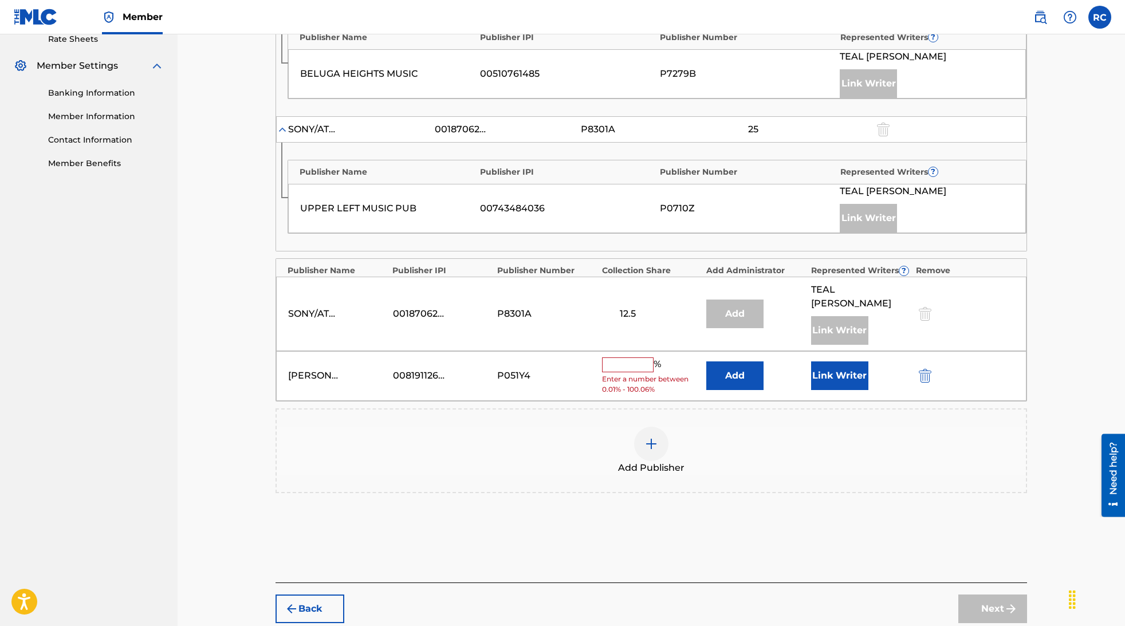
click at [635, 358] on input "text" at bounding box center [628, 365] width 52 height 15
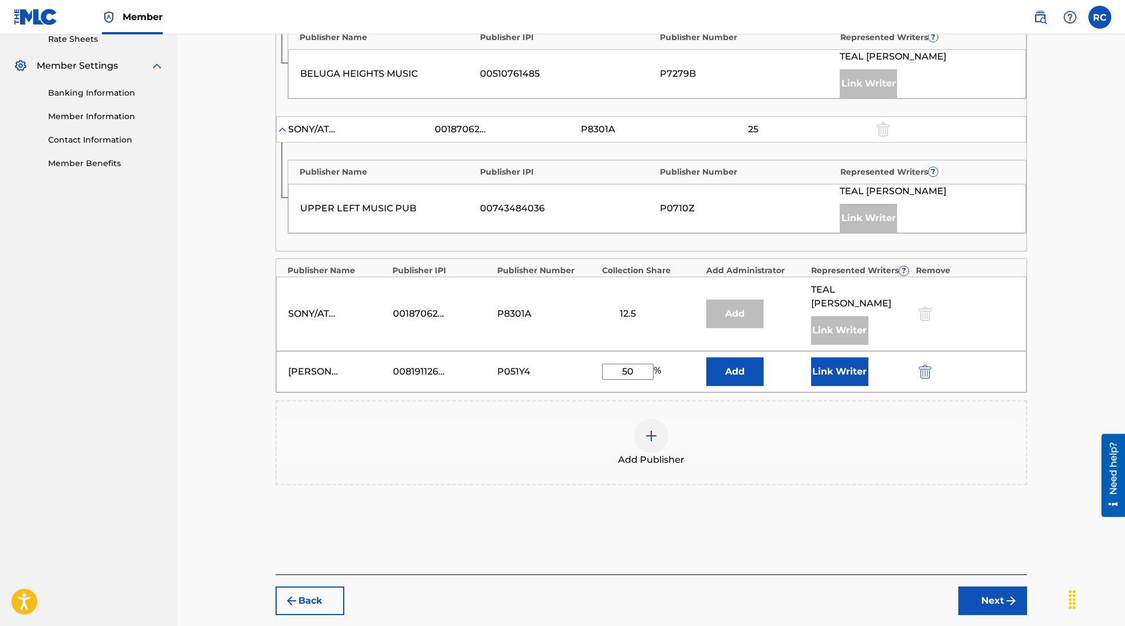
type input "50"
click at [841, 361] on button "Link Writer" at bounding box center [839, 372] width 57 height 29
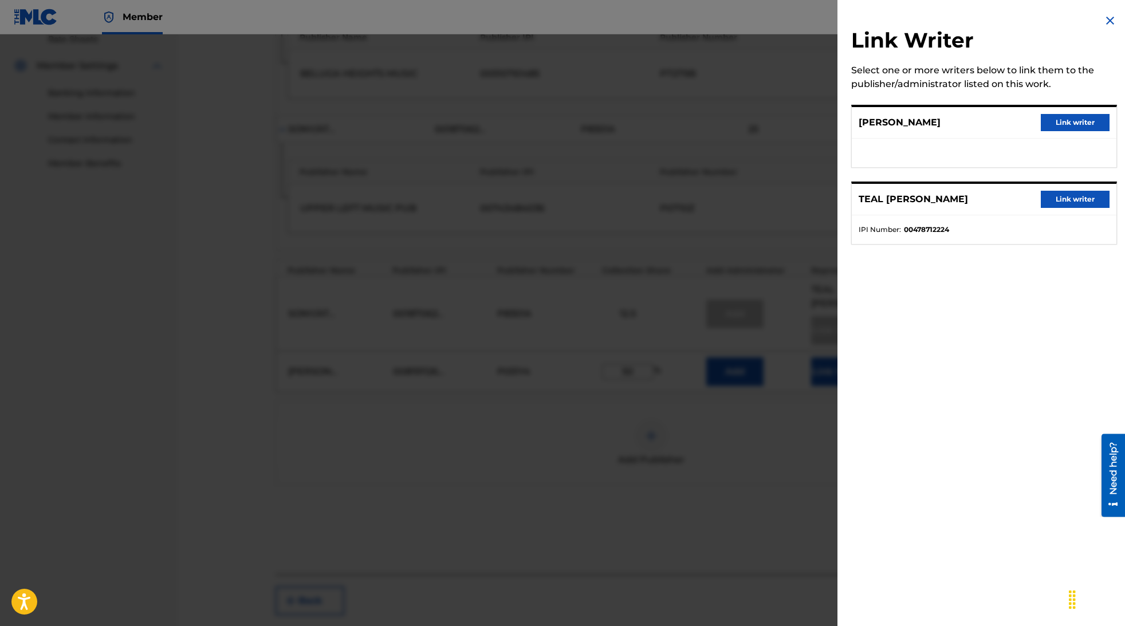
click at [1054, 118] on button "Link writer" at bounding box center [1075, 122] width 69 height 17
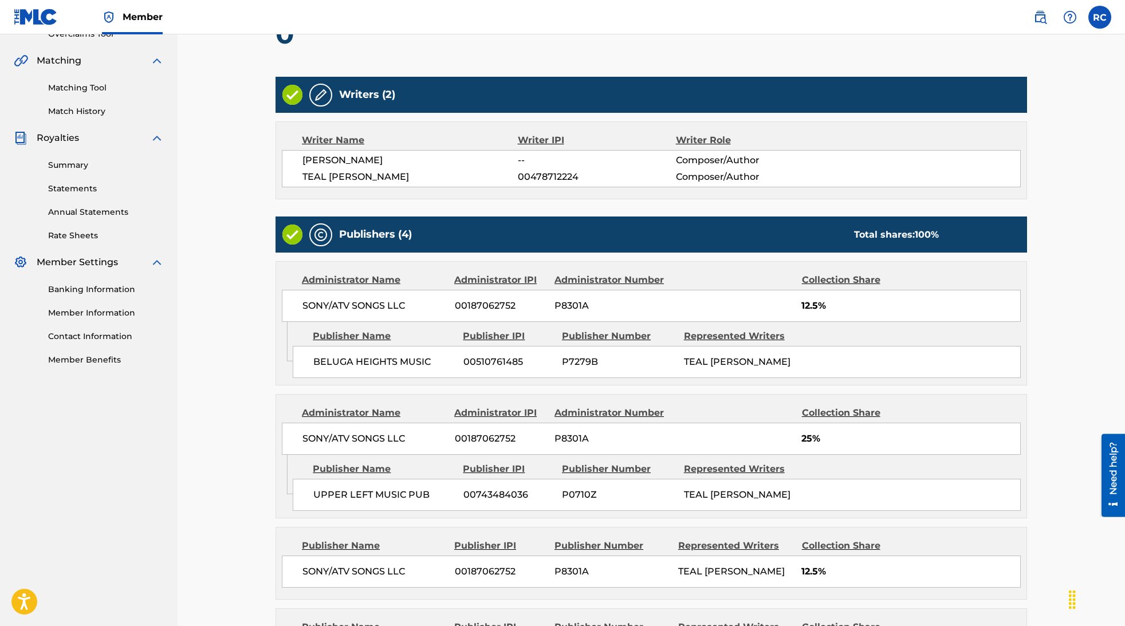
scroll to position [429, 0]
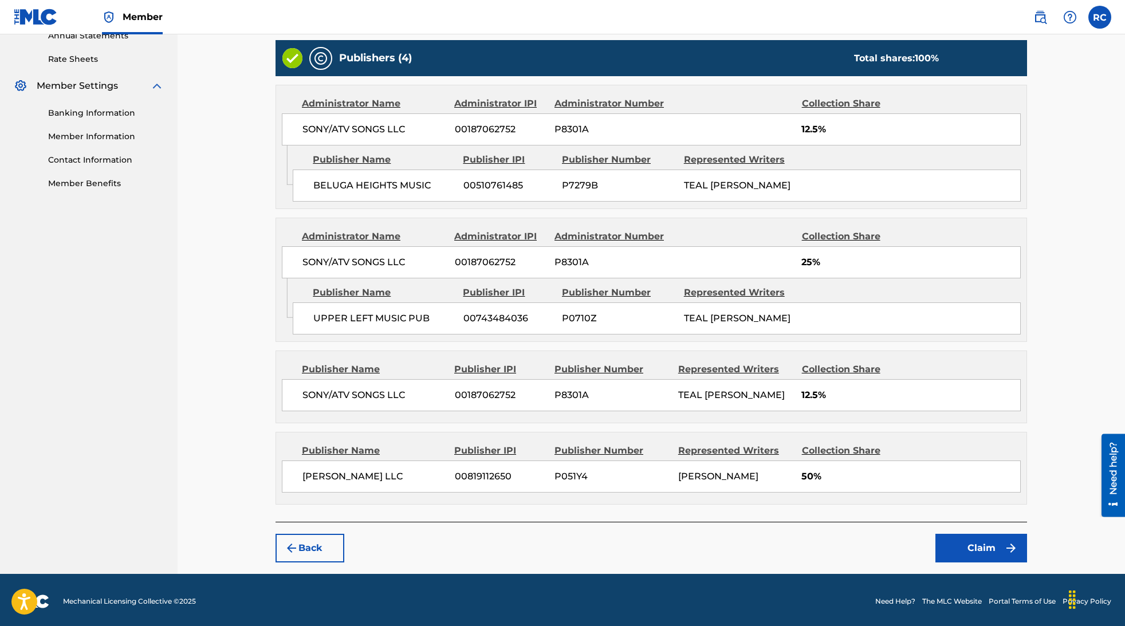
click at [988, 549] on button "Claim" at bounding box center [982, 548] width 92 height 29
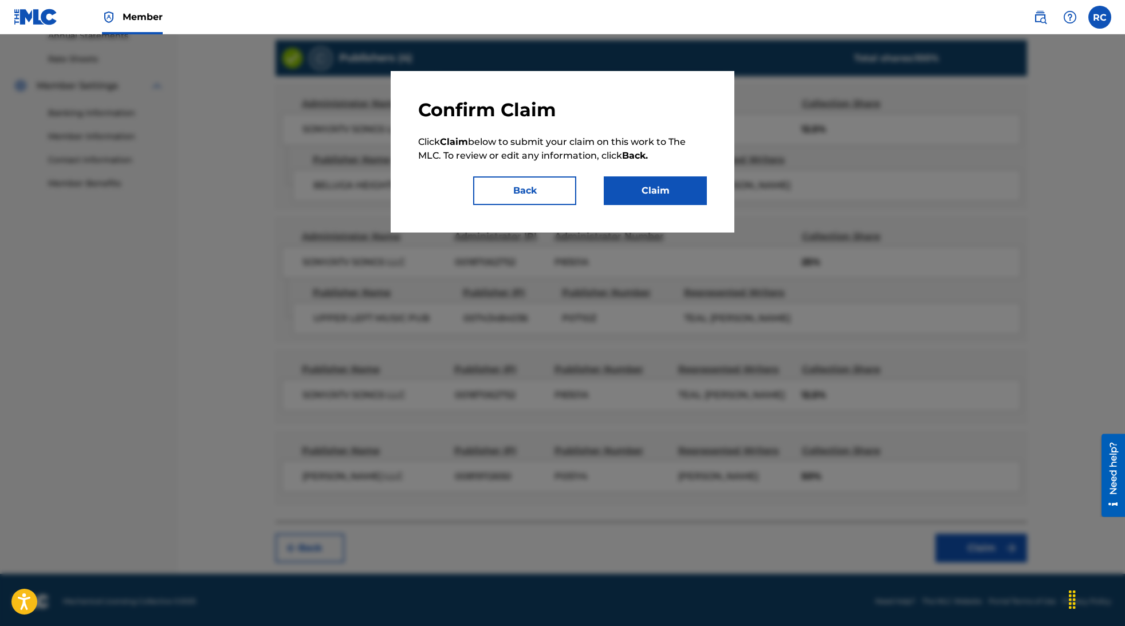
click at [683, 191] on button "Claim" at bounding box center [655, 190] width 103 height 29
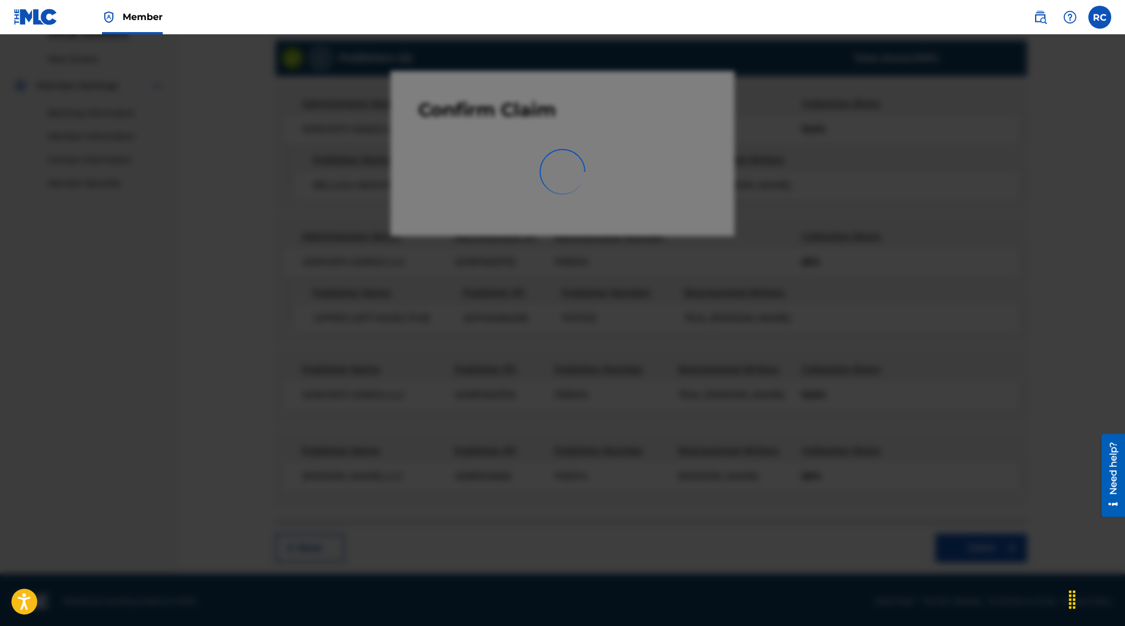
scroll to position [61, 0]
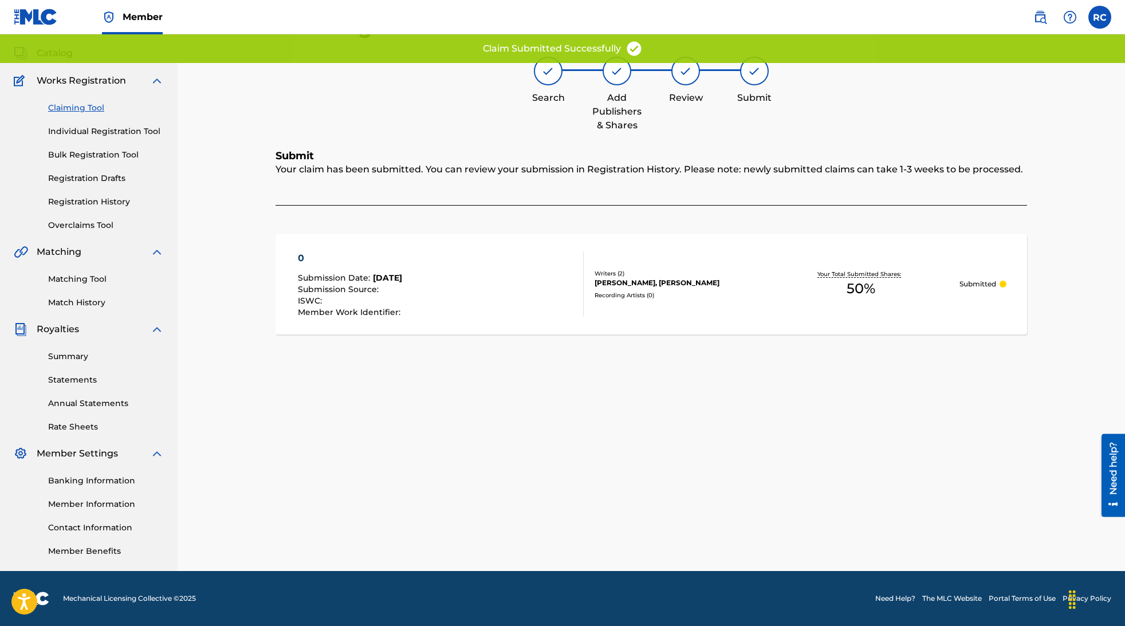
click at [96, 108] on link "Claiming Tool" at bounding box center [106, 108] width 116 height 12
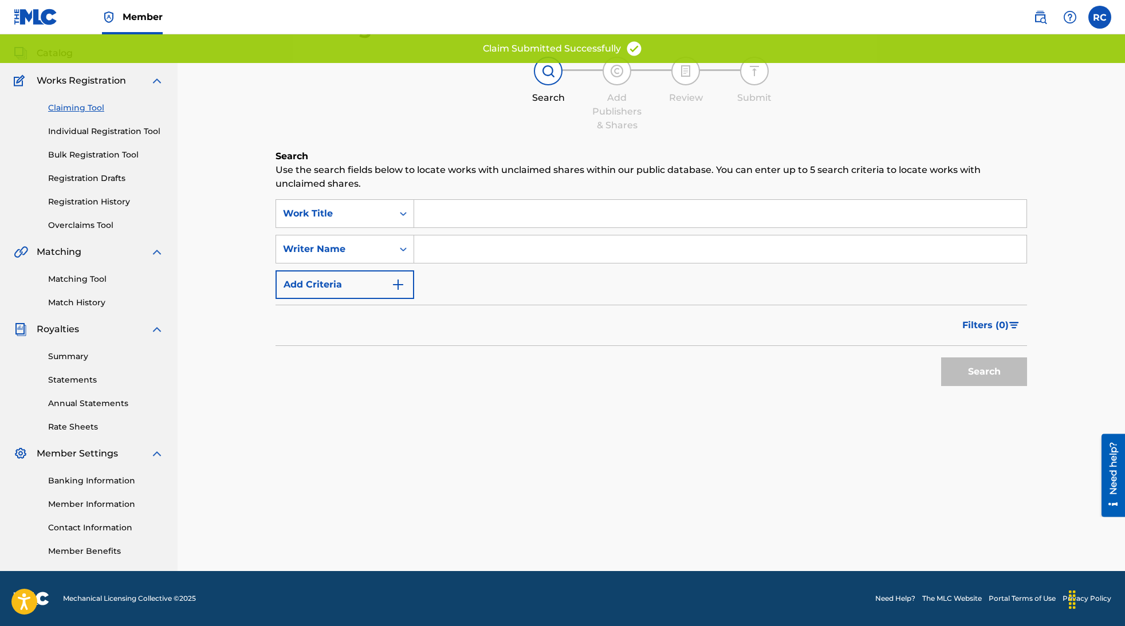
scroll to position [0, 0]
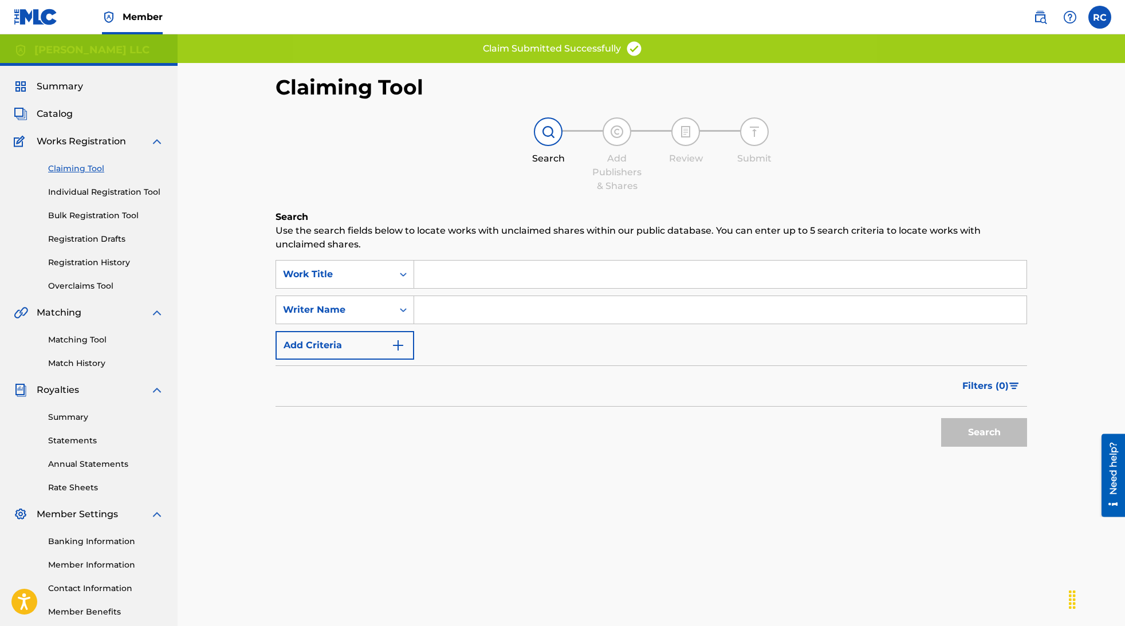
click at [478, 317] on input "Search Form" at bounding box center [720, 310] width 612 height 28
type input "[PERSON_NAME]"
click at [993, 429] on button "Search" at bounding box center [984, 432] width 86 height 29
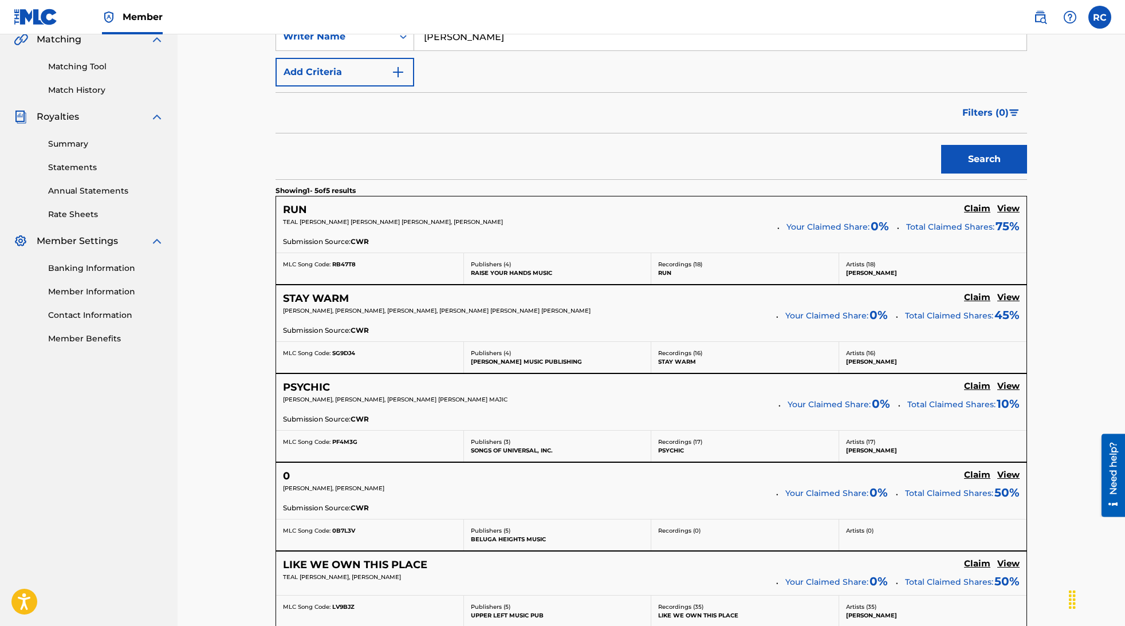
scroll to position [407, 0]
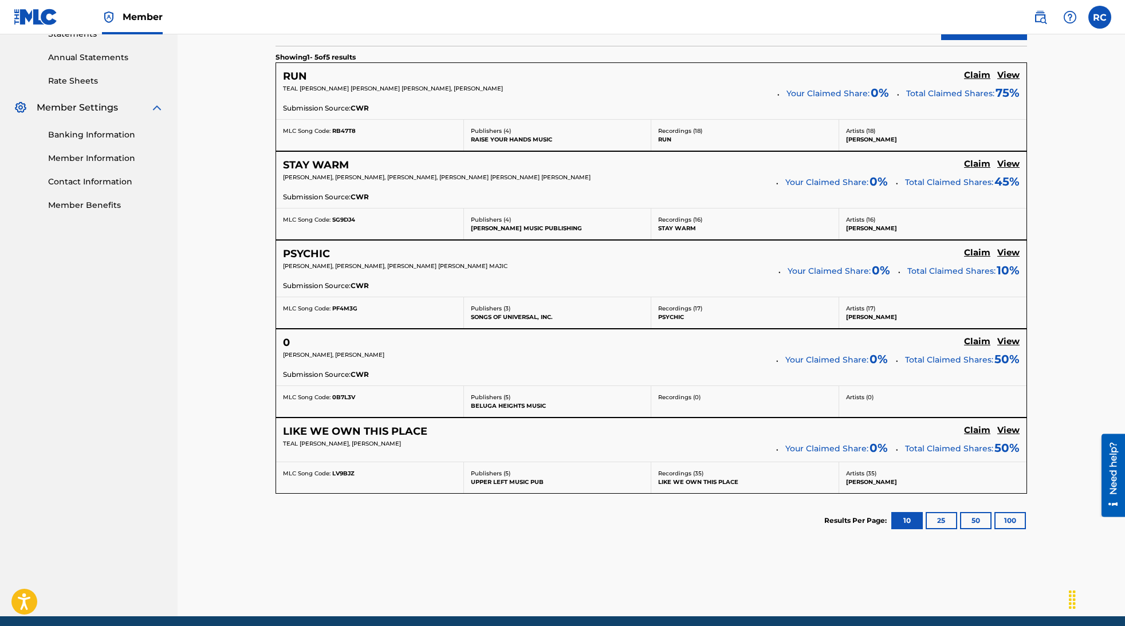
click at [943, 523] on button "25" at bounding box center [942, 520] width 32 height 17
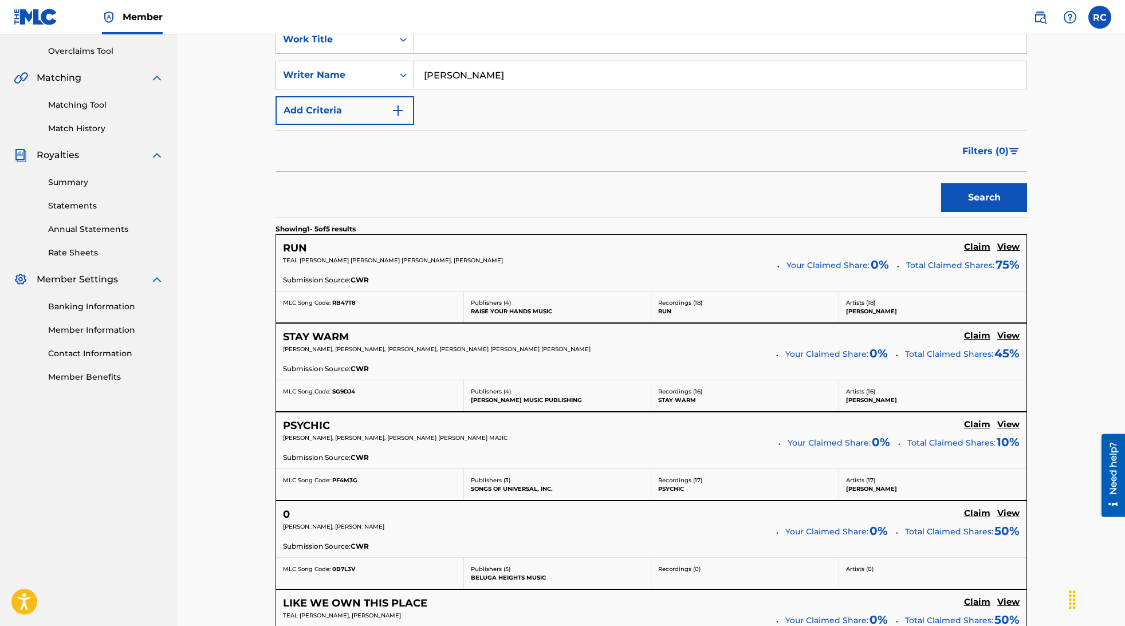
scroll to position [169, 0]
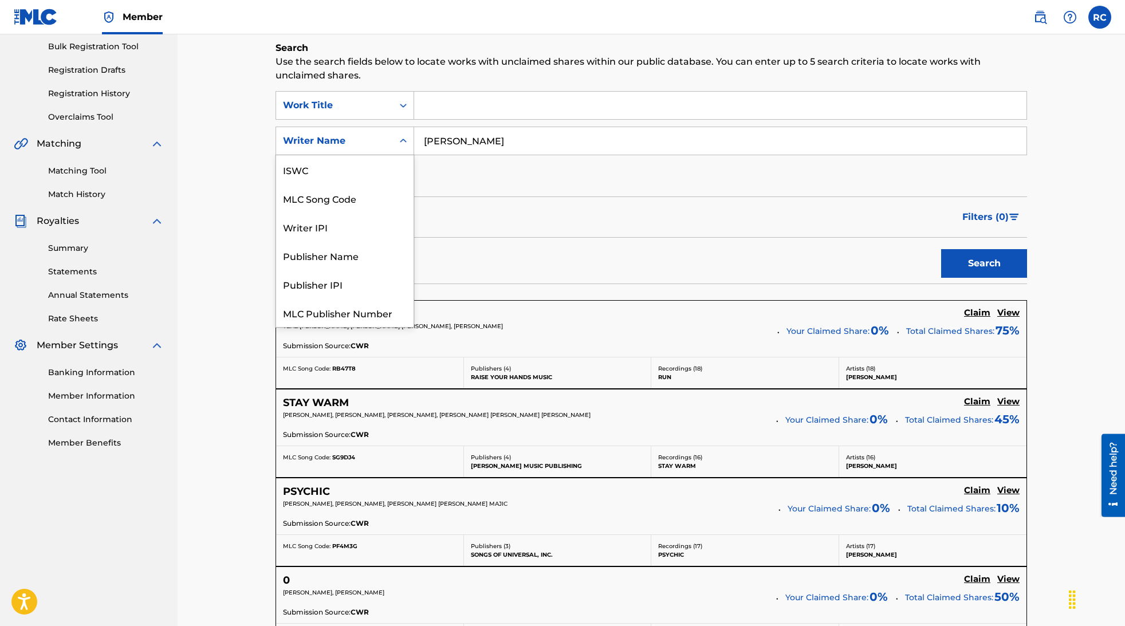
click at [376, 144] on div "Writer Name" at bounding box center [334, 141] width 103 height 14
click at [488, 195] on form "SearchWithCriteriabfa07981-5515-4dfa-bde7-350b2041a4cb Work Title SearchWithCri…" at bounding box center [652, 187] width 752 height 193
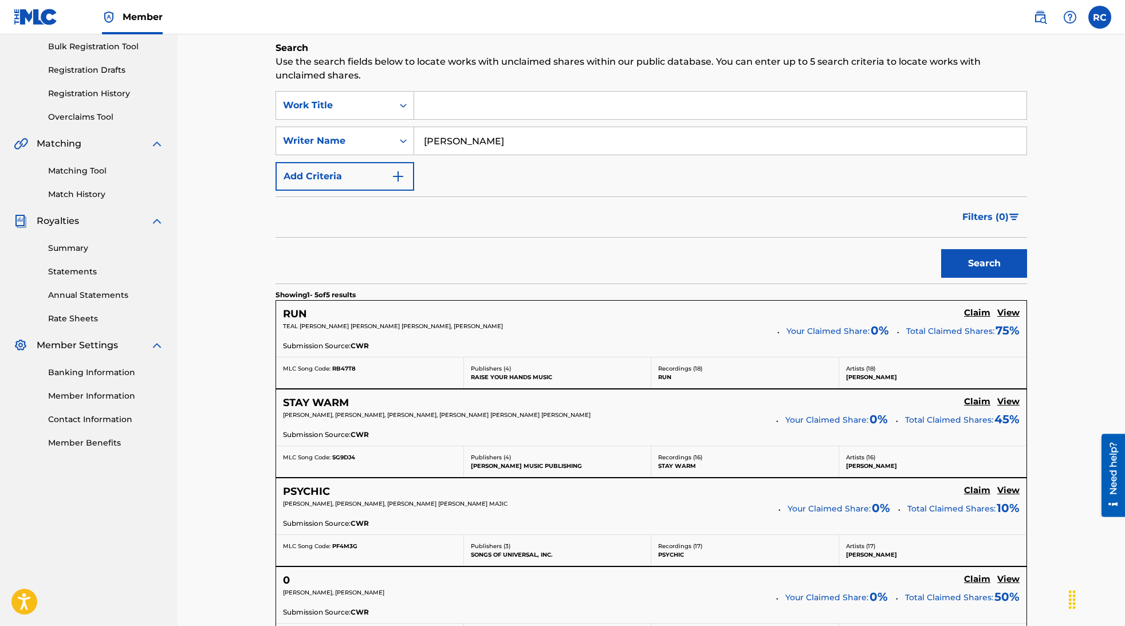
click at [457, 104] on input "Search Form" at bounding box center [720, 106] width 612 height 28
click at [941, 249] on button "Search" at bounding box center [984, 263] width 86 height 29
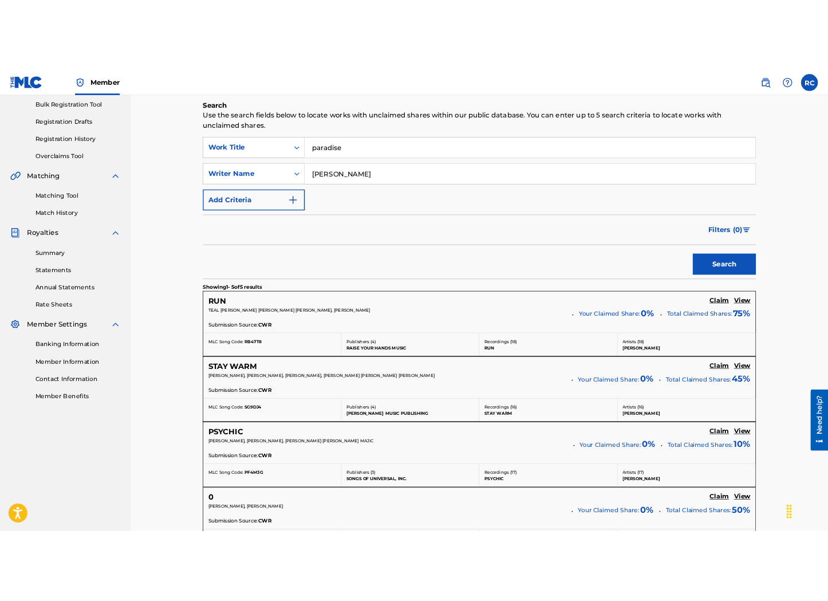
scroll to position [61, 0]
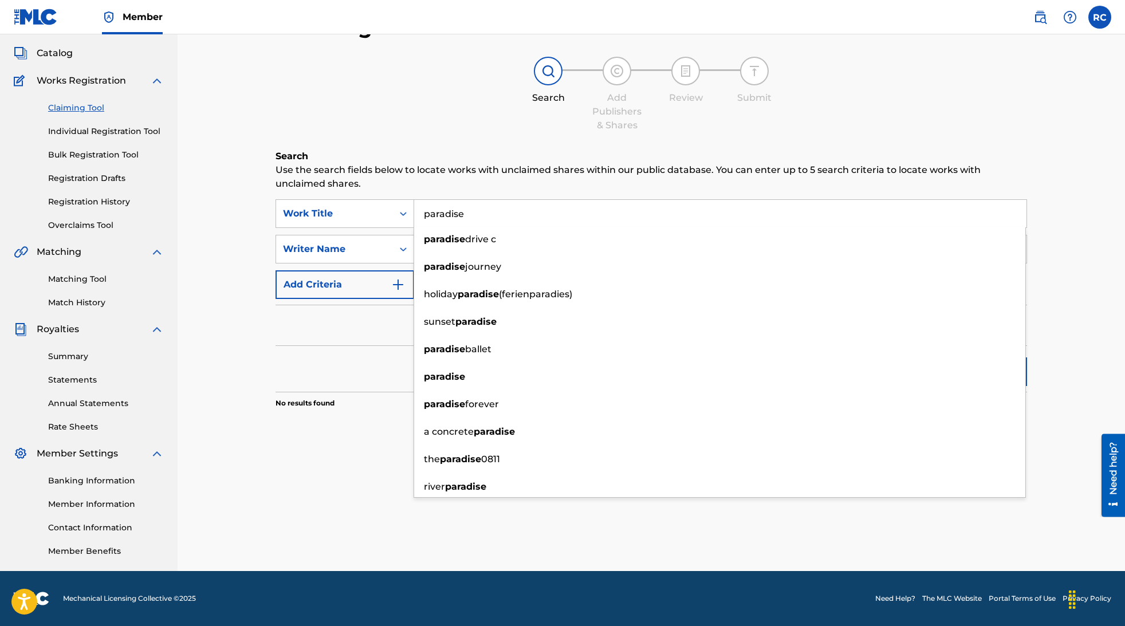
click at [339, 331] on div "Filters ( 0 )" at bounding box center [652, 325] width 752 height 41
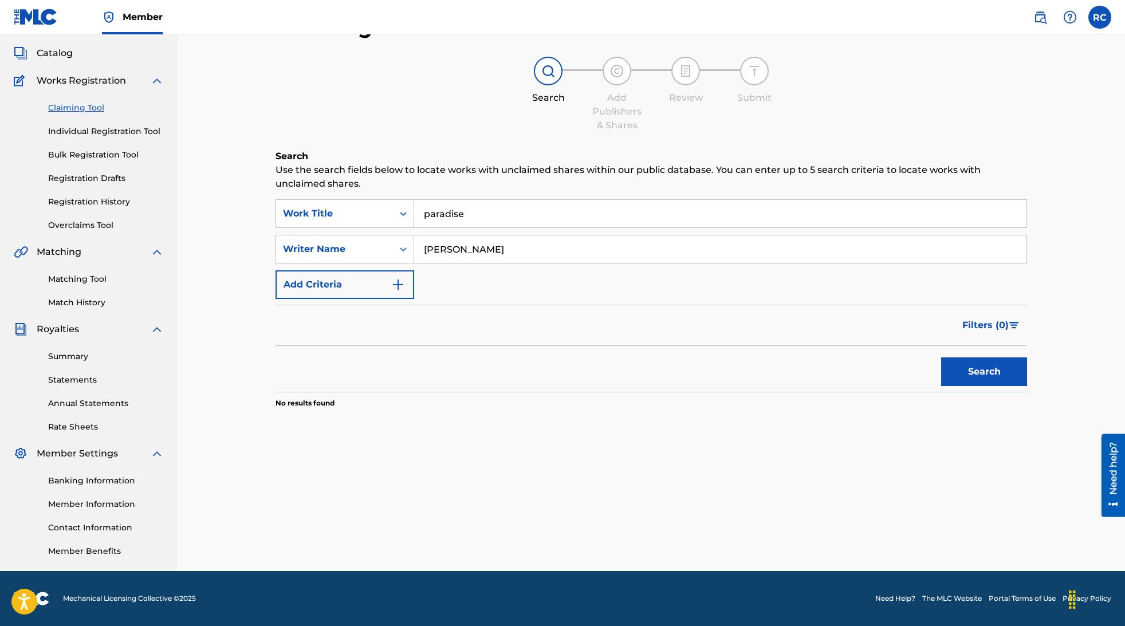
click at [478, 210] on input "paradise" at bounding box center [720, 214] width 612 height 28
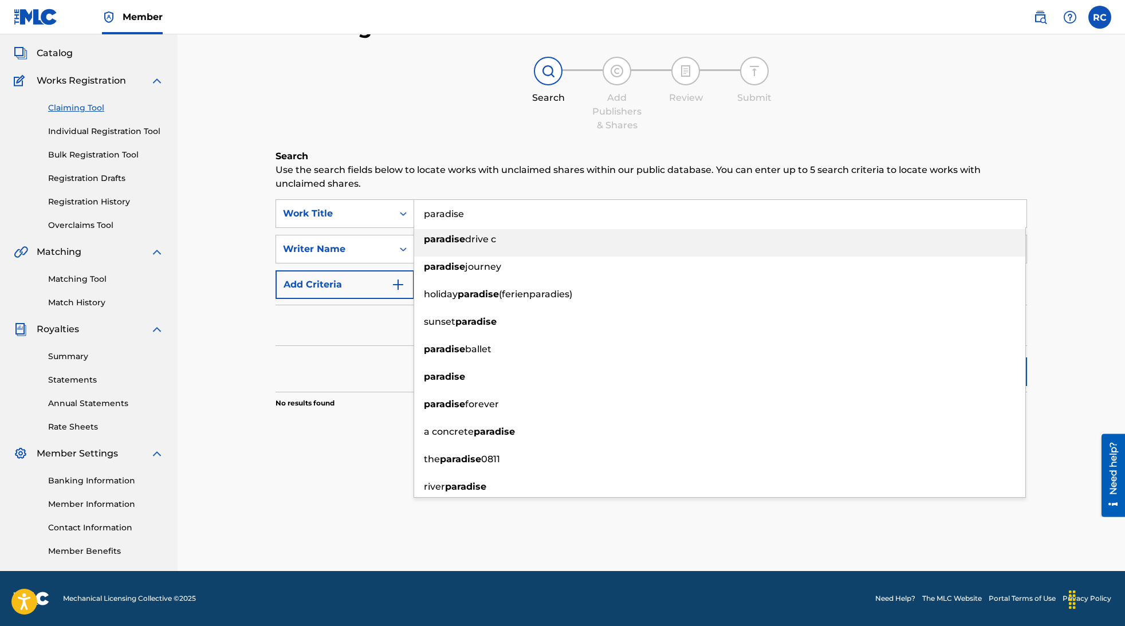
drag, startPoint x: 425, startPoint y: 215, endPoint x: 419, endPoint y: 216, distance: 5.8
click at [419, 216] on input "paradise" at bounding box center [720, 214] width 612 height 28
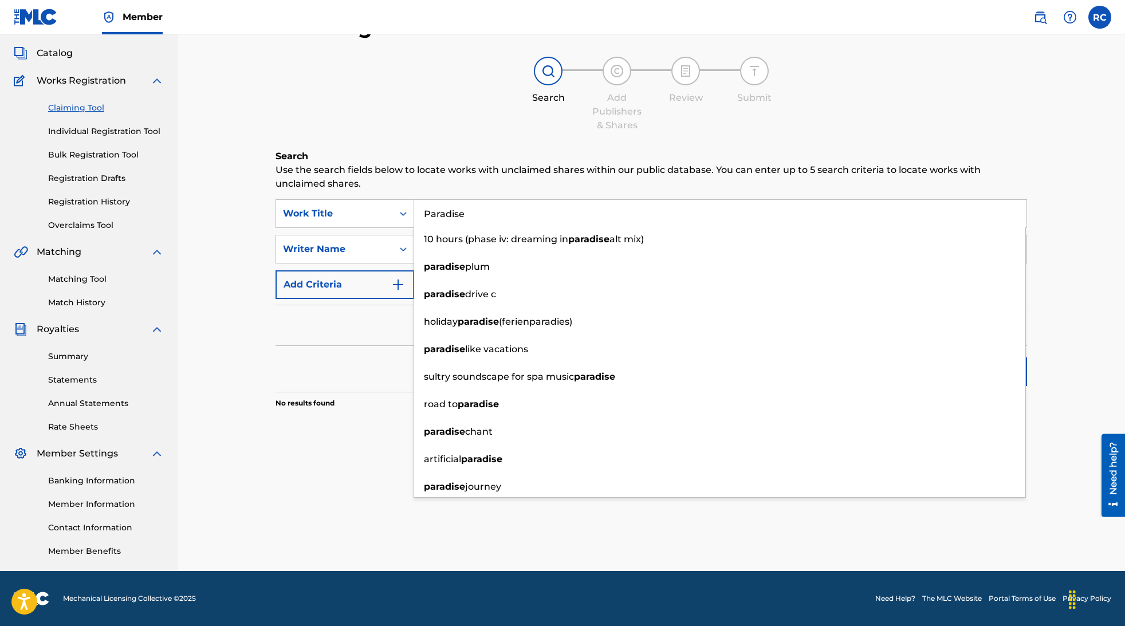
type input "Paradise"
click at [319, 336] on div "Filters ( 0 )" at bounding box center [652, 325] width 752 height 41
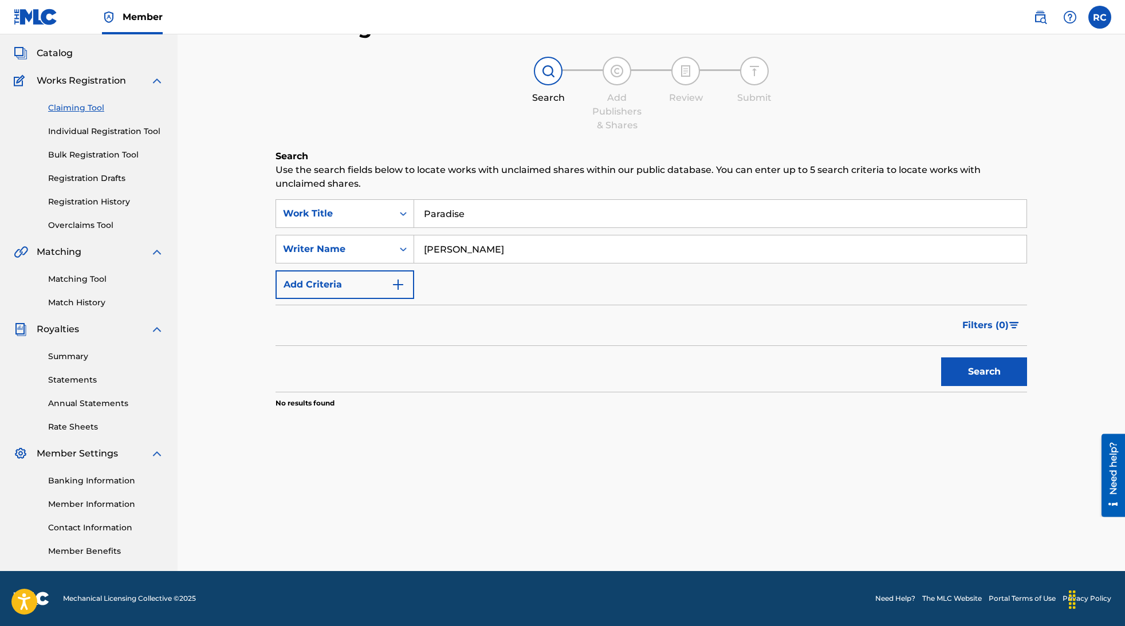
click at [958, 376] on button "Search" at bounding box center [984, 372] width 86 height 29
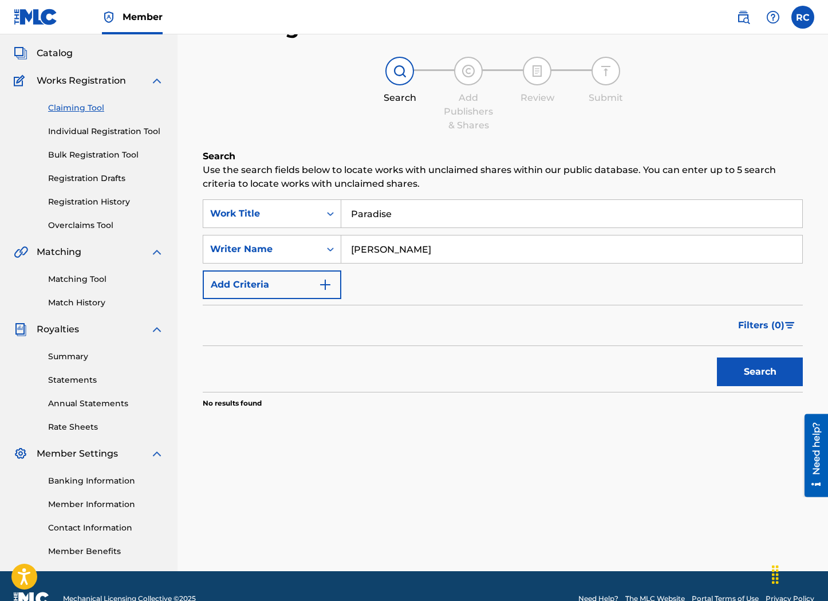
click at [741, 372] on button "Search" at bounding box center [760, 372] width 86 height 29
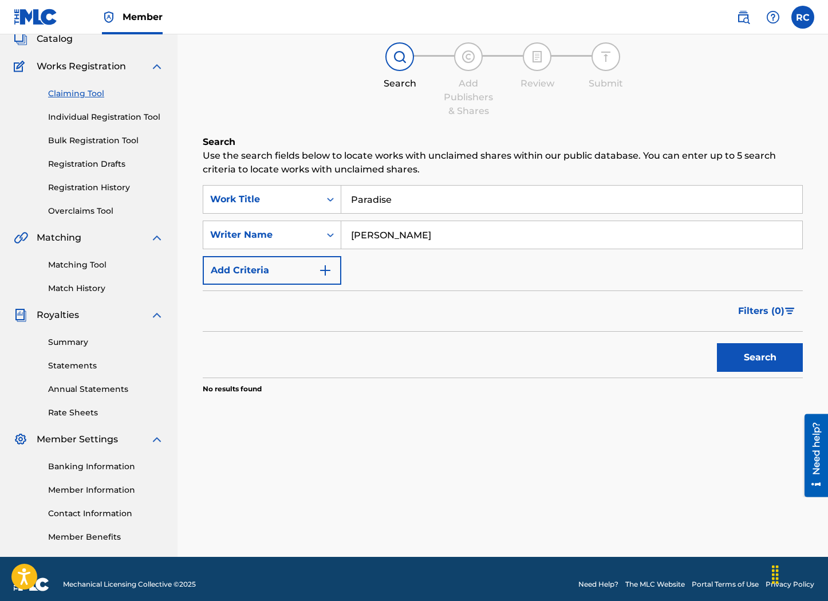
scroll to position [86, 0]
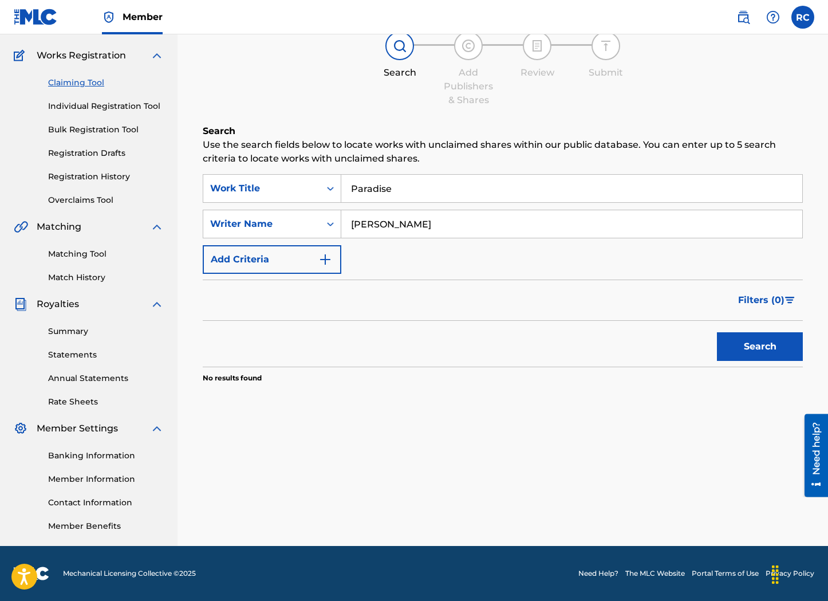
click at [108, 176] on link "Registration History" at bounding box center [106, 177] width 116 height 12
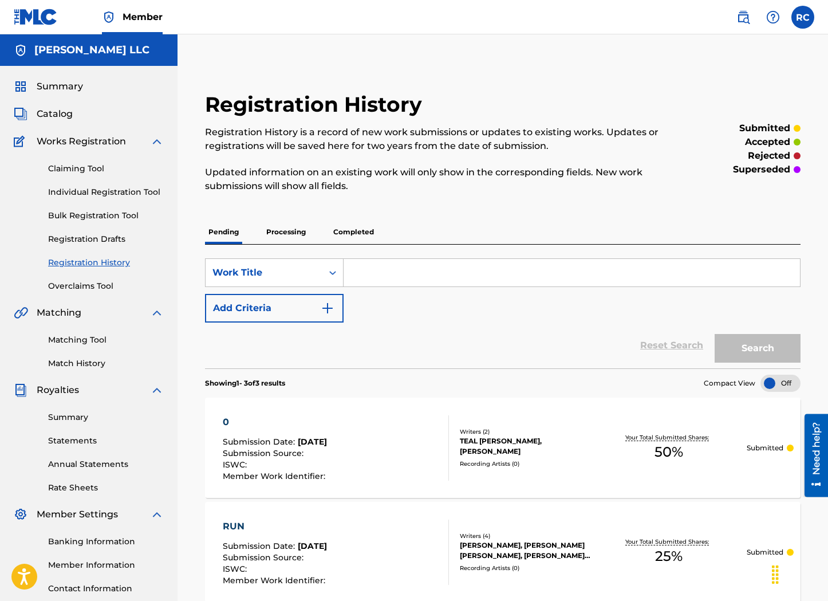
click at [57, 85] on span "Summary" at bounding box center [60, 87] width 46 height 14
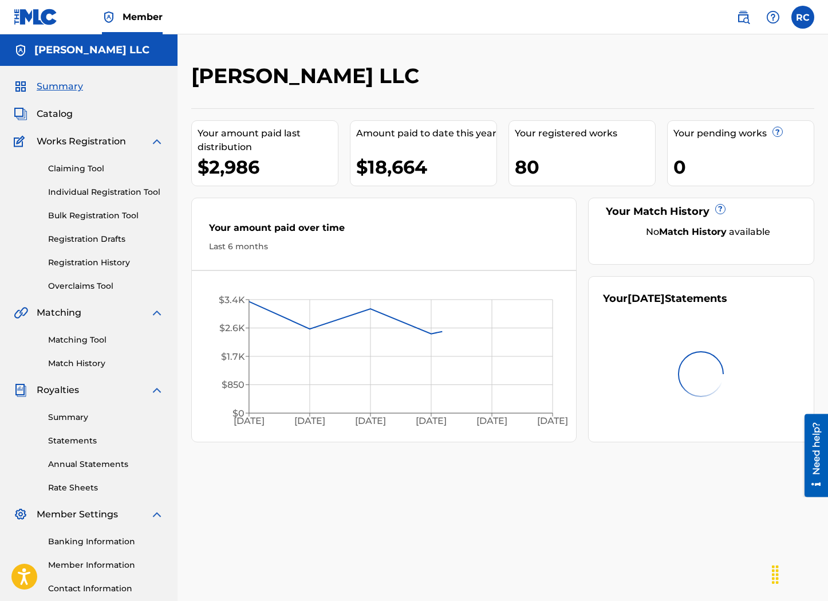
click at [56, 115] on span "Catalog" at bounding box center [55, 114] width 36 height 14
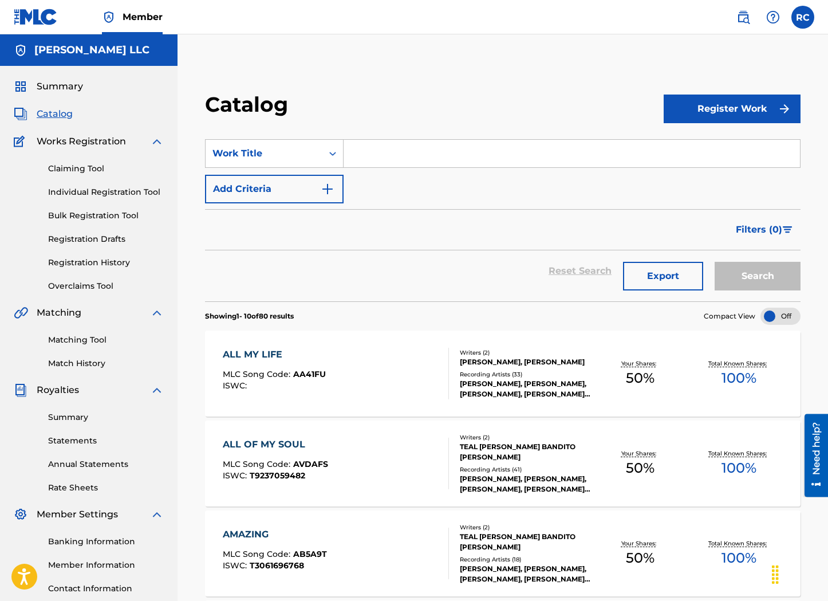
click at [407, 155] on input "Search Form" at bounding box center [572, 154] width 457 height 28
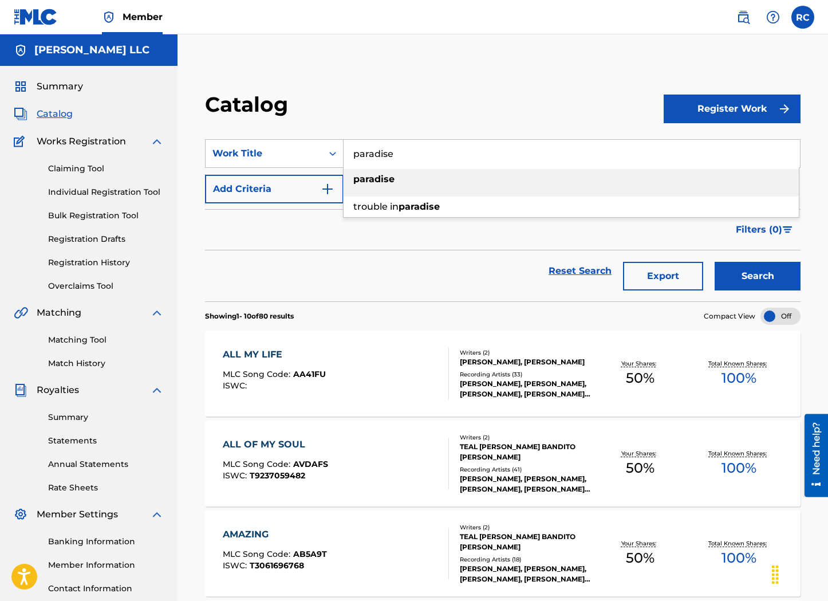
type input "paradise"
click at [387, 183] on strong "paradise" at bounding box center [374, 179] width 41 height 11
click at [755, 278] on button "Search" at bounding box center [758, 276] width 86 height 29
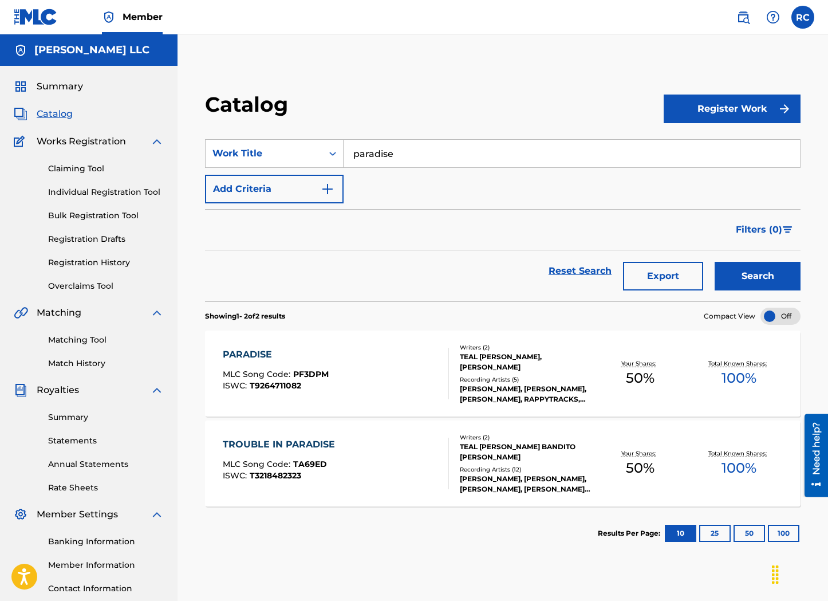
click at [368, 369] on div "PARADISE MLC Song Code : PF3DPM ISWC : T9264711082" at bounding box center [336, 374] width 226 height 52
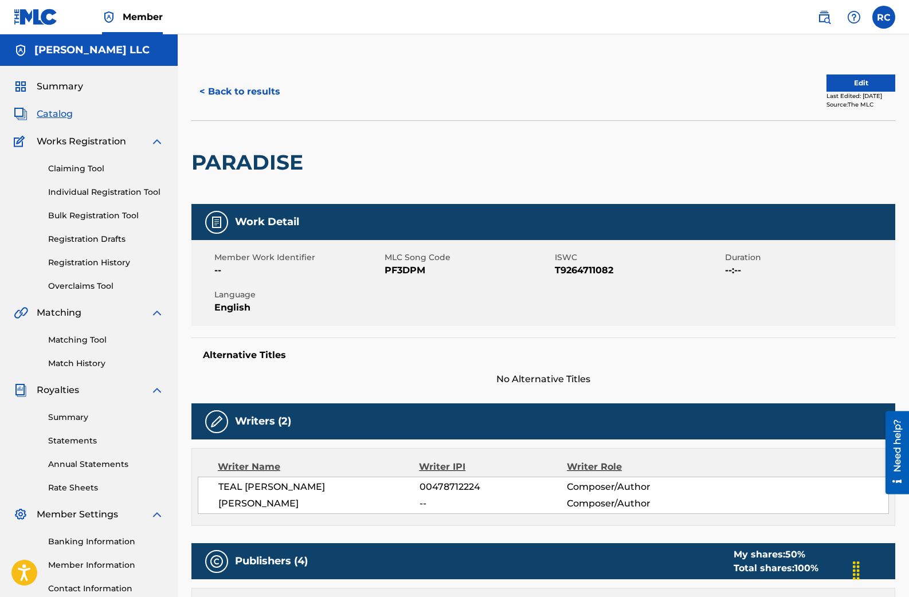
click at [56, 115] on span "Catalog" at bounding box center [55, 114] width 36 height 14
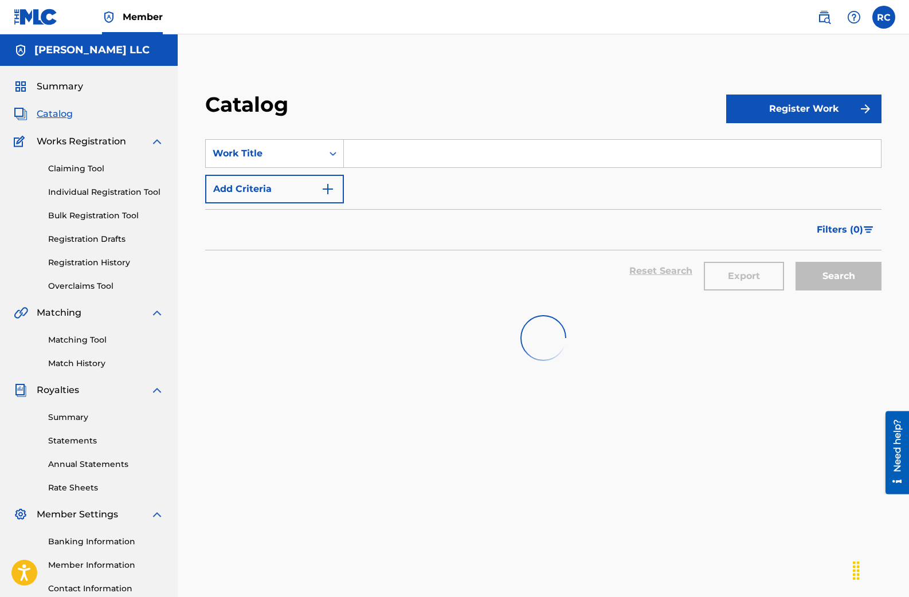
click at [419, 151] on input "Search Form" at bounding box center [612, 154] width 537 height 28
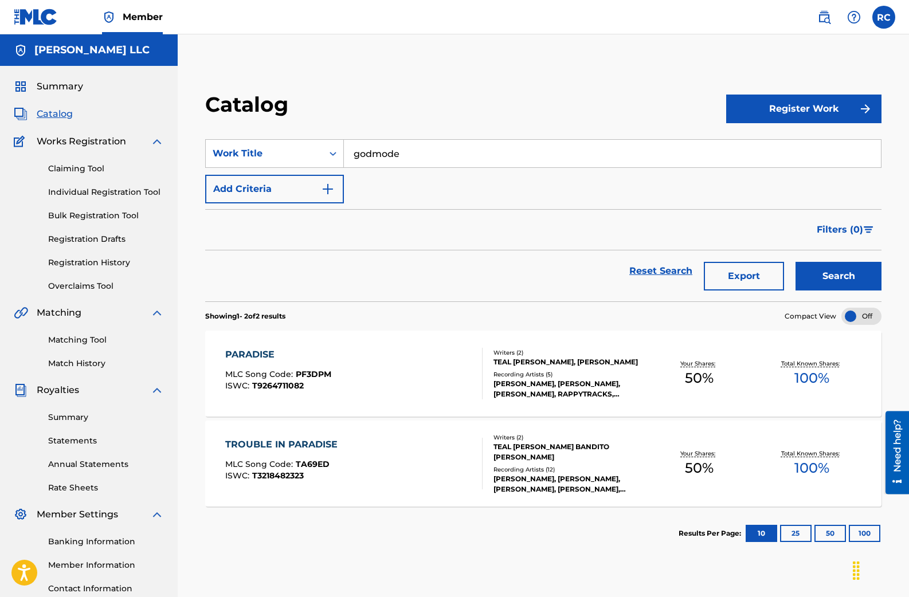
type input "godmode"
click at [853, 273] on button "Search" at bounding box center [838, 276] width 86 height 29
